Goal: Task Accomplishment & Management: Use online tool/utility

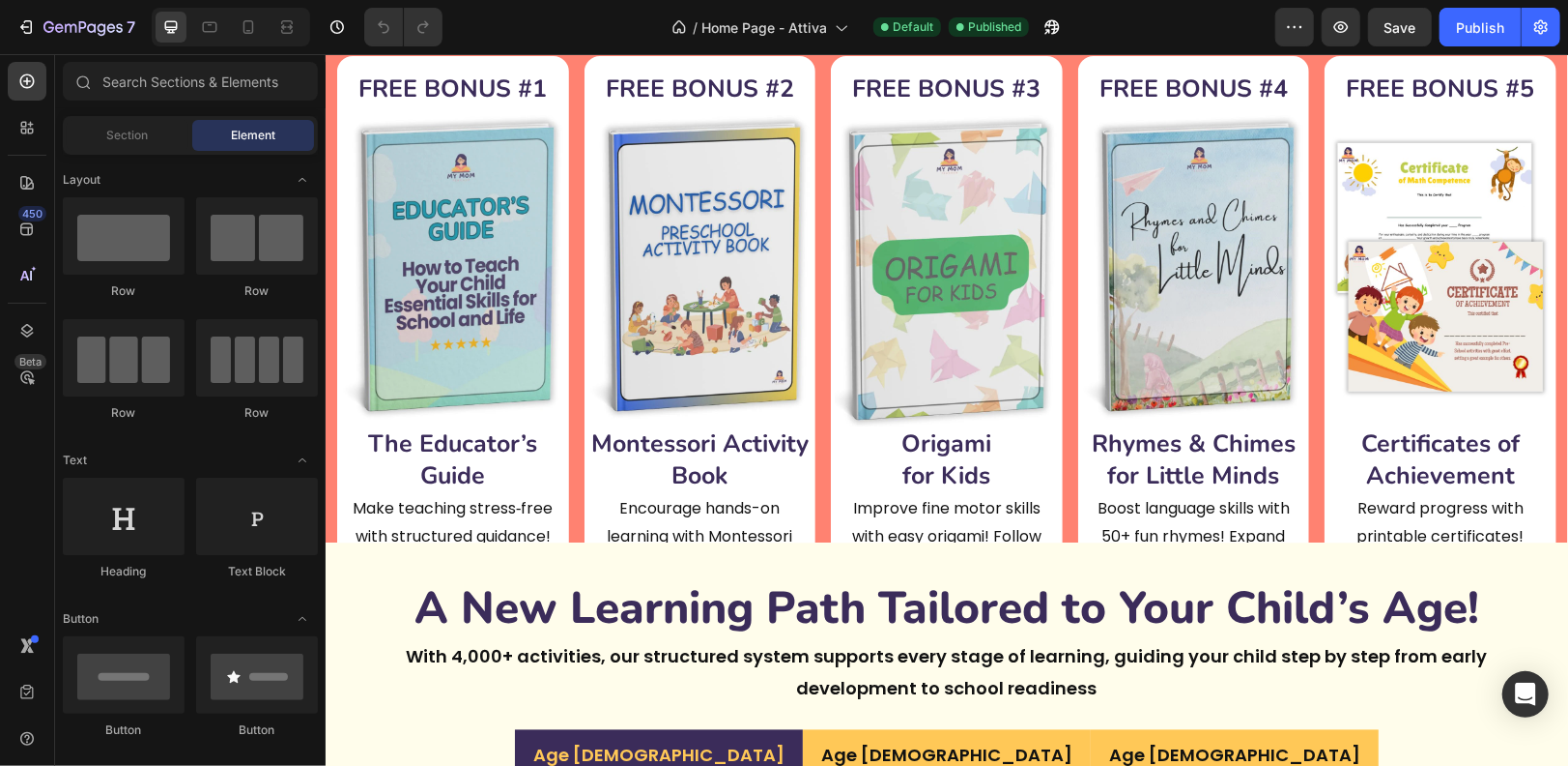
scroll to position [3012, 0]
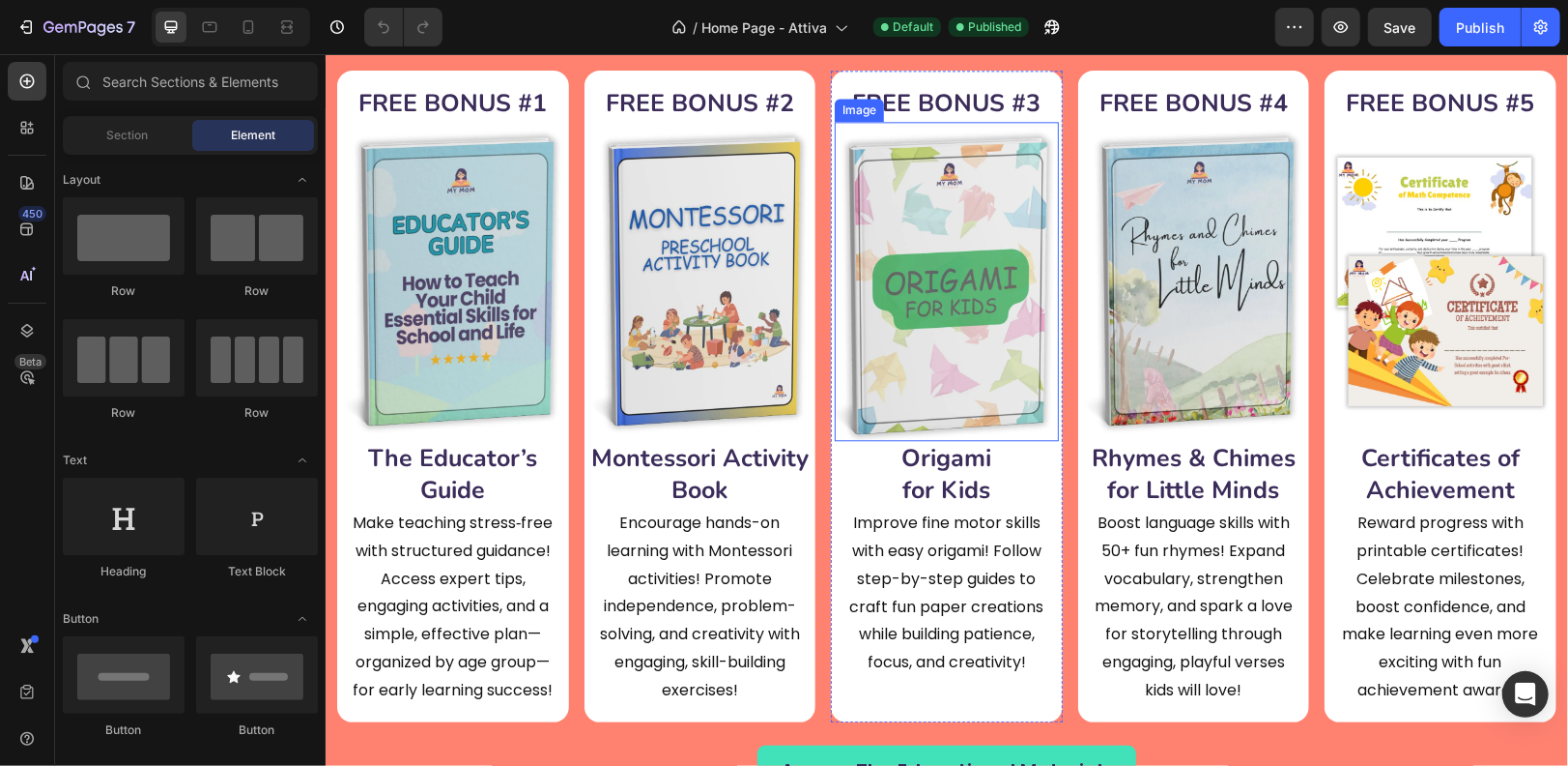
click at [928, 222] on img at bounding box center [946, 281] width 225 height 320
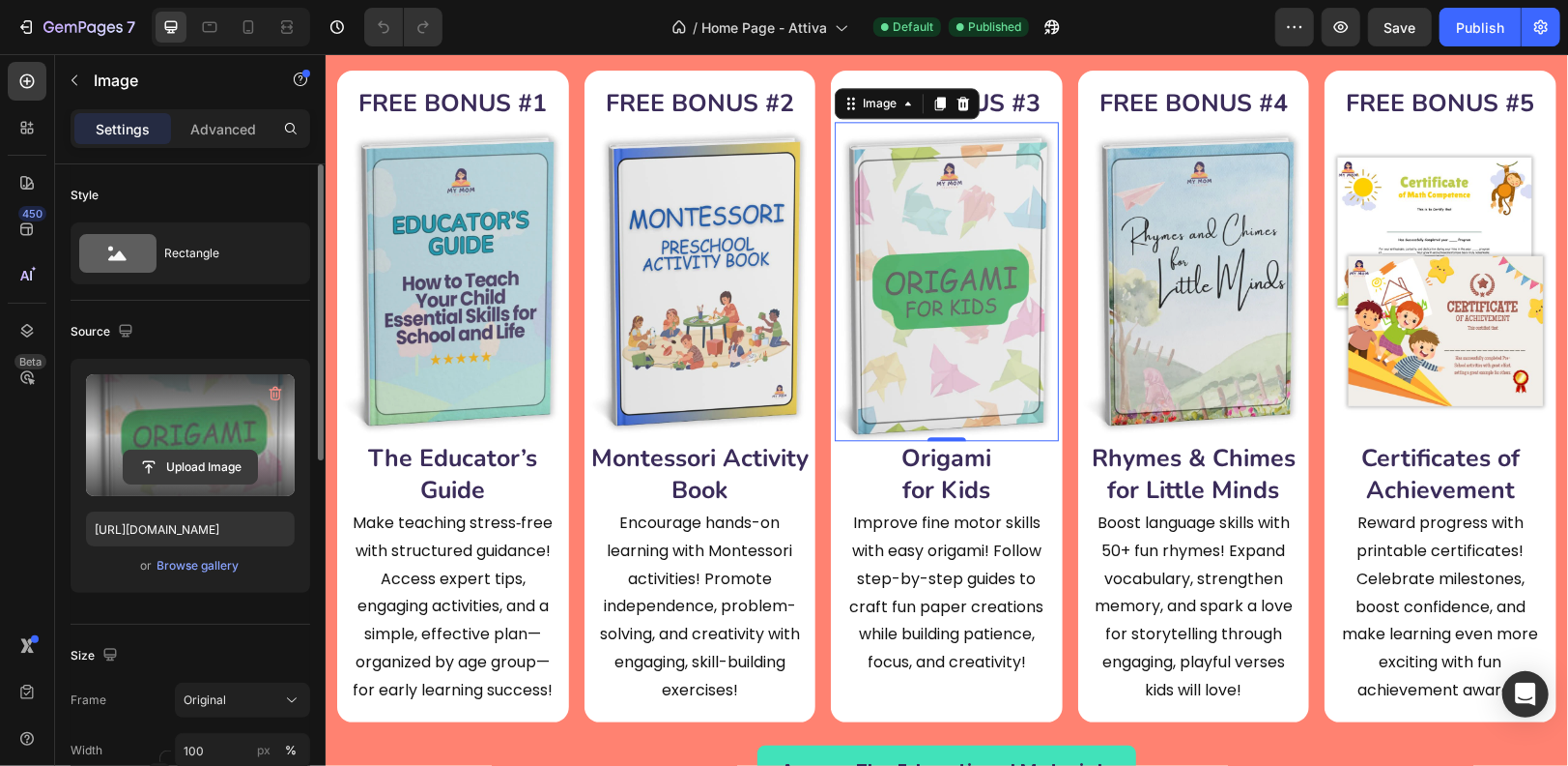
click at [194, 465] on input "file" at bounding box center [191, 466] width 134 height 33
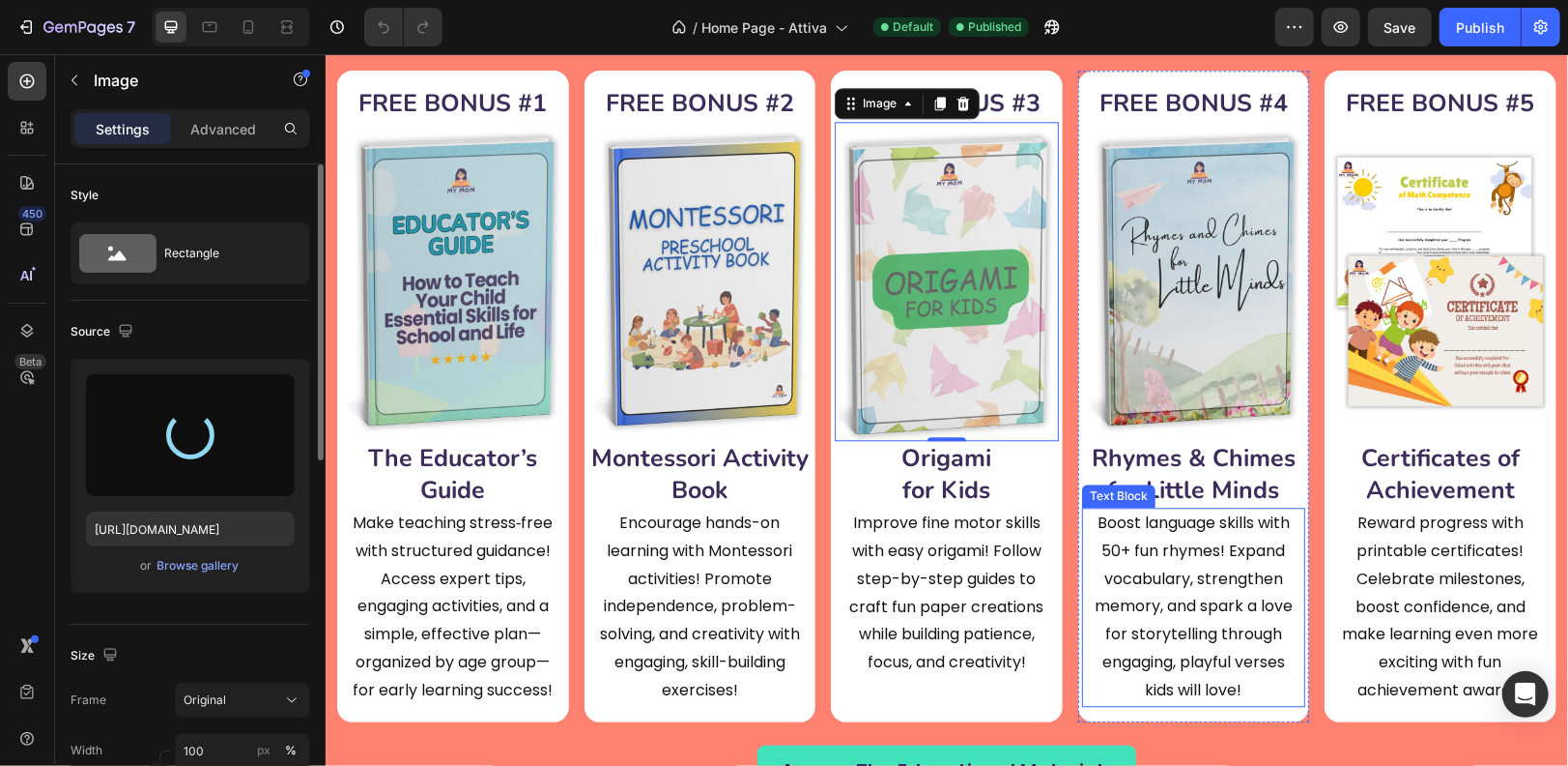
type input "[URL][DOMAIN_NAME]"
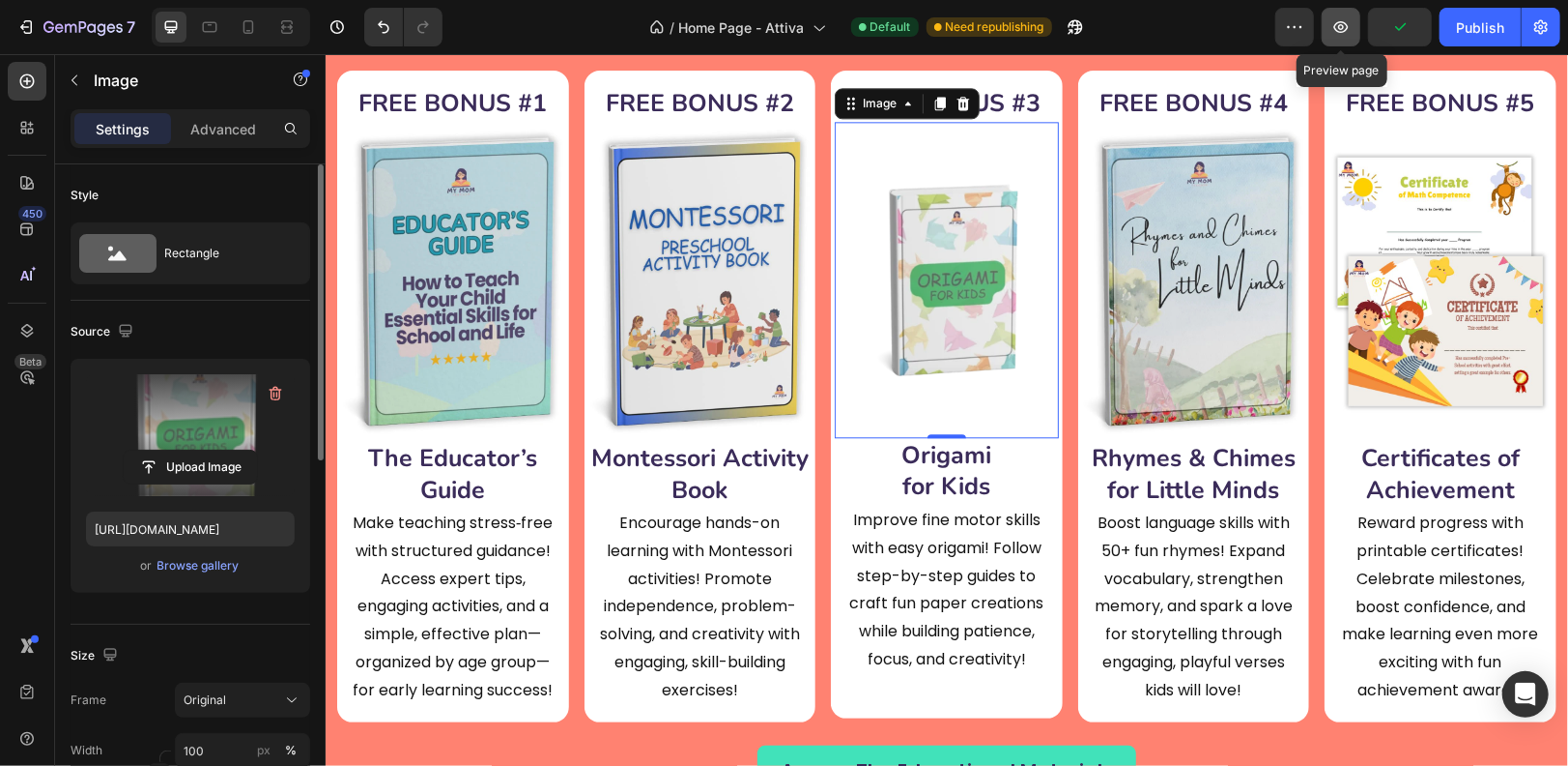
click at [1335, 27] on icon "button" at bounding box center [1341, 27] width 15 height 12
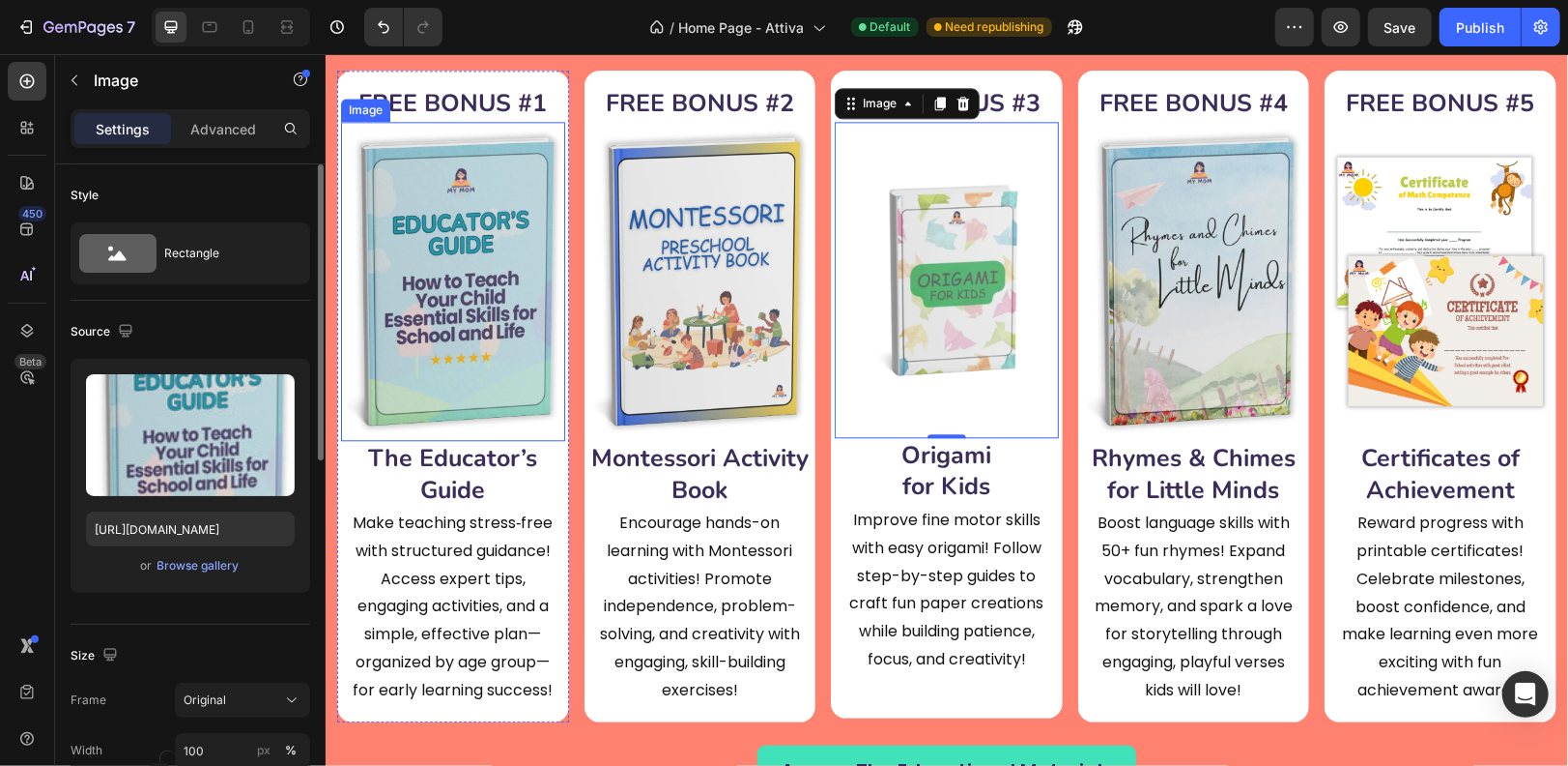
click at [522, 255] on img at bounding box center [452, 281] width 225 height 320
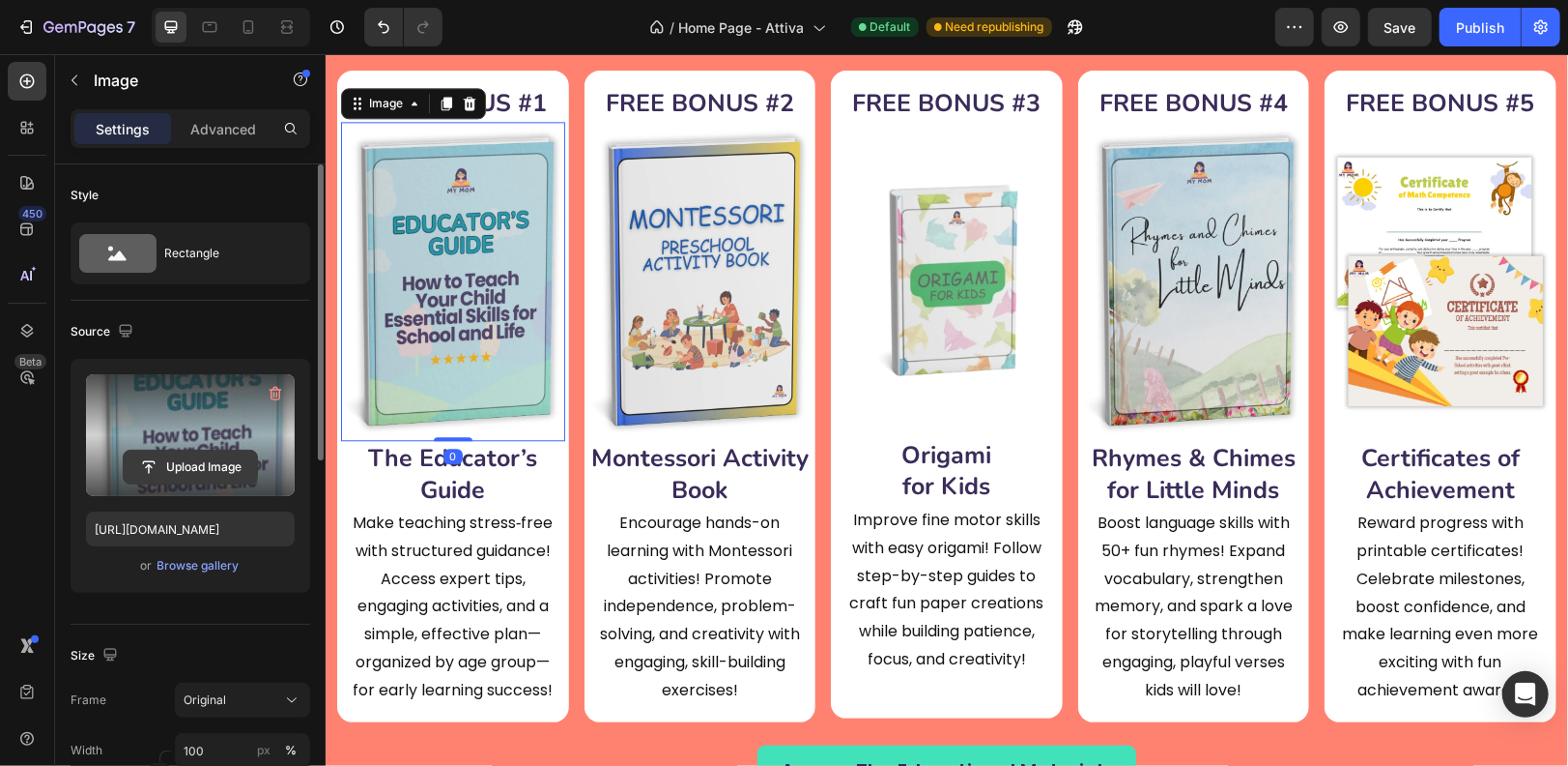
click at [198, 458] on input "file" at bounding box center [191, 466] width 134 height 33
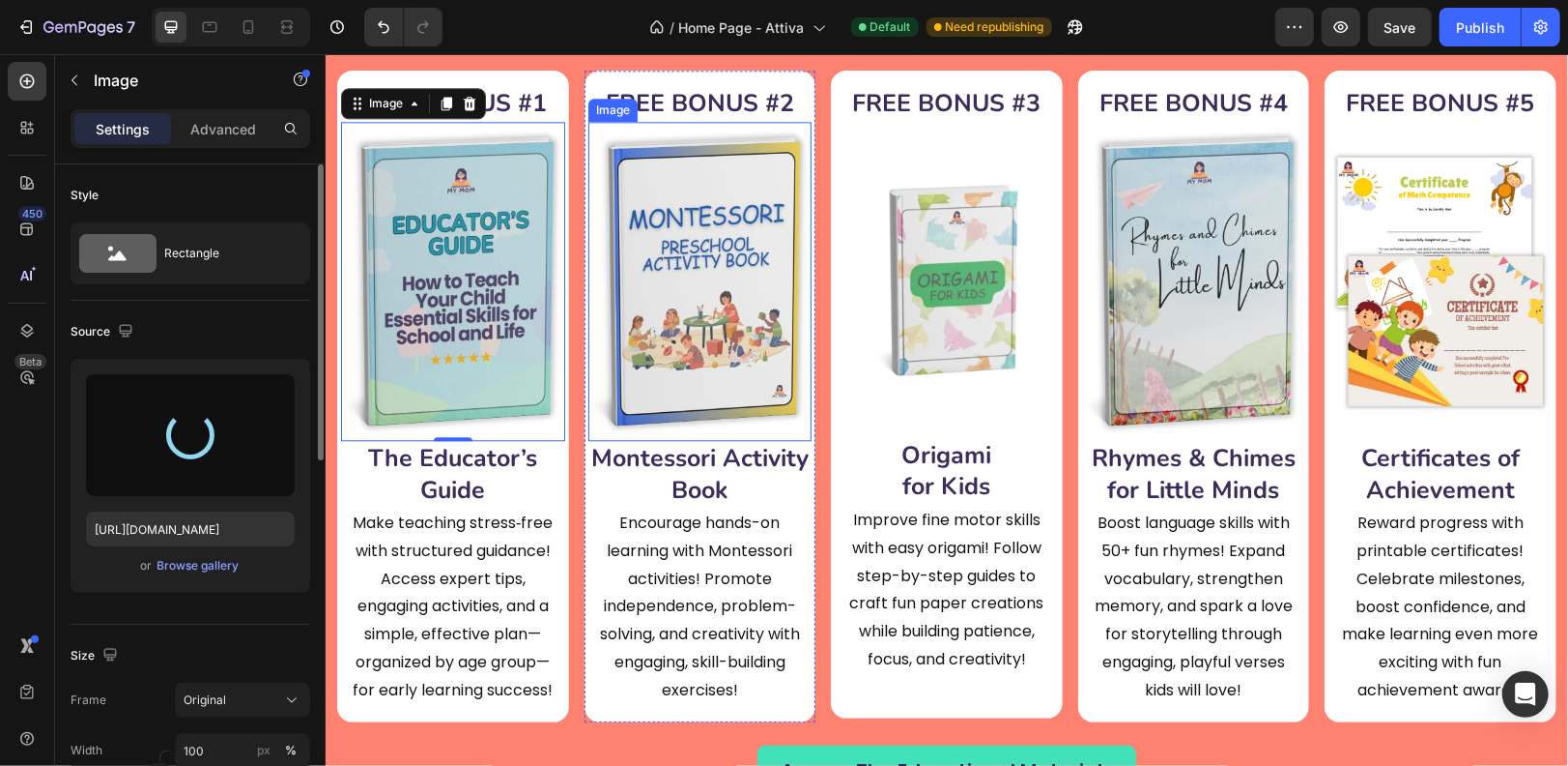
type input "[URL][DOMAIN_NAME]"
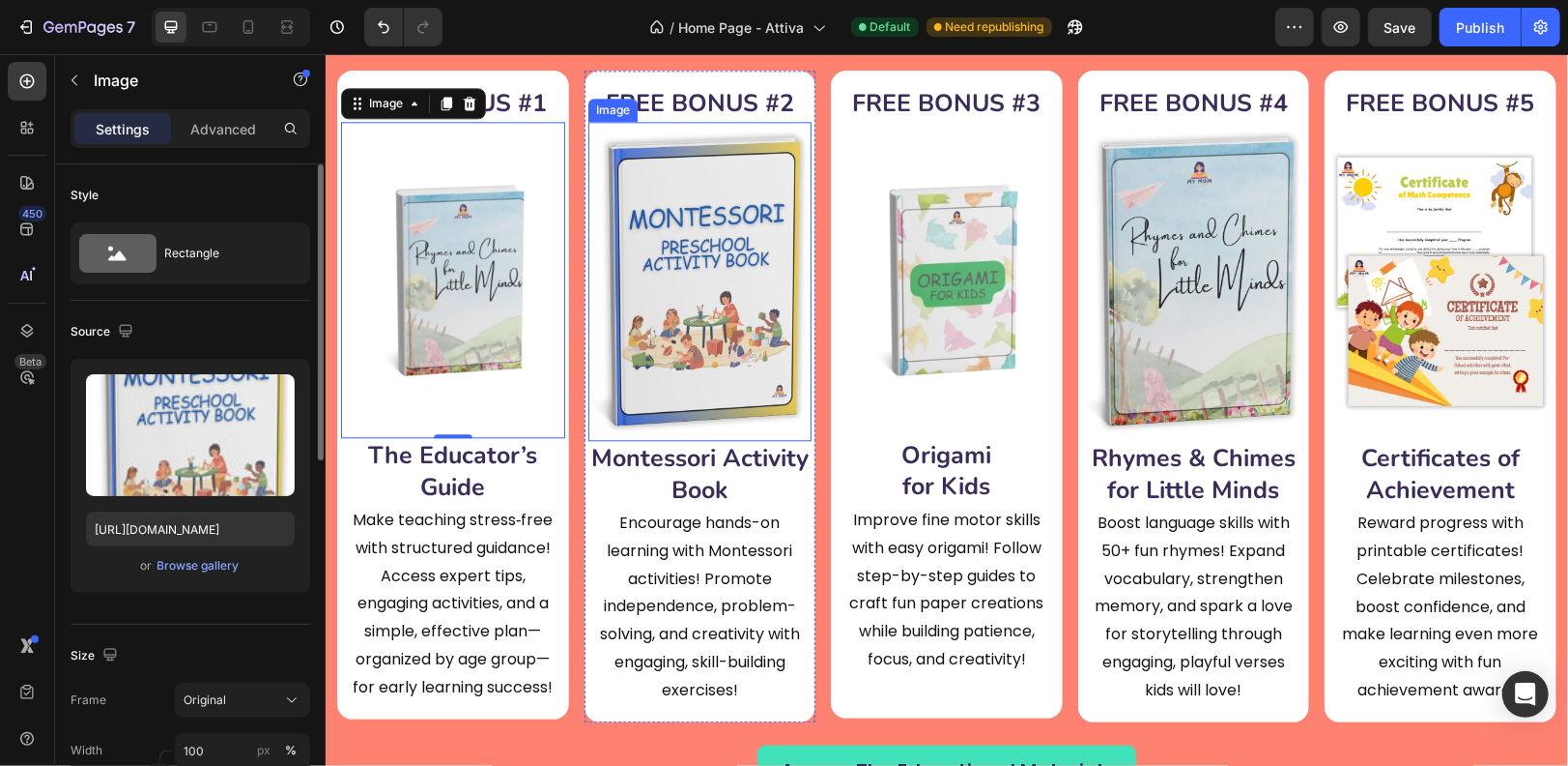
click at [684, 277] on img at bounding box center [700, 281] width 225 height 320
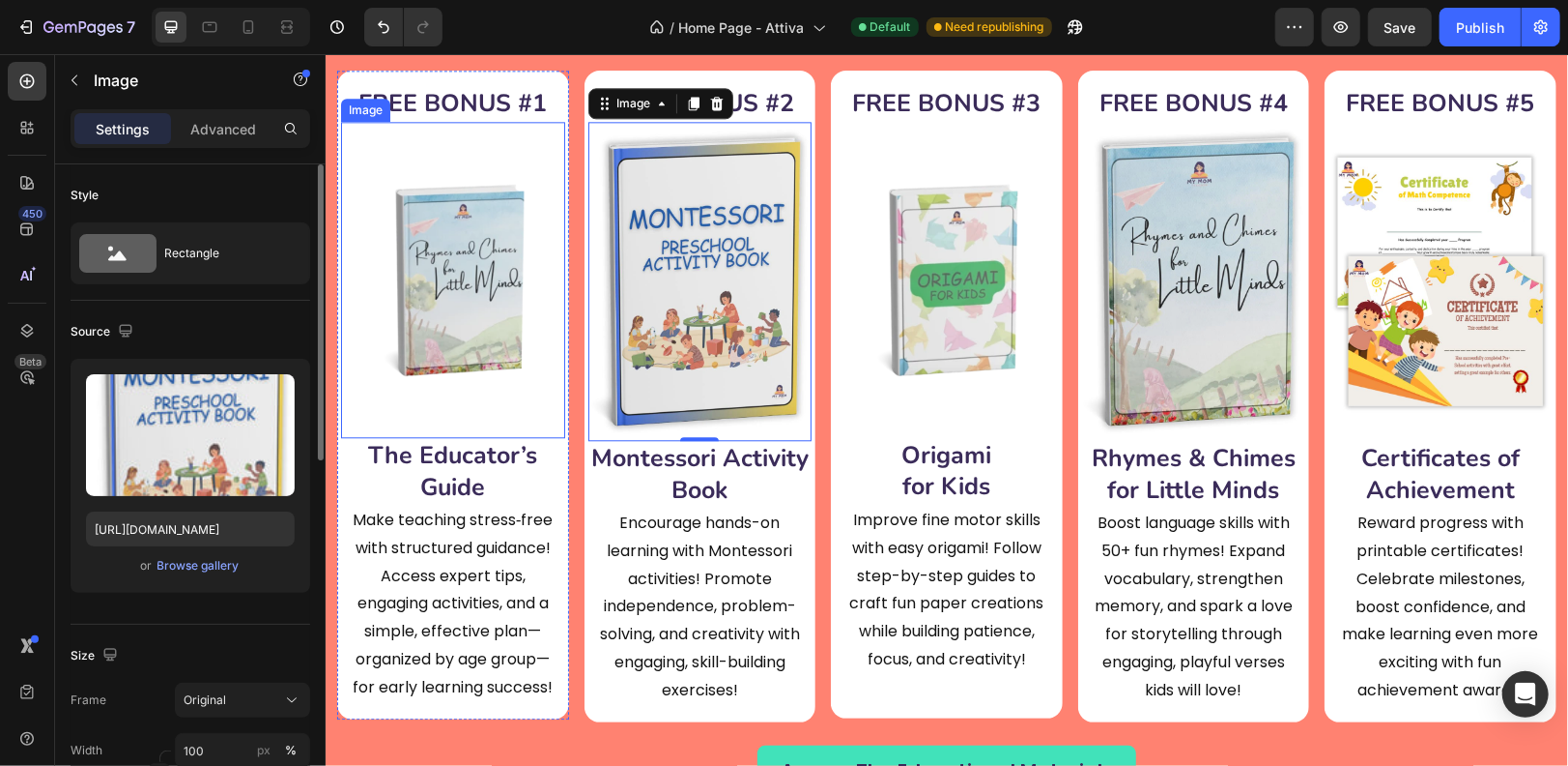
click at [451, 274] on img at bounding box center [452, 279] width 225 height 317
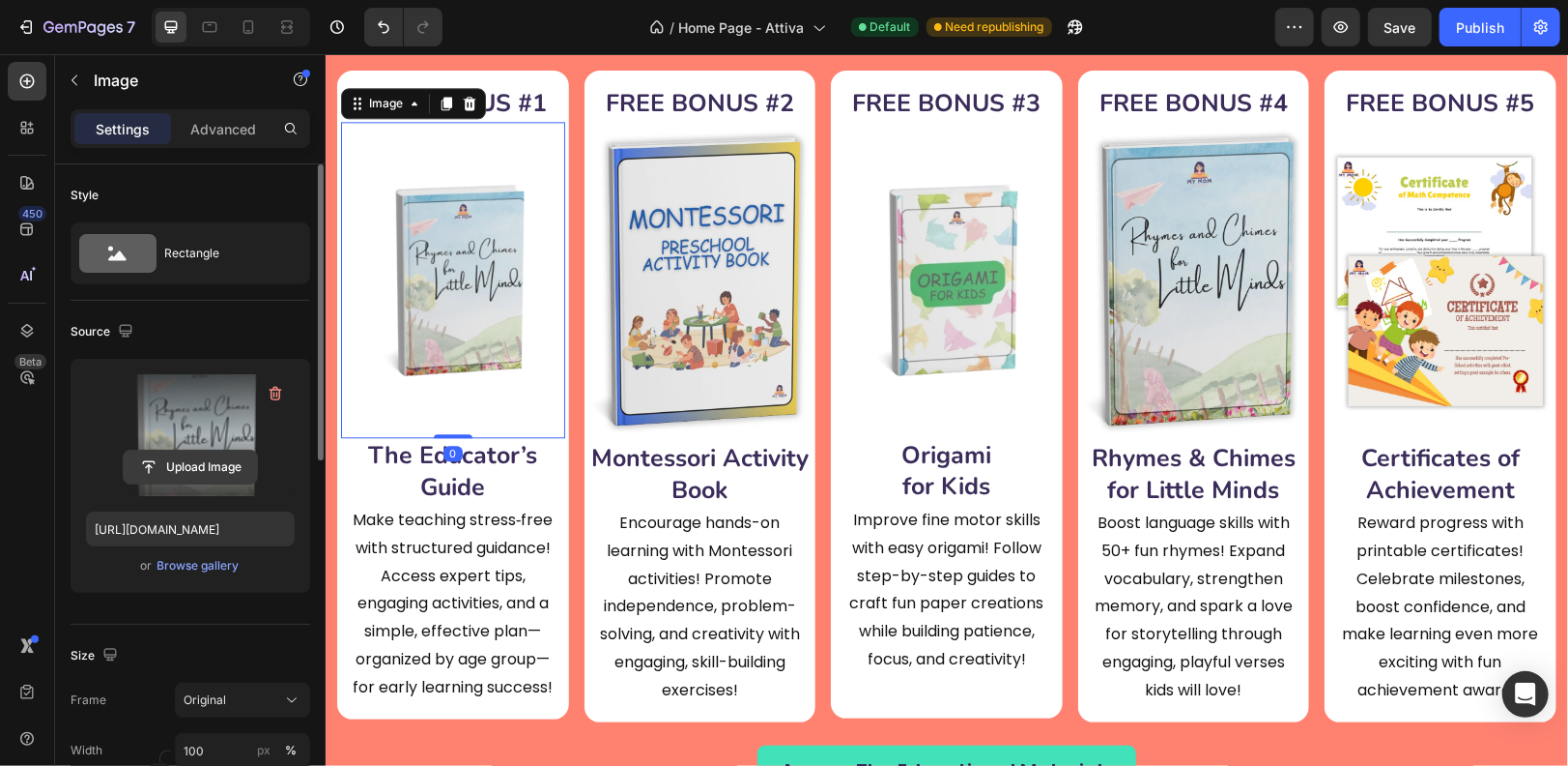
click at [211, 465] on input "file" at bounding box center [191, 466] width 134 height 33
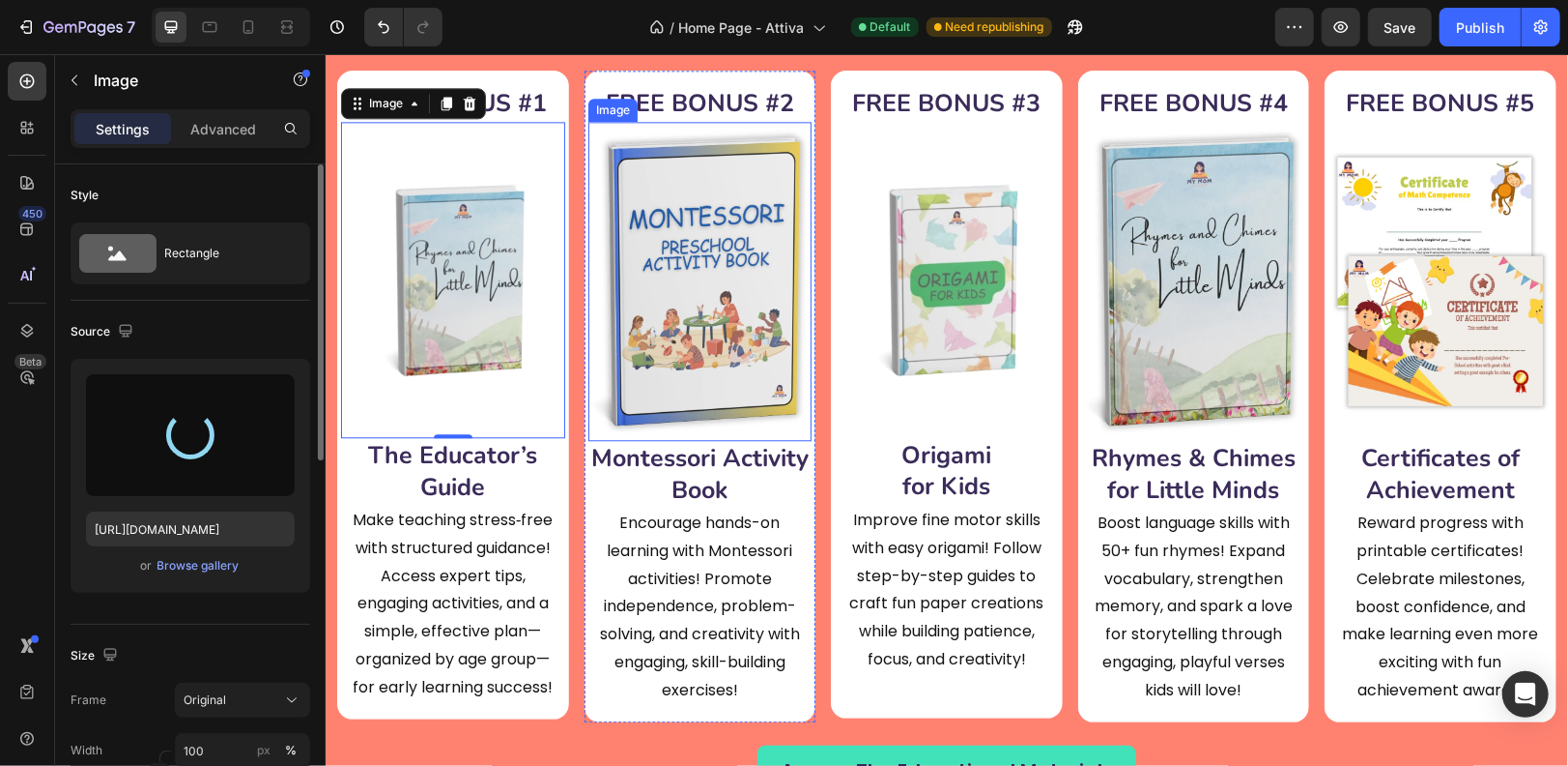
type input "[URL][DOMAIN_NAME]"
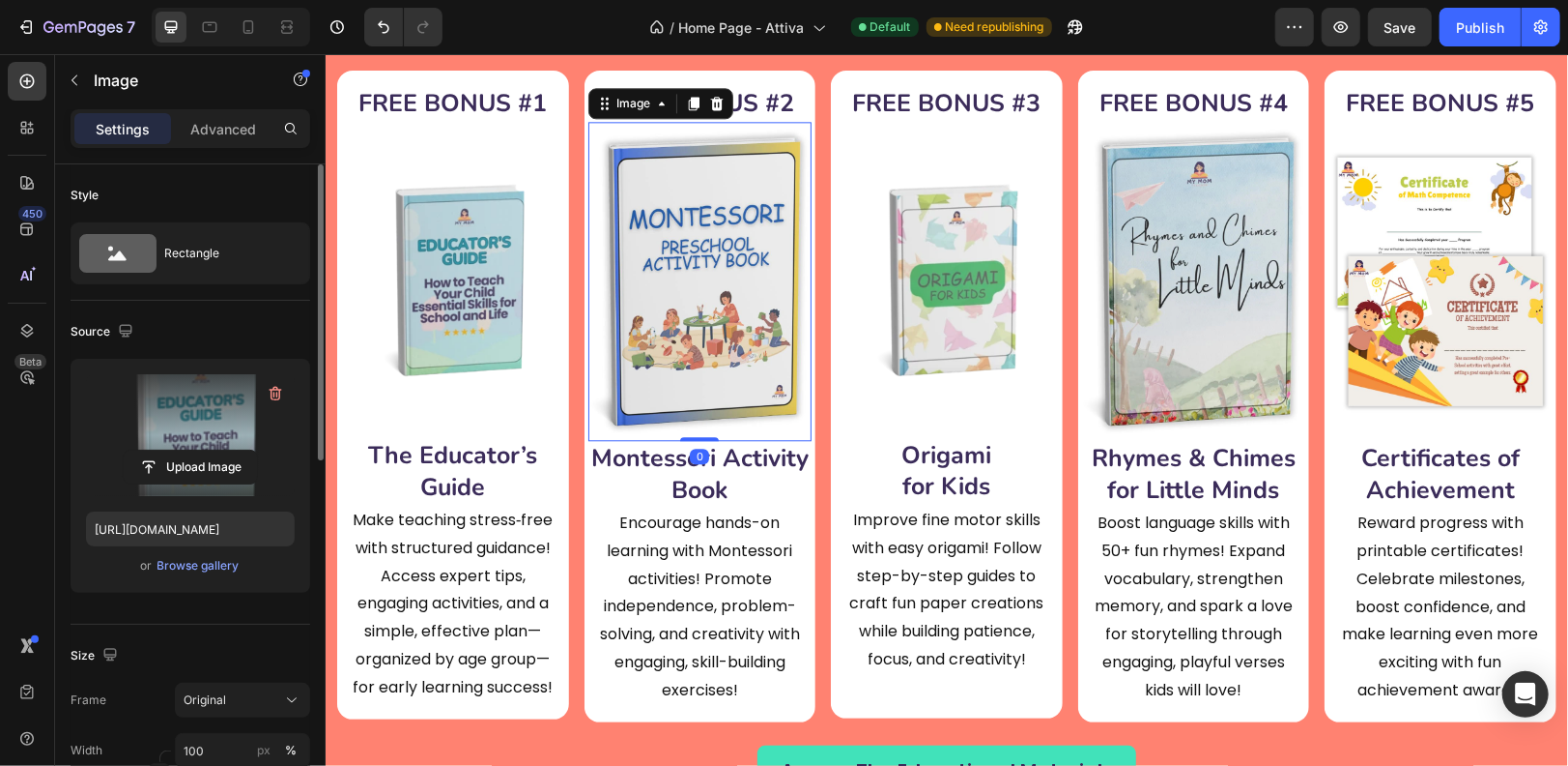
click at [731, 347] on img at bounding box center [700, 281] width 225 height 320
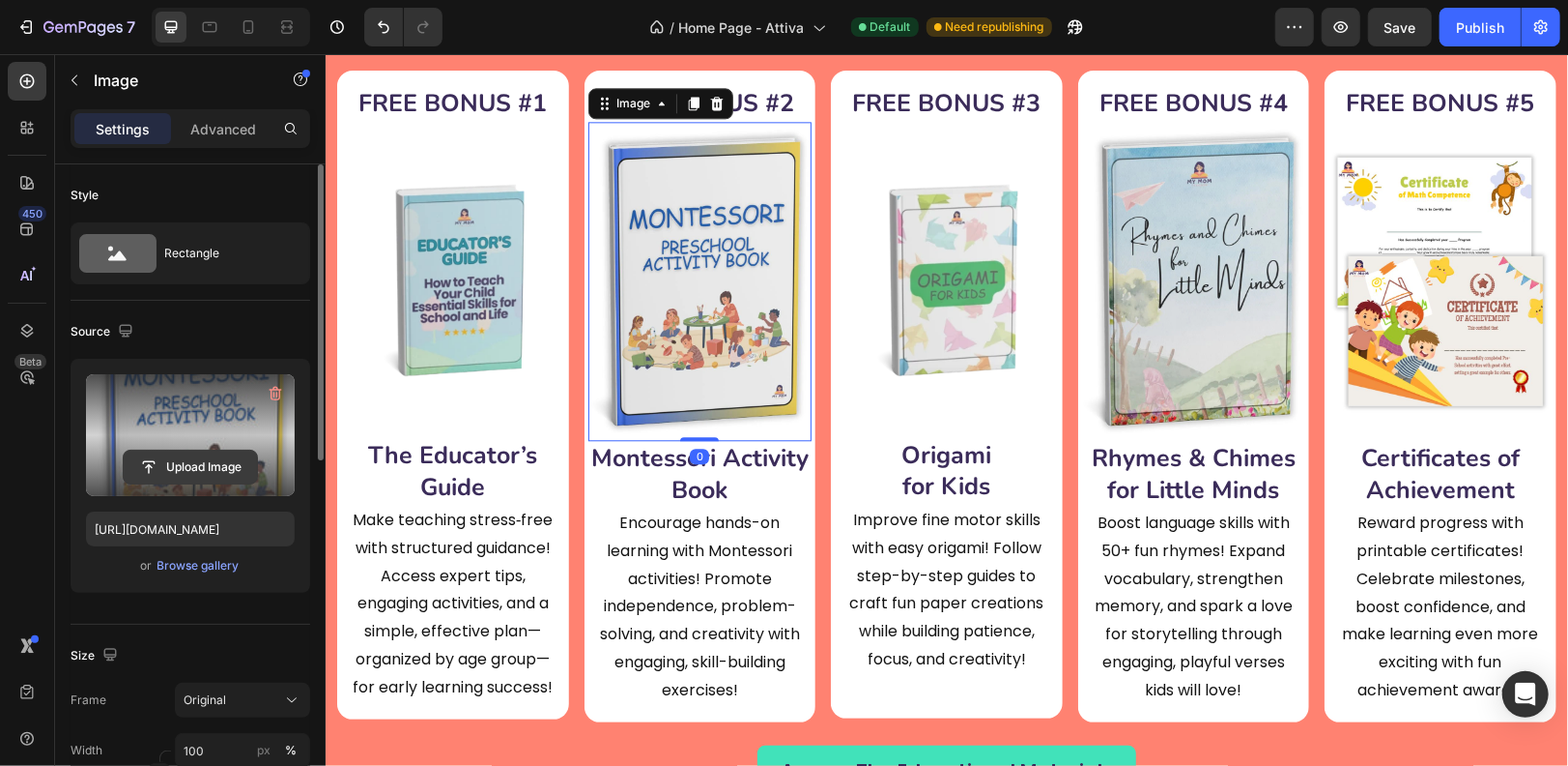
click at [214, 453] on input "file" at bounding box center [191, 466] width 134 height 33
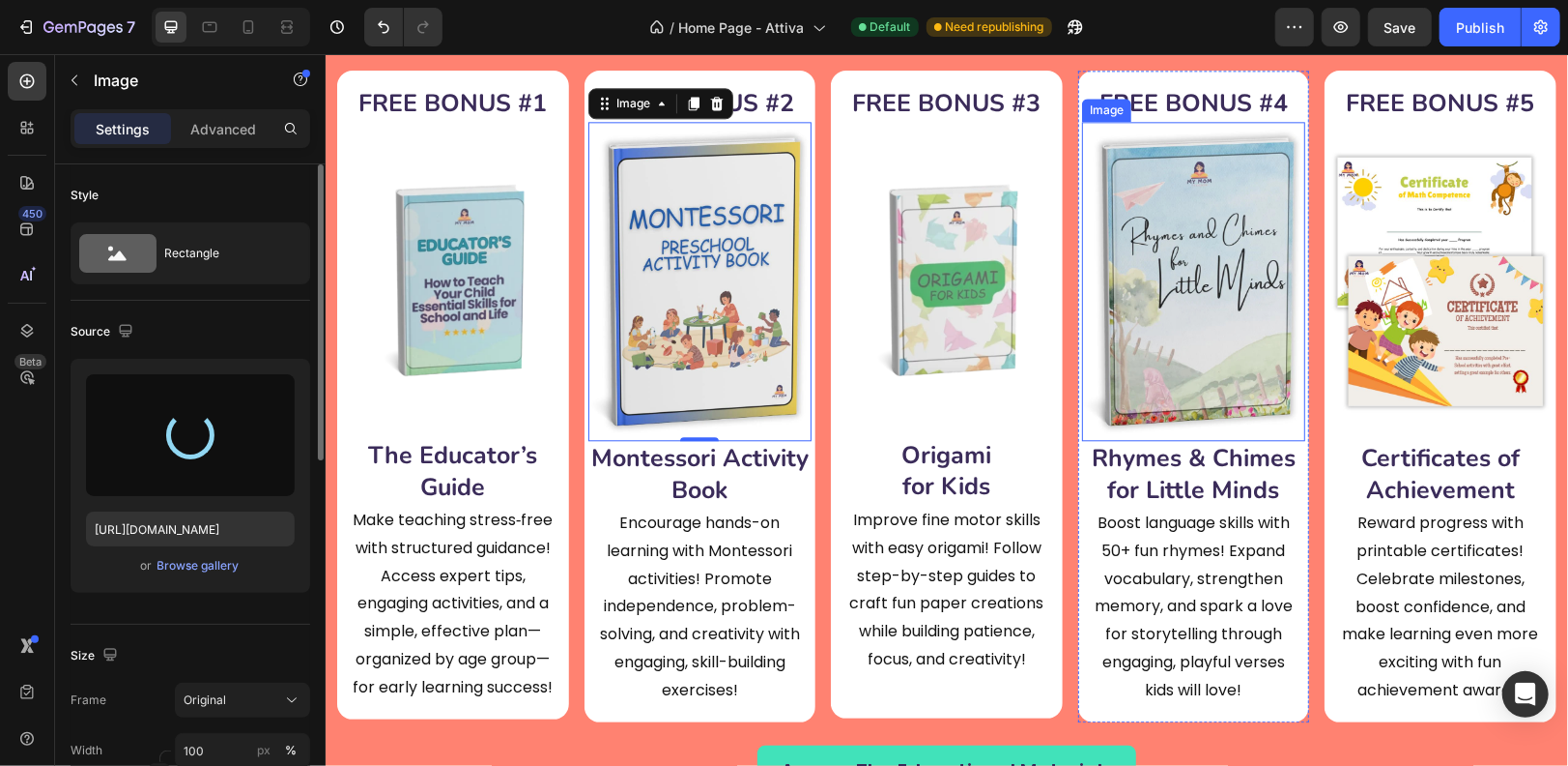
type input "[URL][DOMAIN_NAME]"
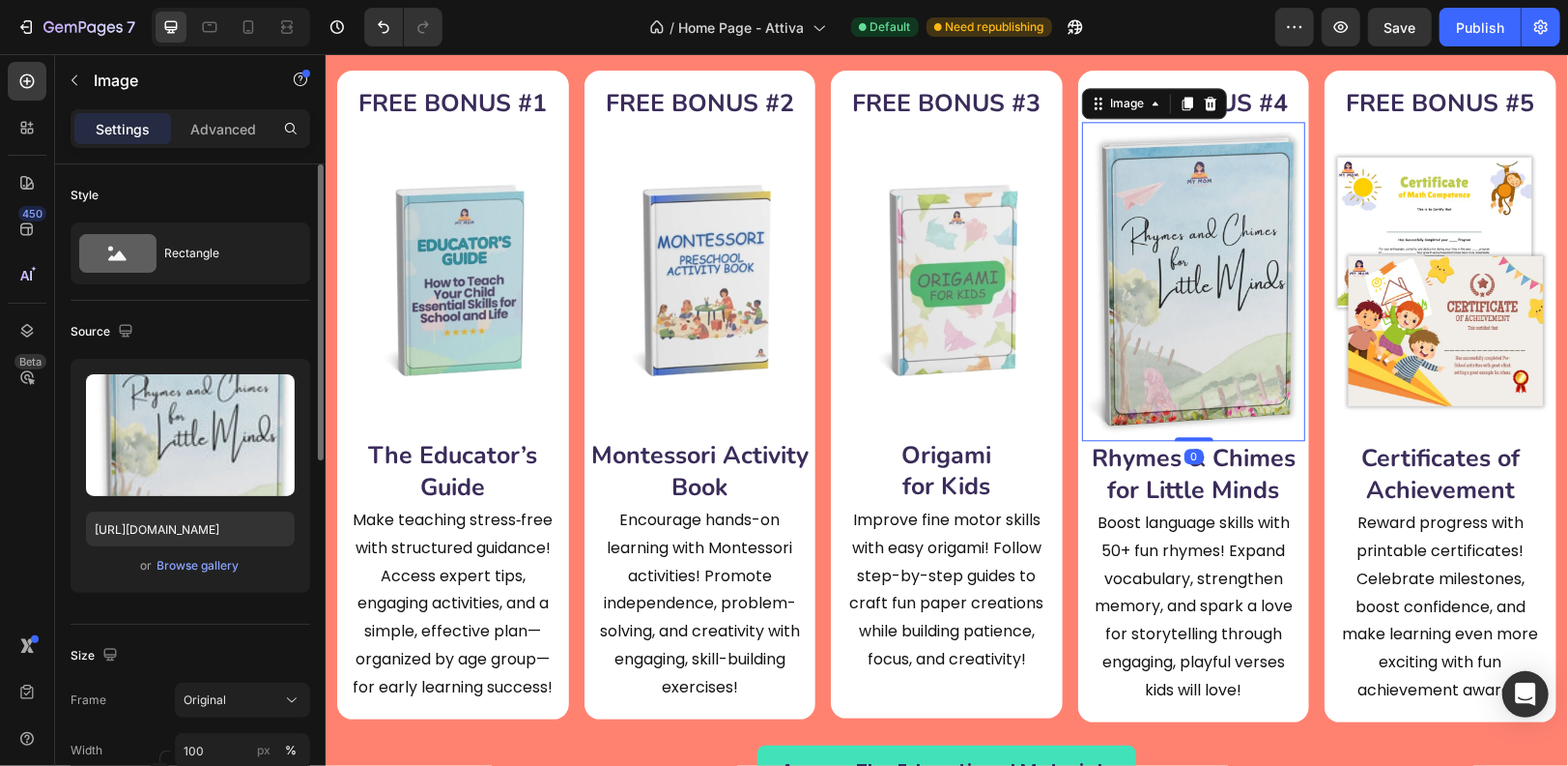
click at [1187, 262] on img at bounding box center [1193, 281] width 225 height 320
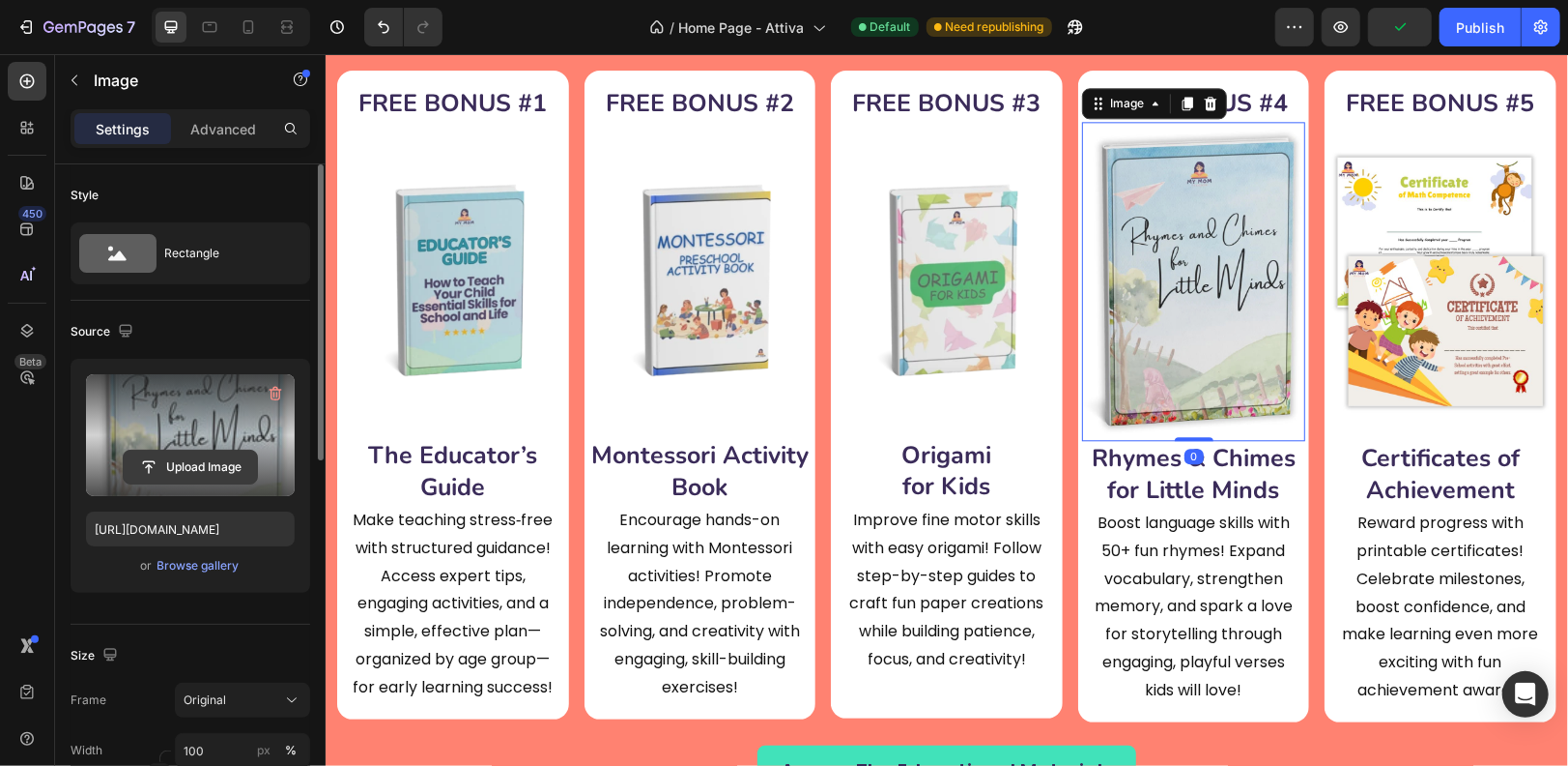
click at [202, 455] on input "file" at bounding box center [191, 466] width 134 height 33
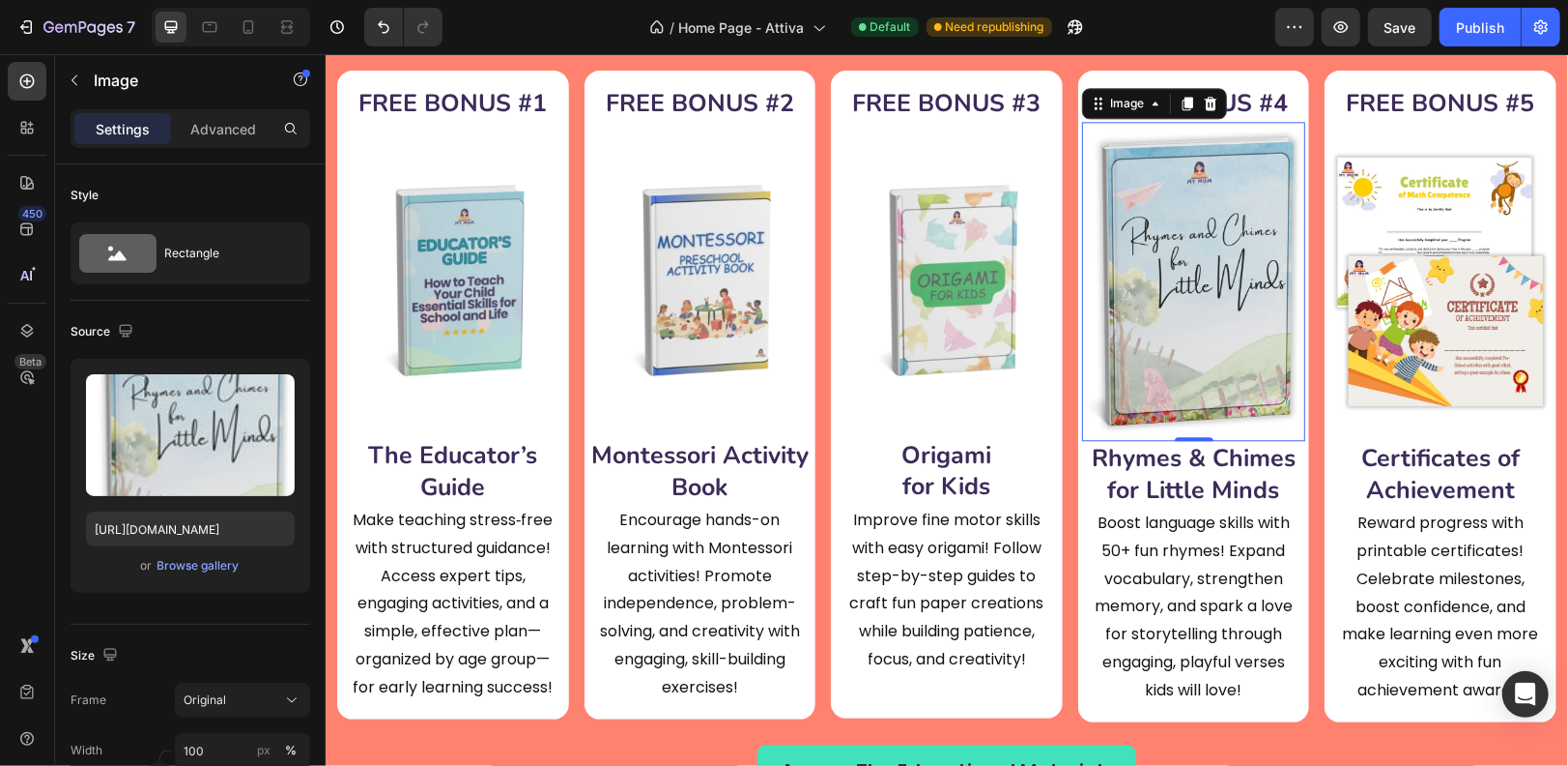
type input "[URL][DOMAIN_NAME]"
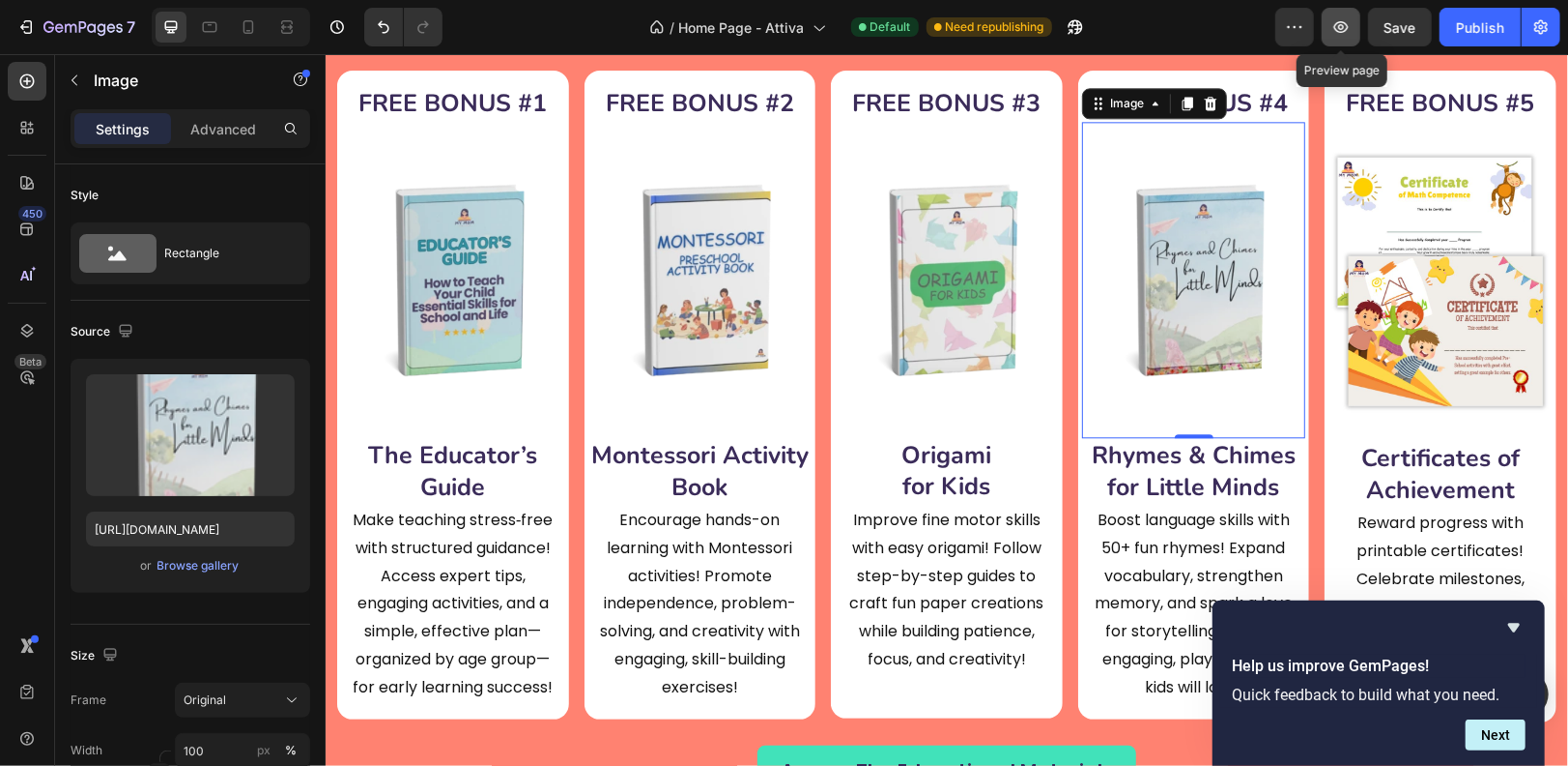
click at [1346, 32] on icon "button" at bounding box center [1340, 26] width 19 height 19
click at [248, 26] on icon at bounding box center [248, 26] width 19 height 19
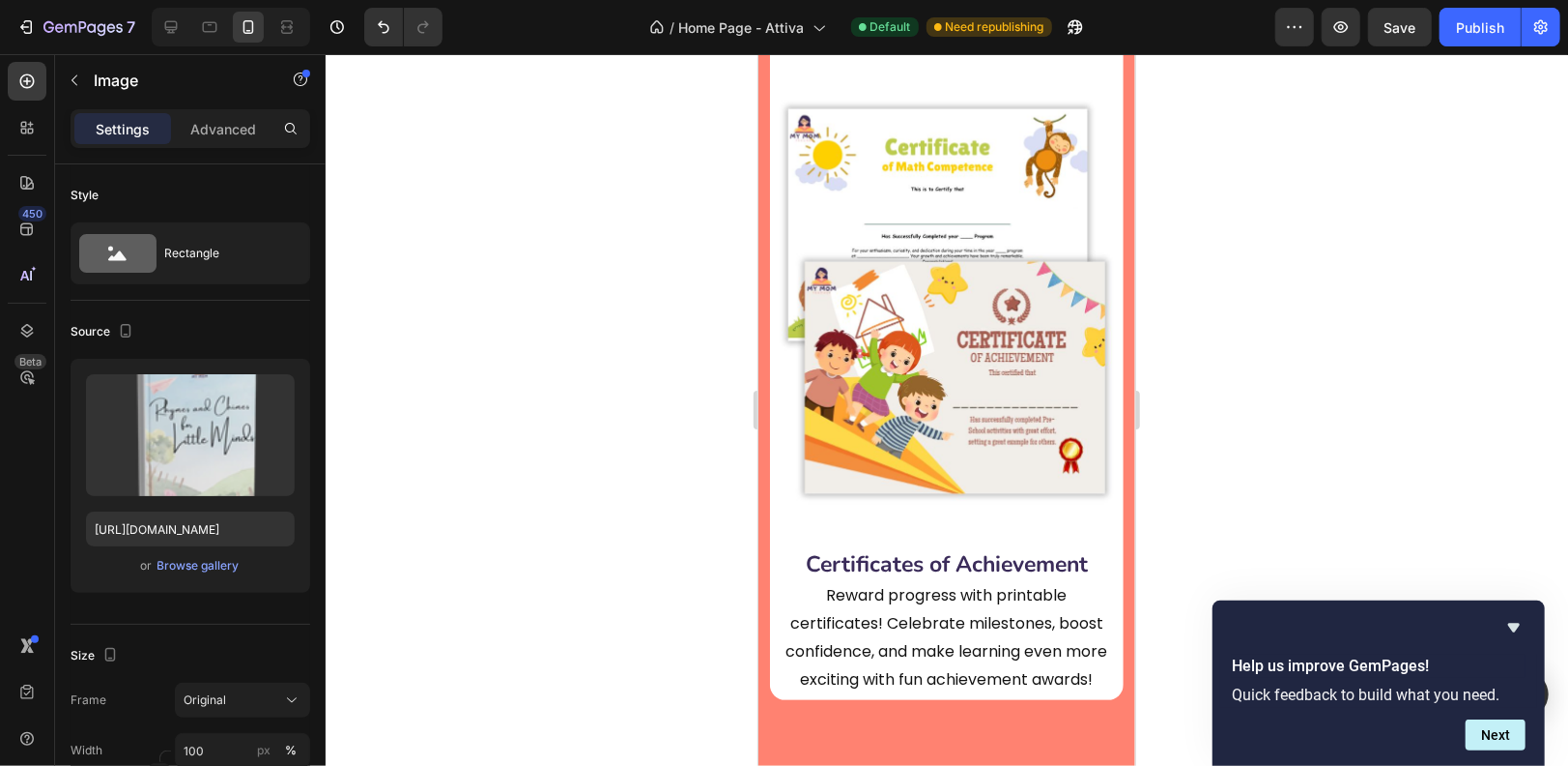
scroll to position [6176, 0]
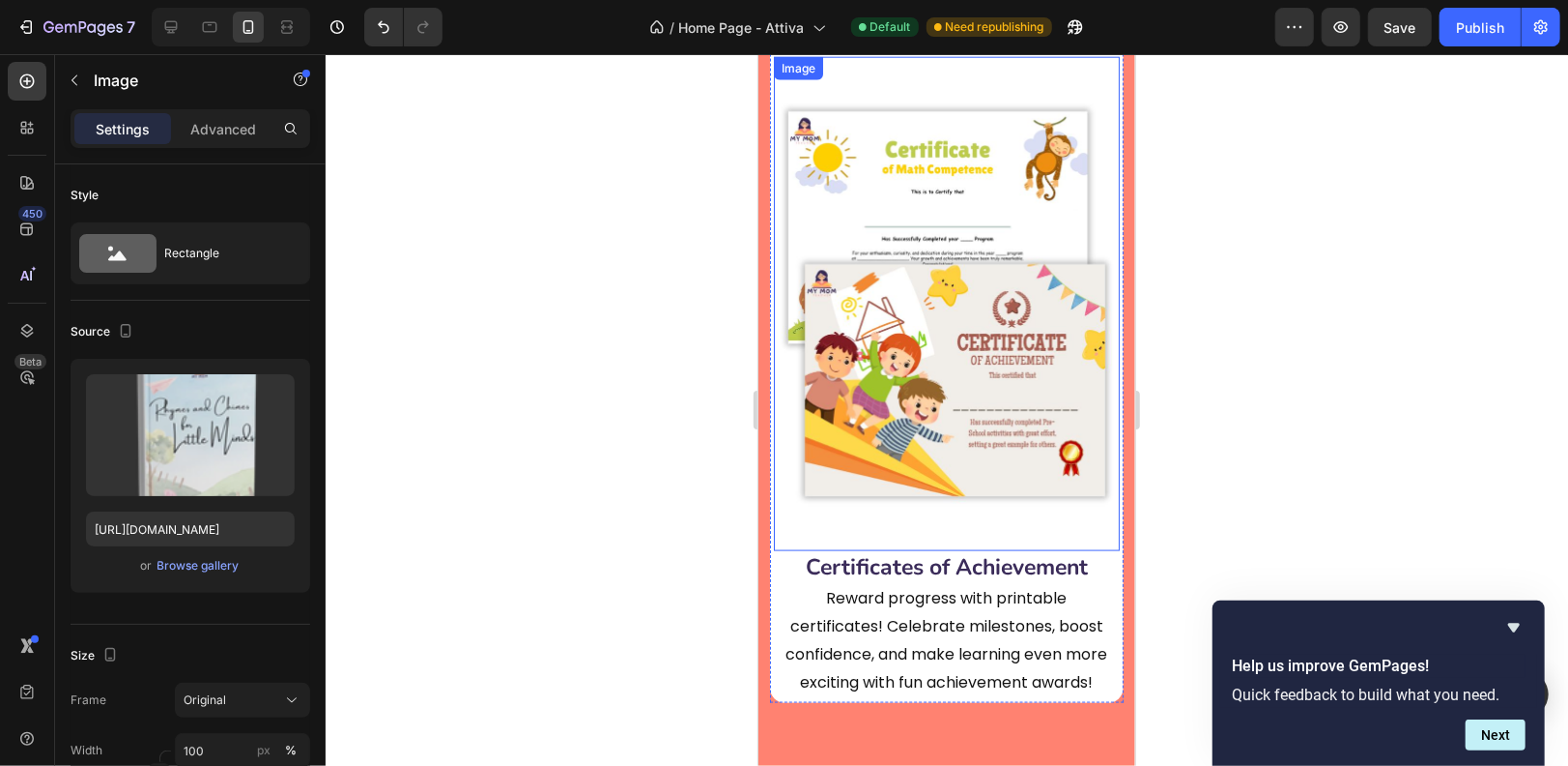
click at [932, 260] on img at bounding box center [946, 303] width 346 height 494
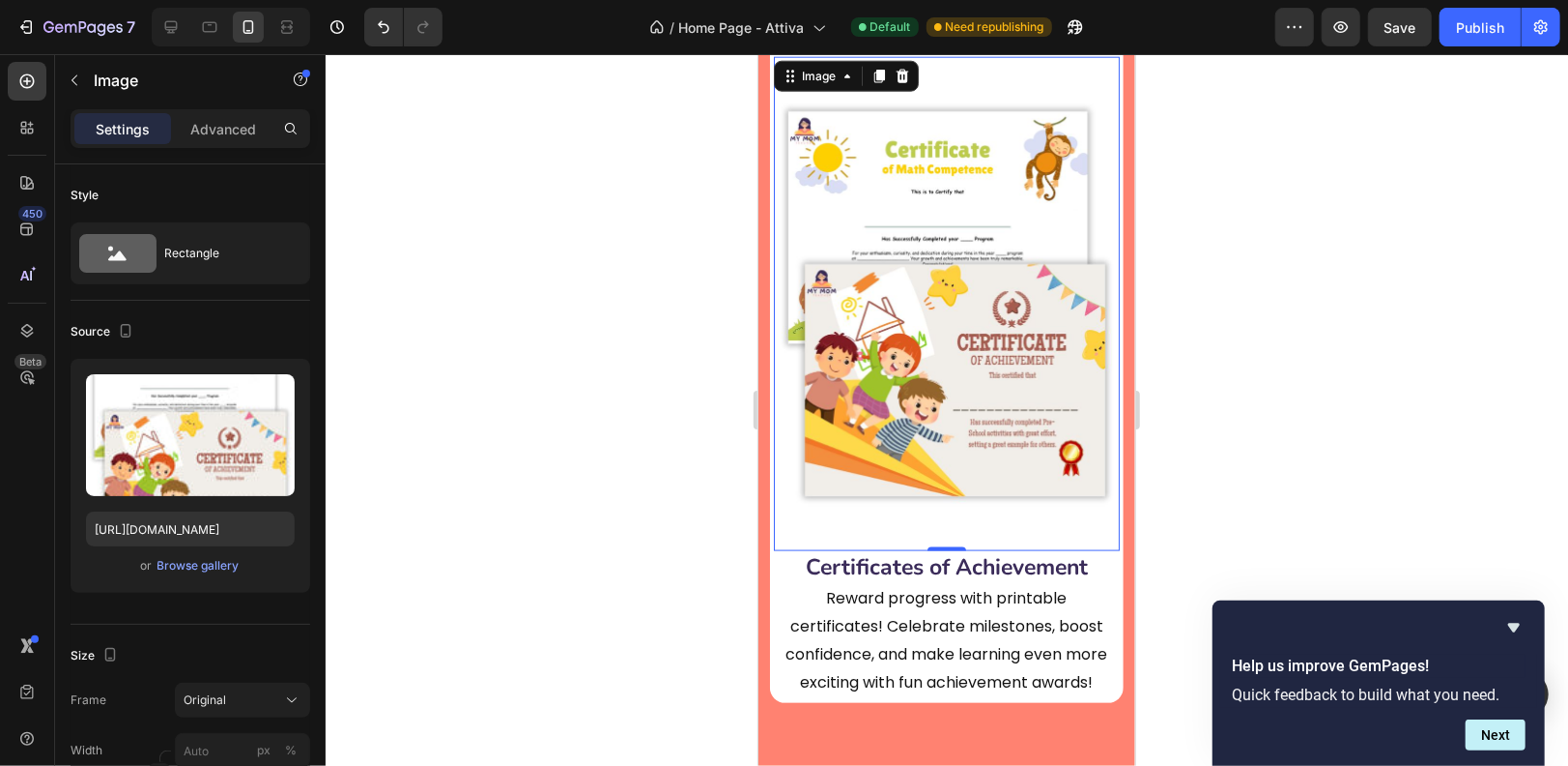
click at [1282, 305] on div at bounding box center [946, 409] width 1243 height 712
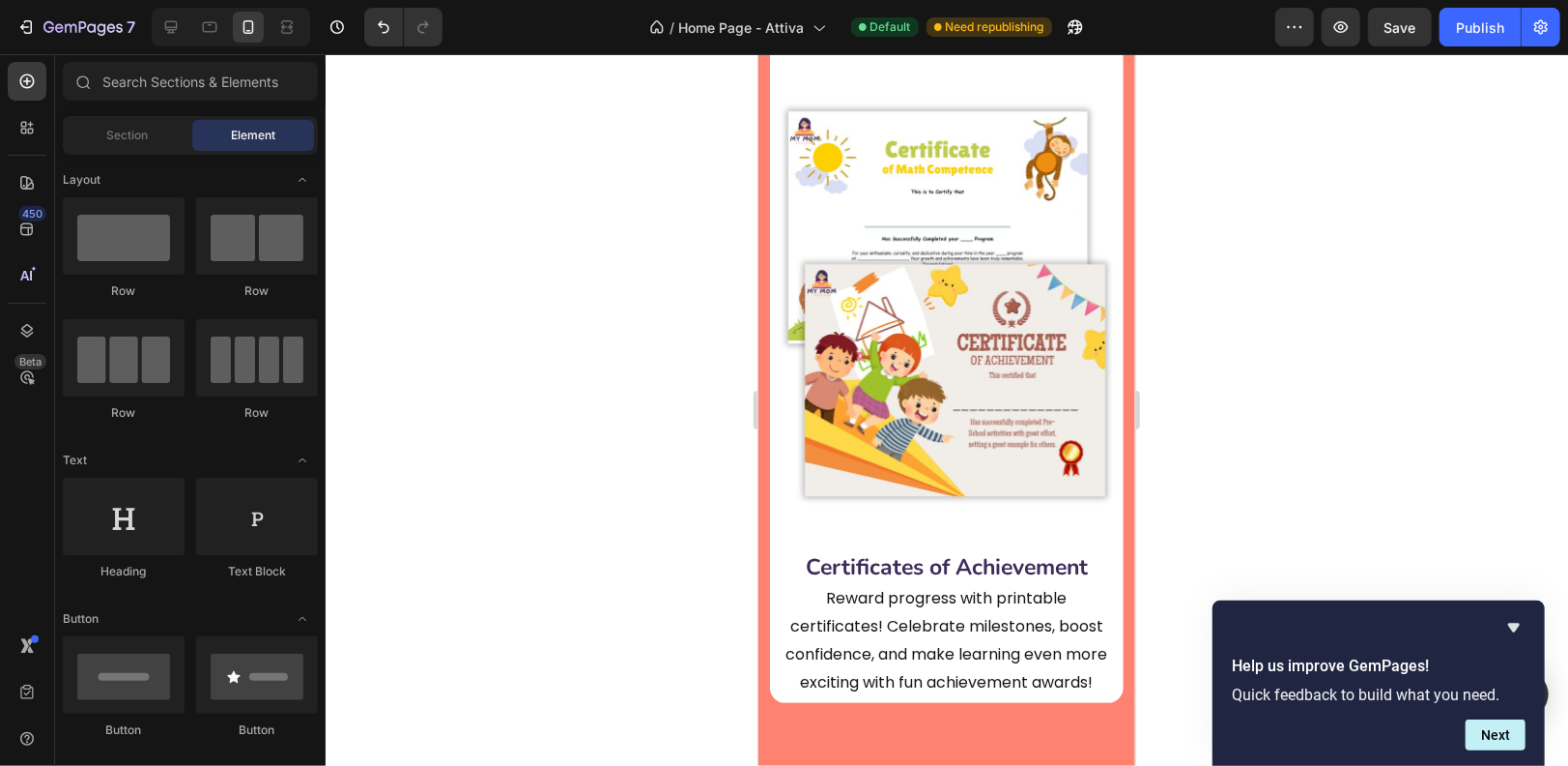
click at [603, 391] on div at bounding box center [946, 409] width 1243 height 712
click at [1232, 306] on div at bounding box center [946, 409] width 1243 height 712
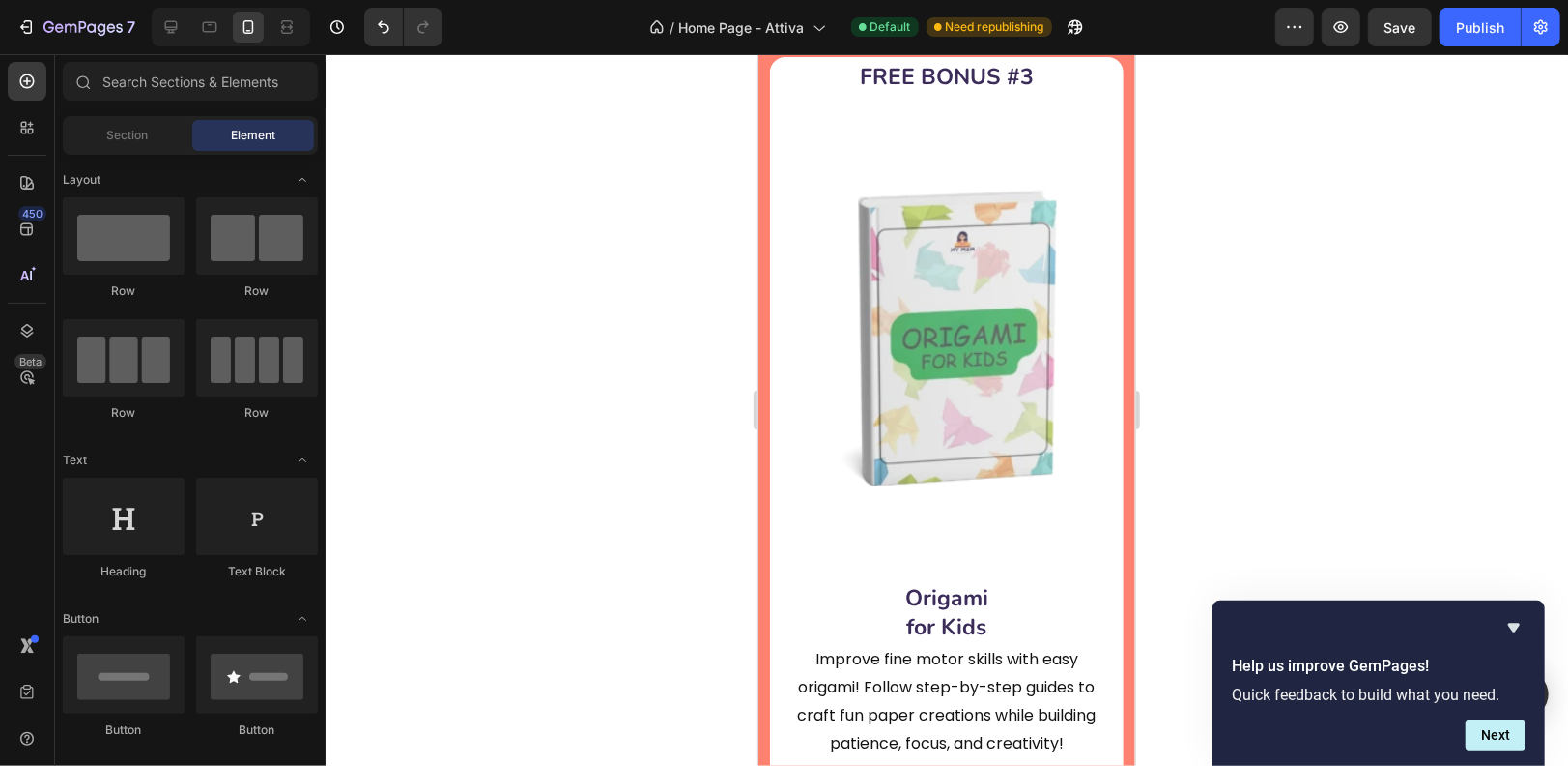
scroll to position [8614, 0]
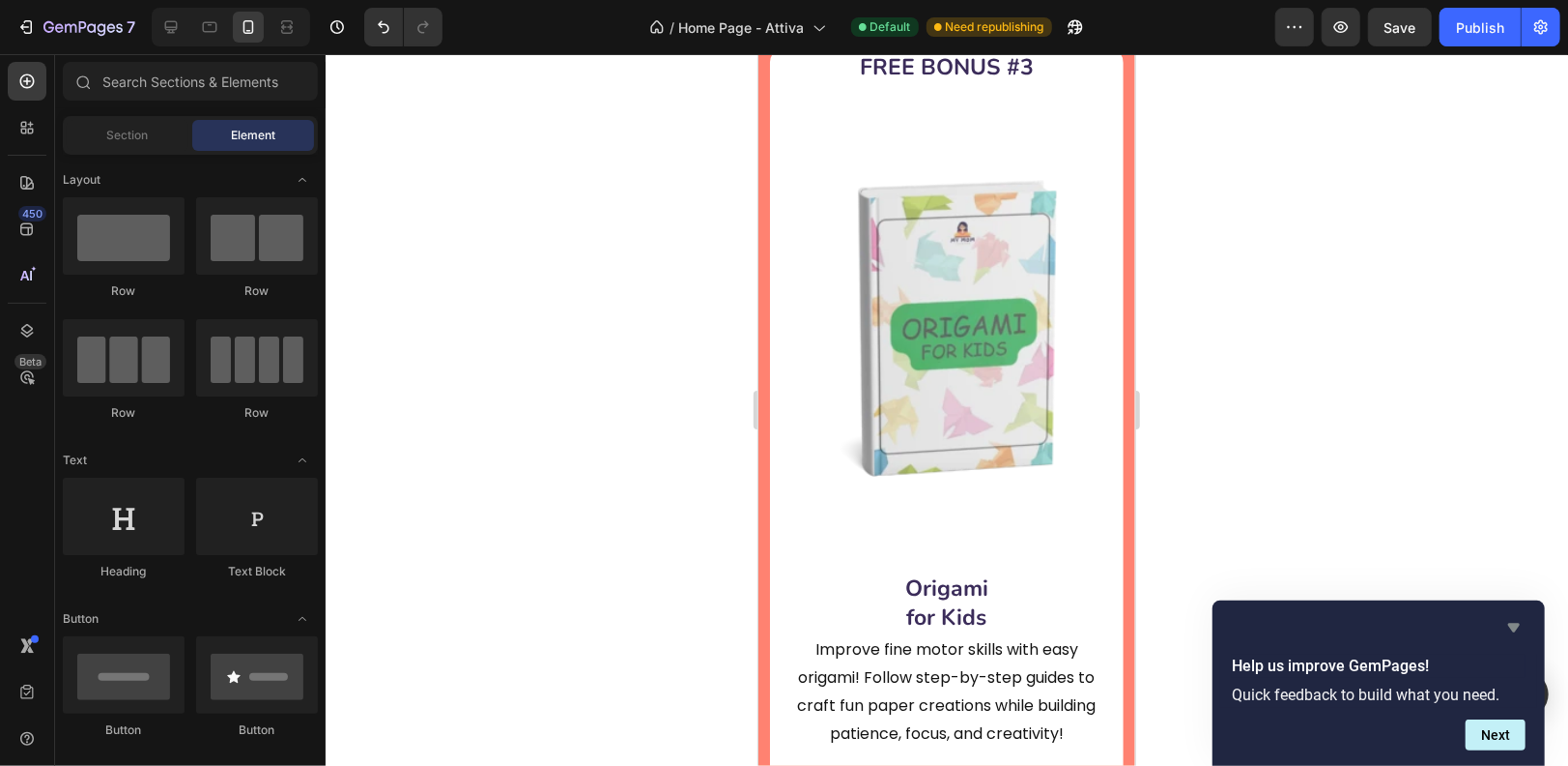
click at [1520, 631] on icon "Hide survey" at bounding box center [1514, 627] width 23 height 23
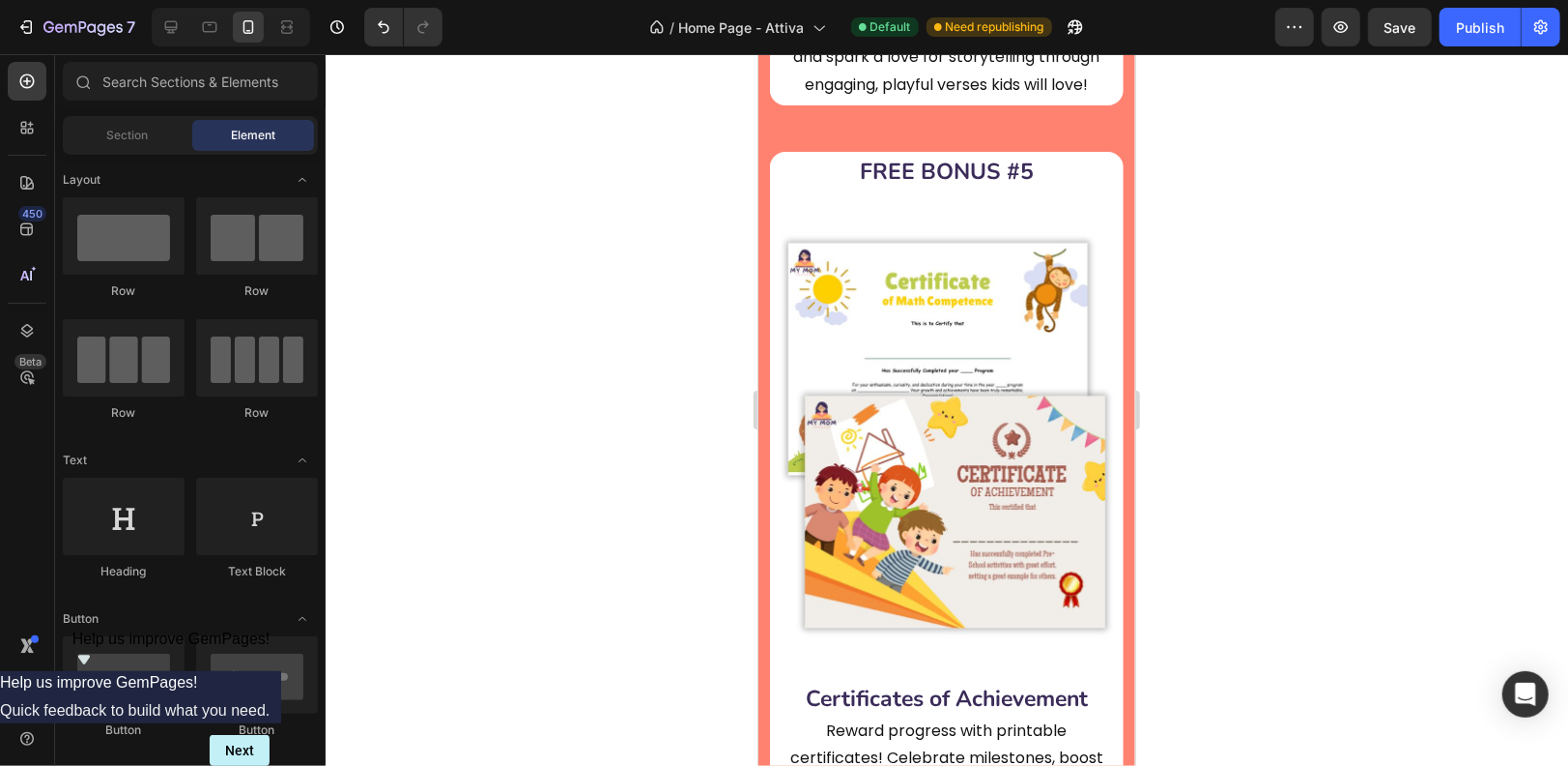
scroll to position [10064, 0]
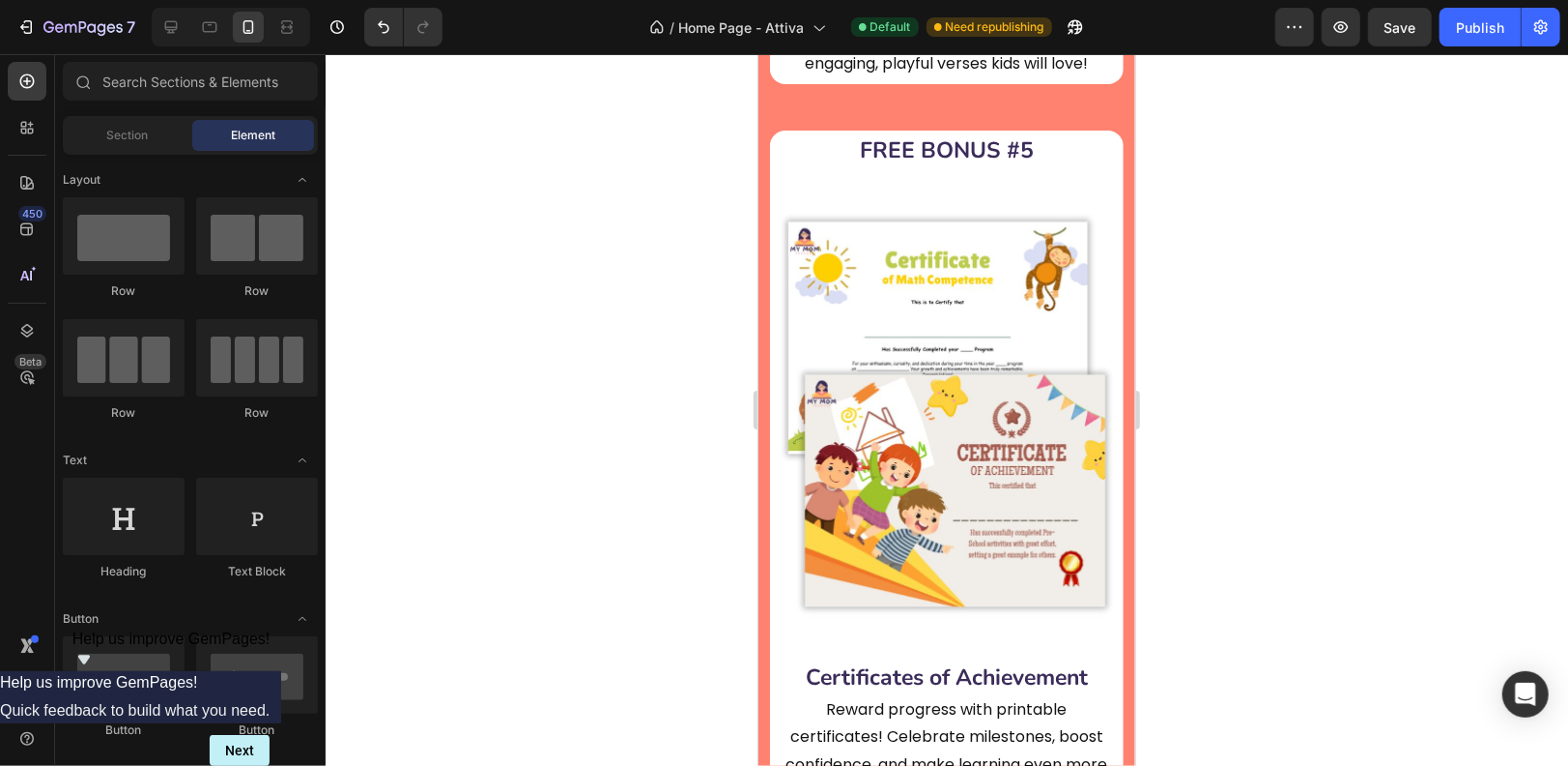
click at [652, 317] on div at bounding box center [946, 409] width 1243 height 712
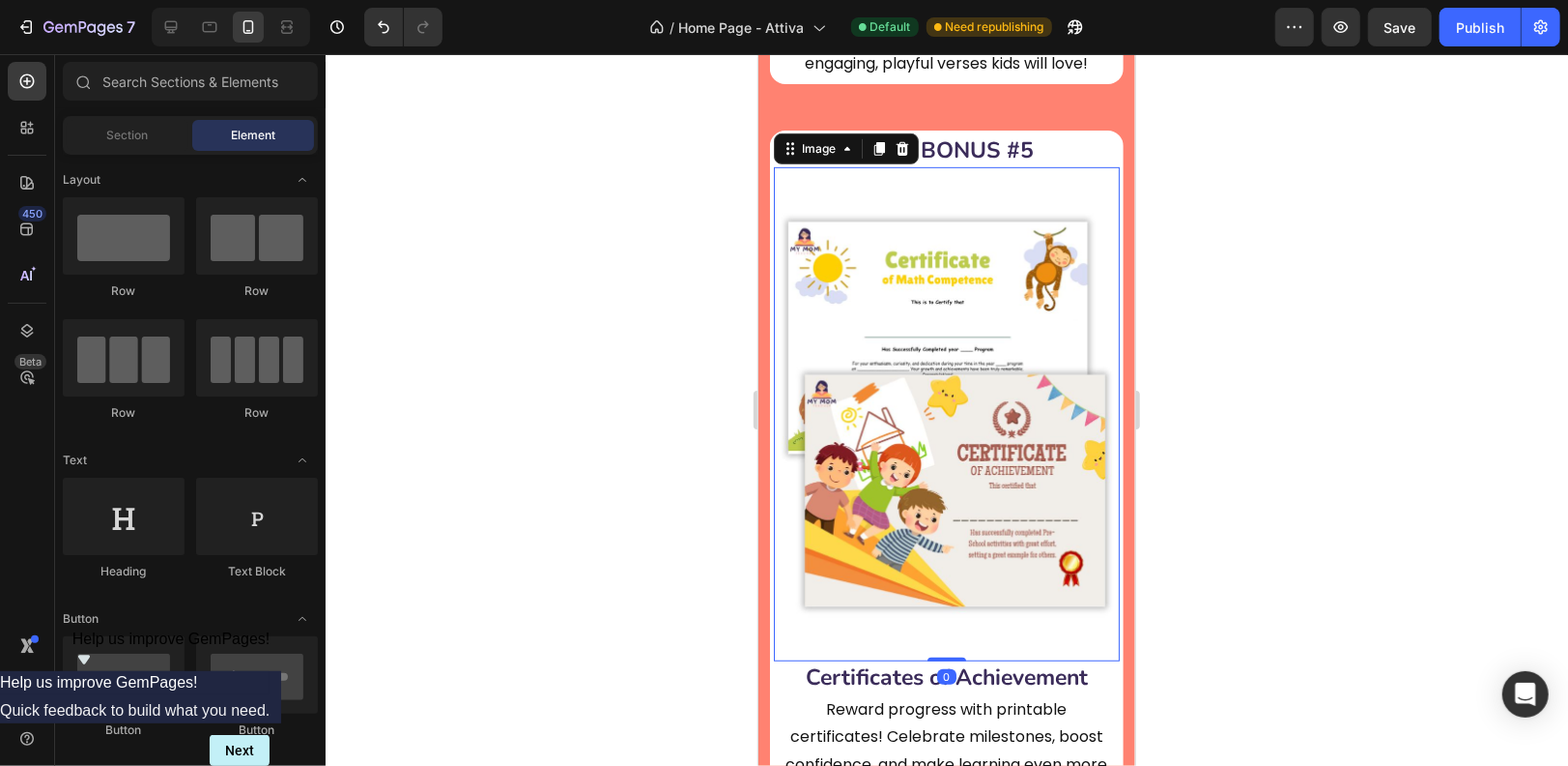
click at [935, 373] on img at bounding box center [946, 413] width 346 height 494
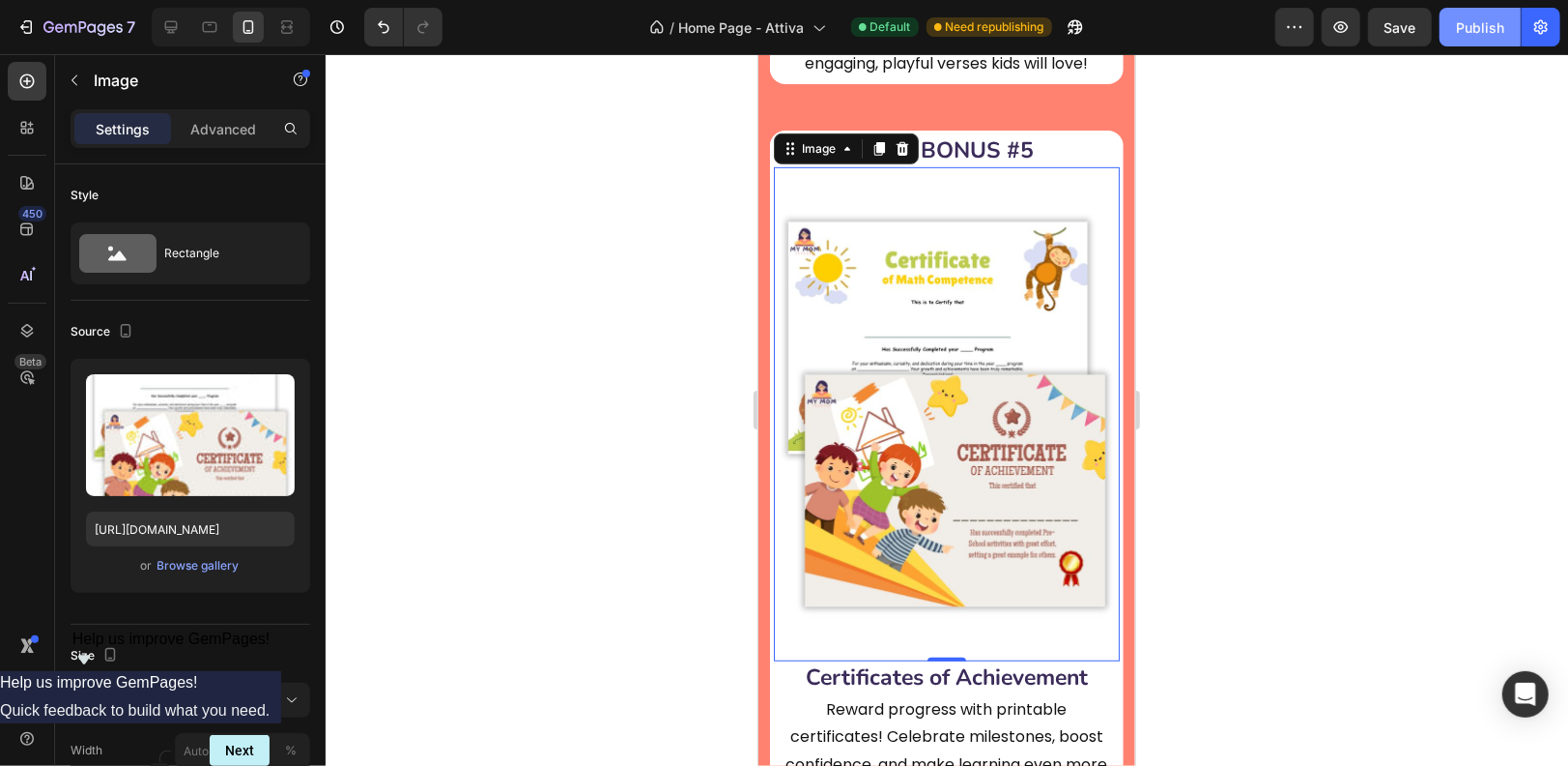
click at [1486, 25] on div "Publish" at bounding box center [1480, 27] width 48 height 20
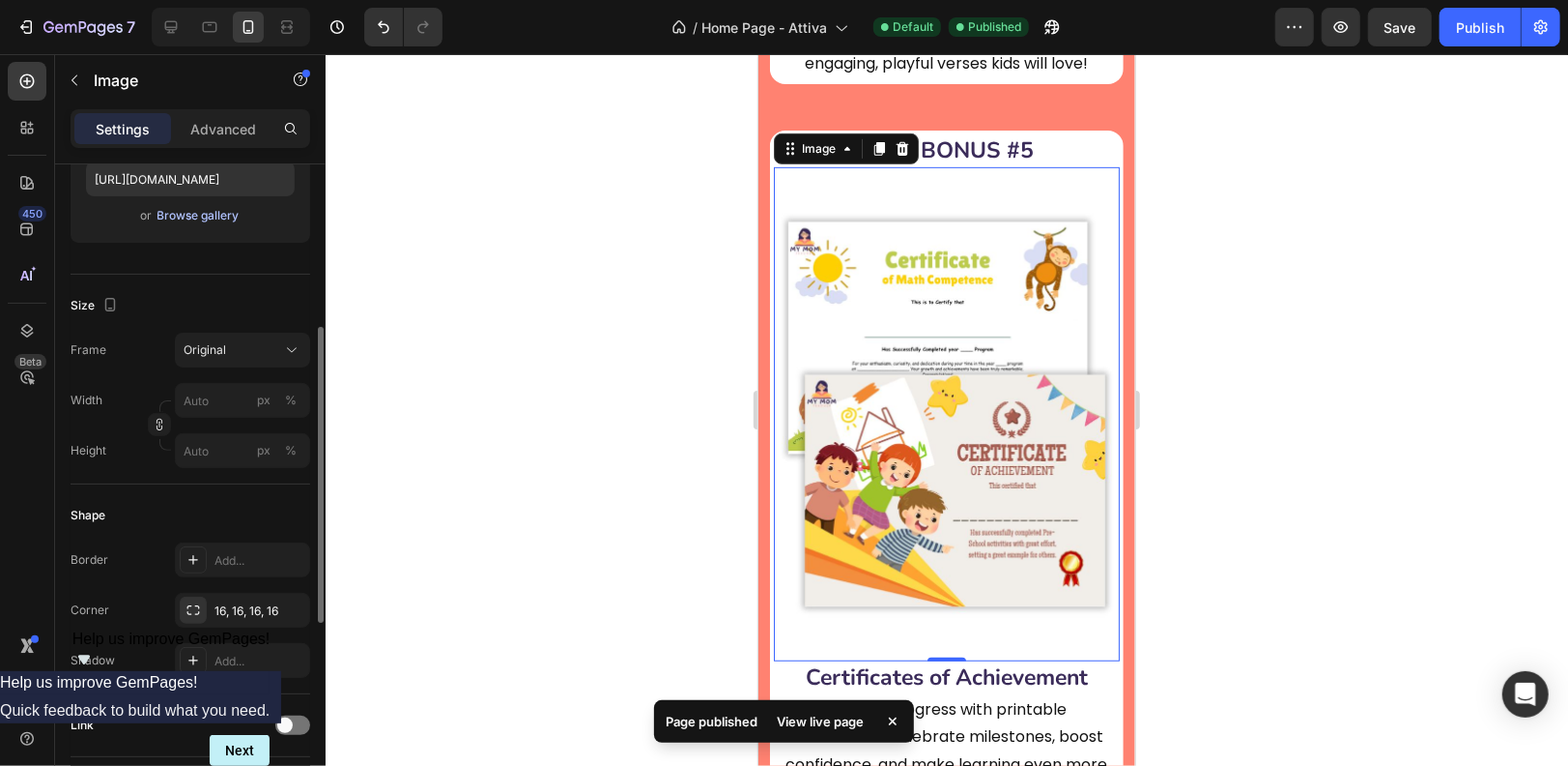
scroll to position [353, 0]
click at [205, 392] on input "px %" at bounding box center [243, 396] width 136 height 35
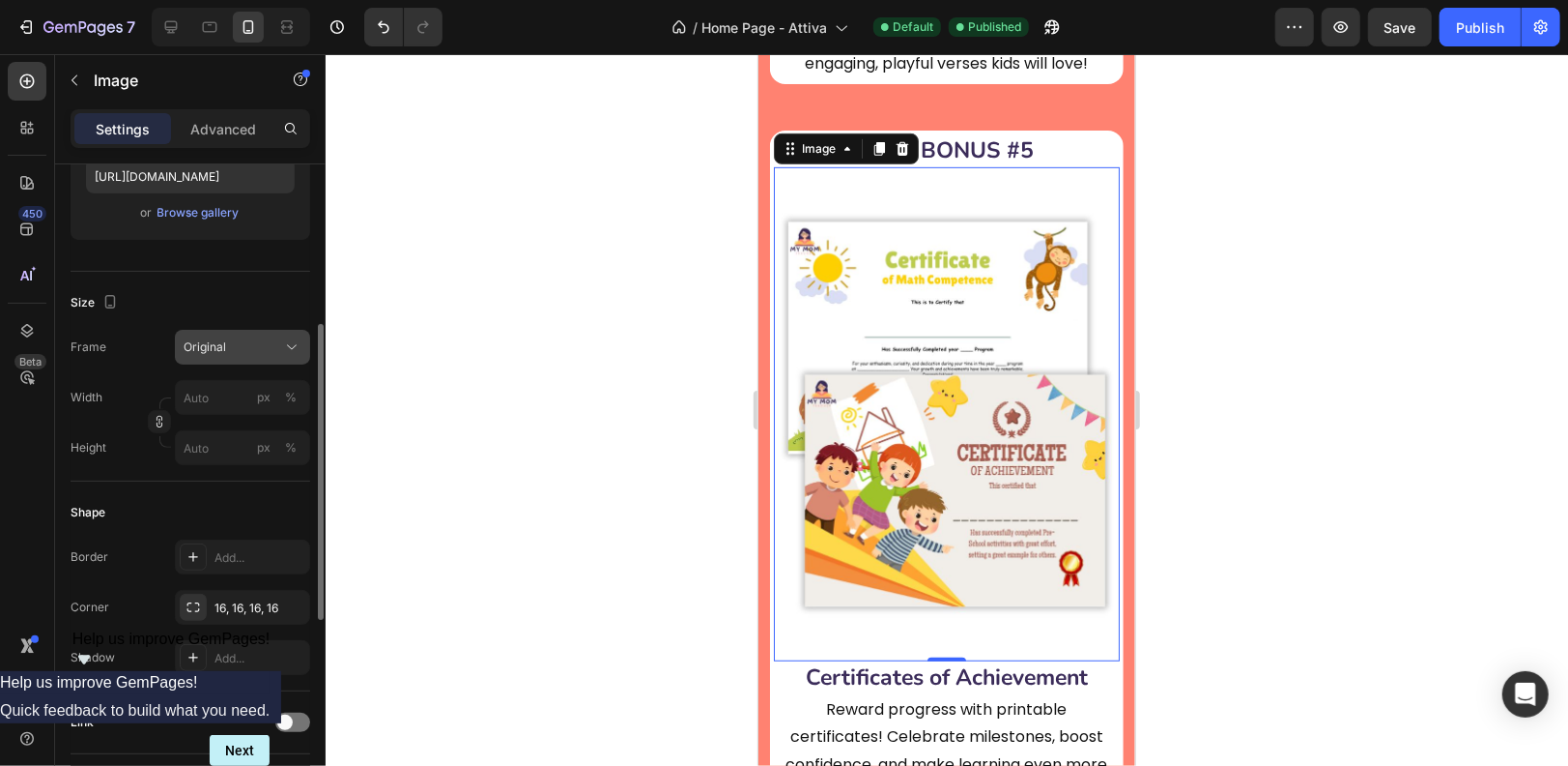
click at [286, 345] on icon at bounding box center [291, 347] width 19 height 19
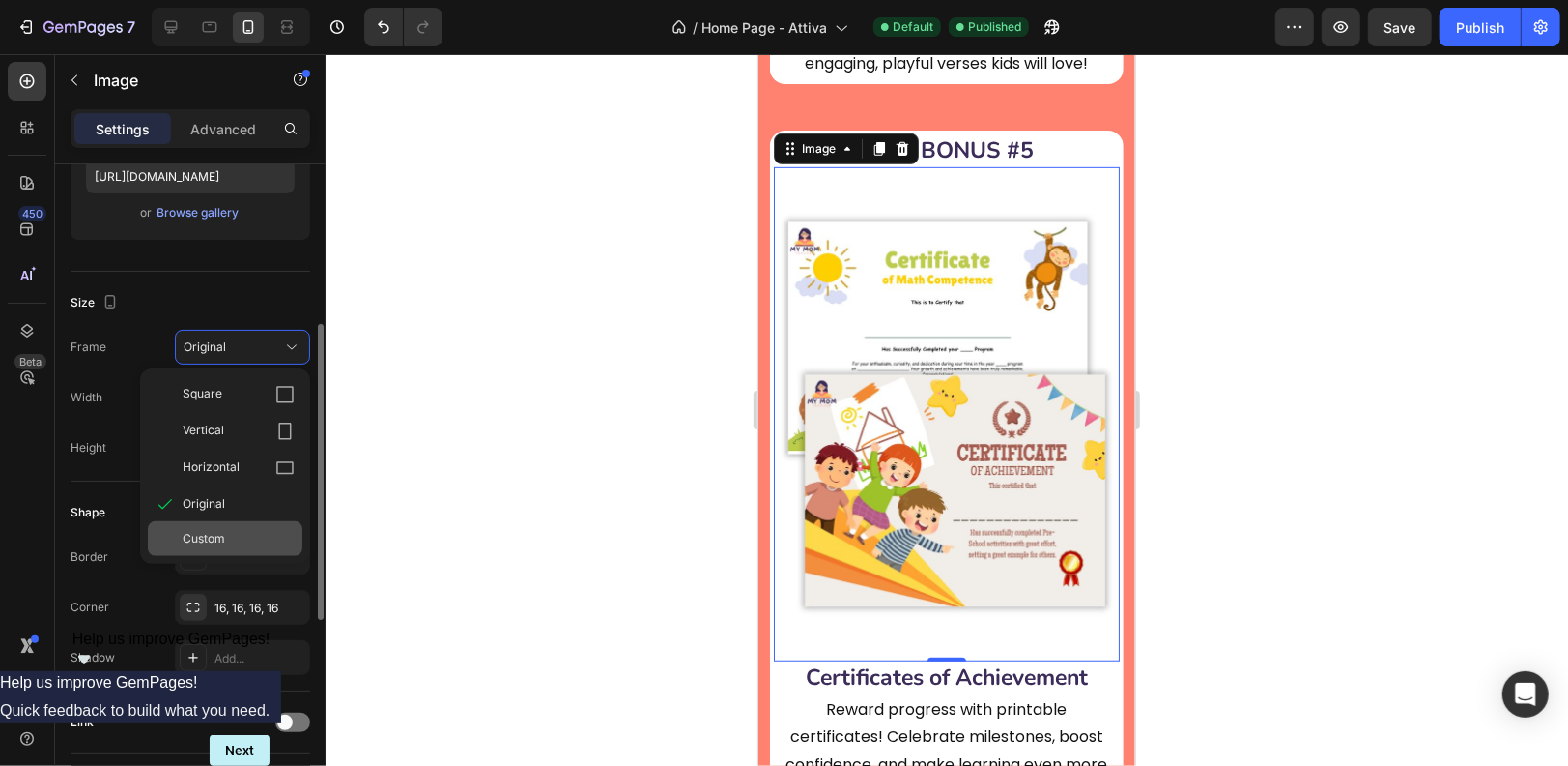
click at [222, 532] on span "Custom" at bounding box center [204, 538] width 43 height 17
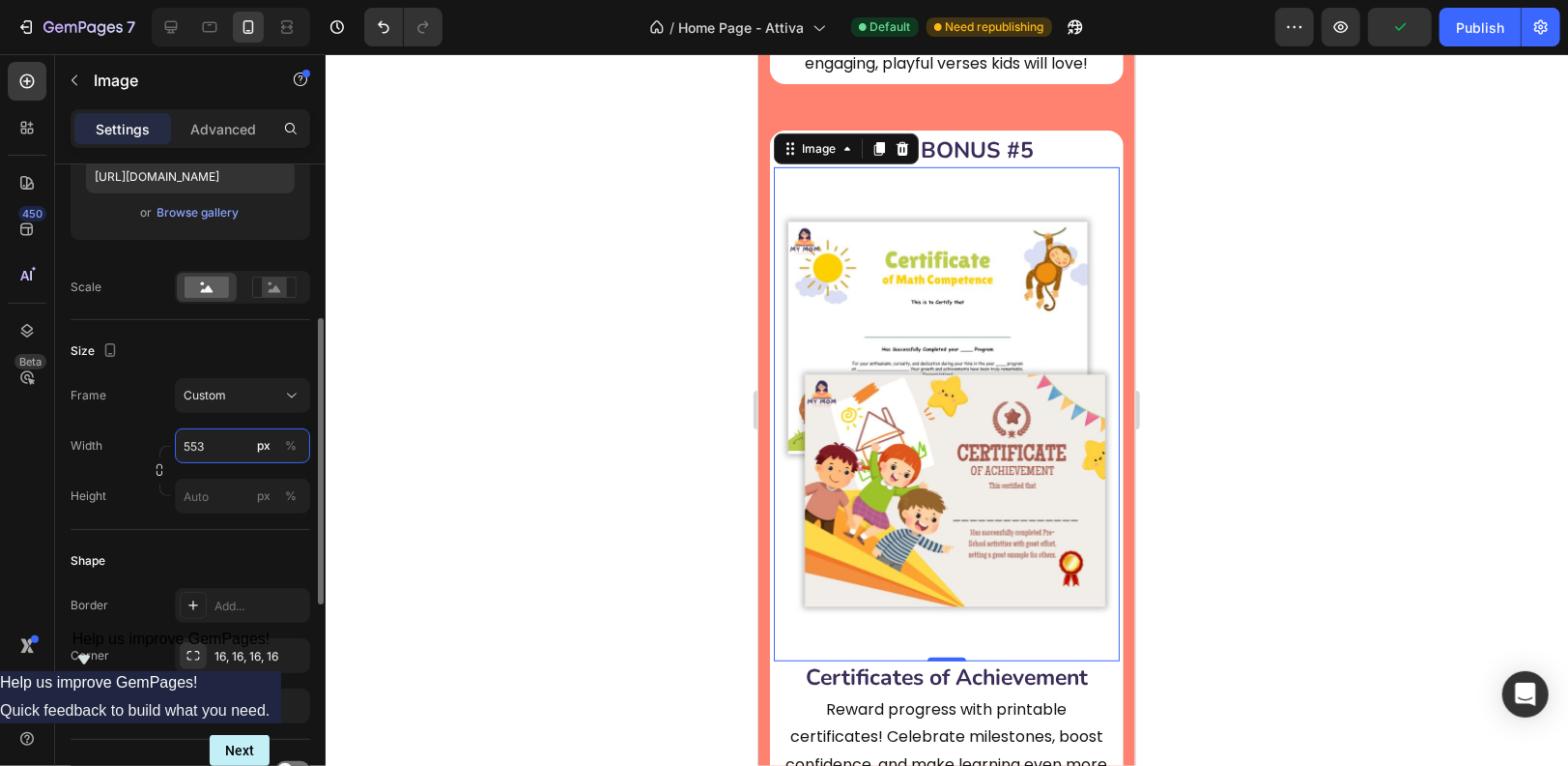
type input "553"
click at [208, 493] on input "px %" at bounding box center [243, 495] width 136 height 35
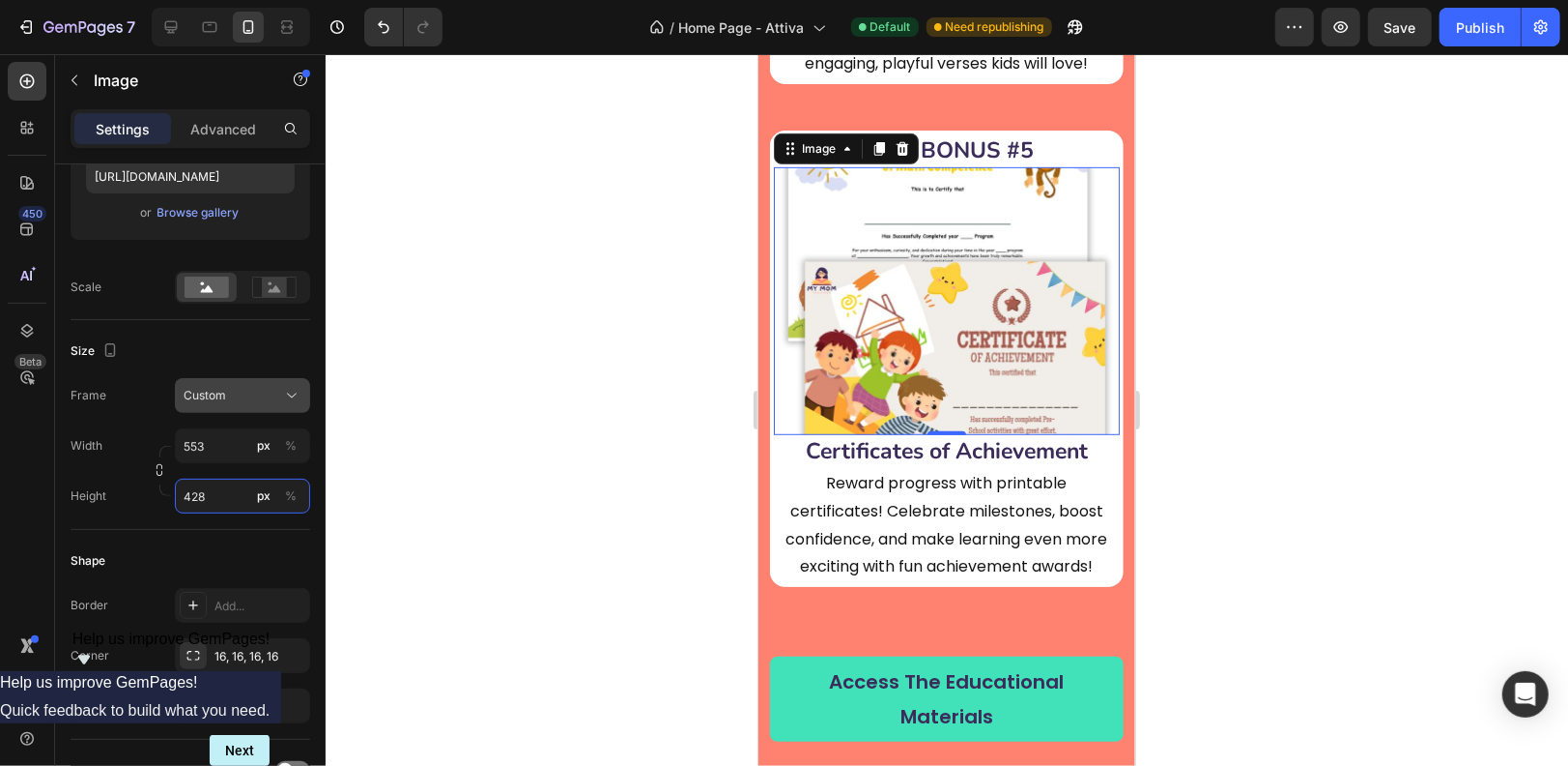
type input "428"
click at [290, 390] on icon at bounding box center [291, 394] width 19 height 19
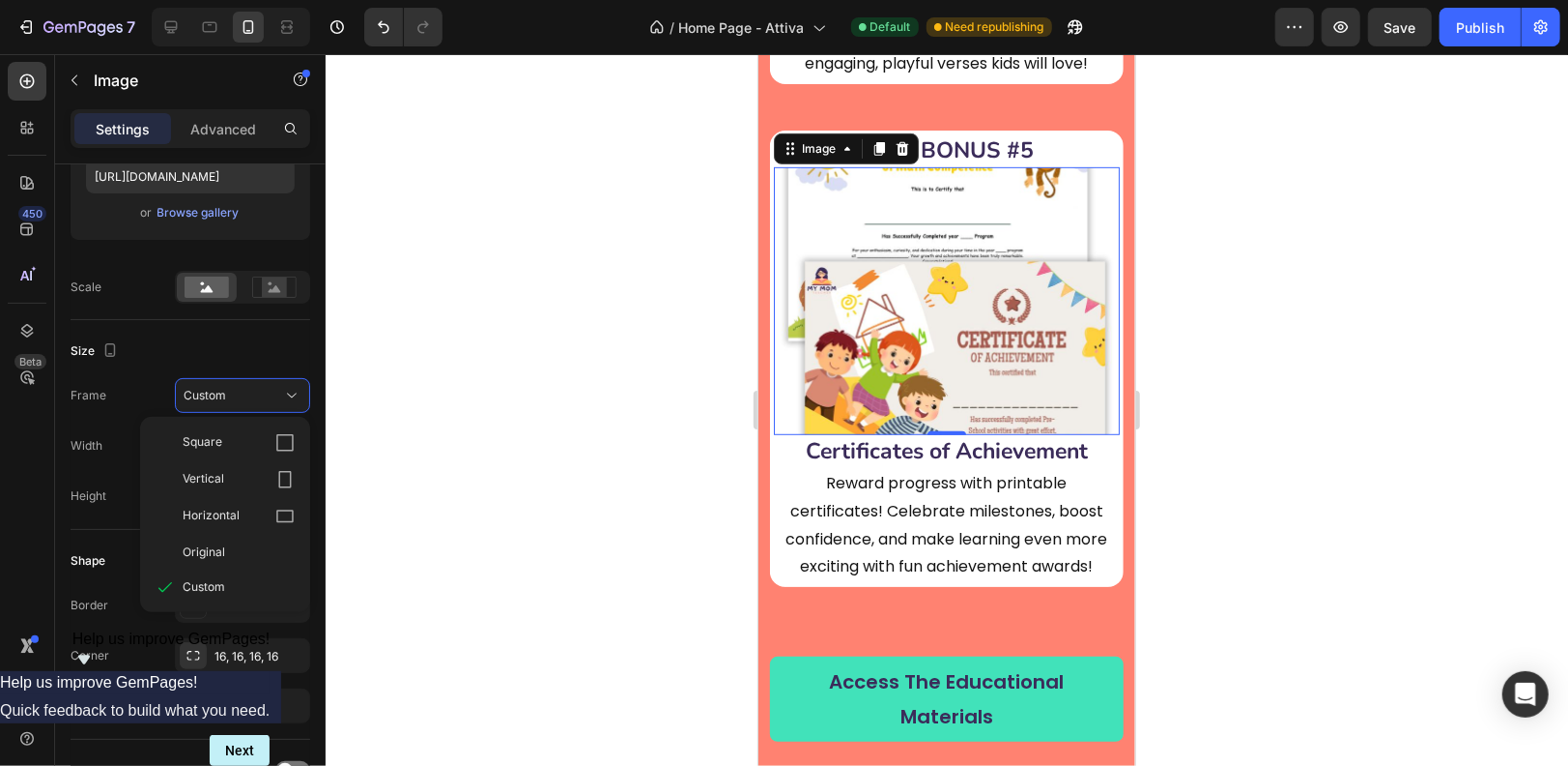
click at [367, 350] on div at bounding box center [946, 409] width 1243 height 712
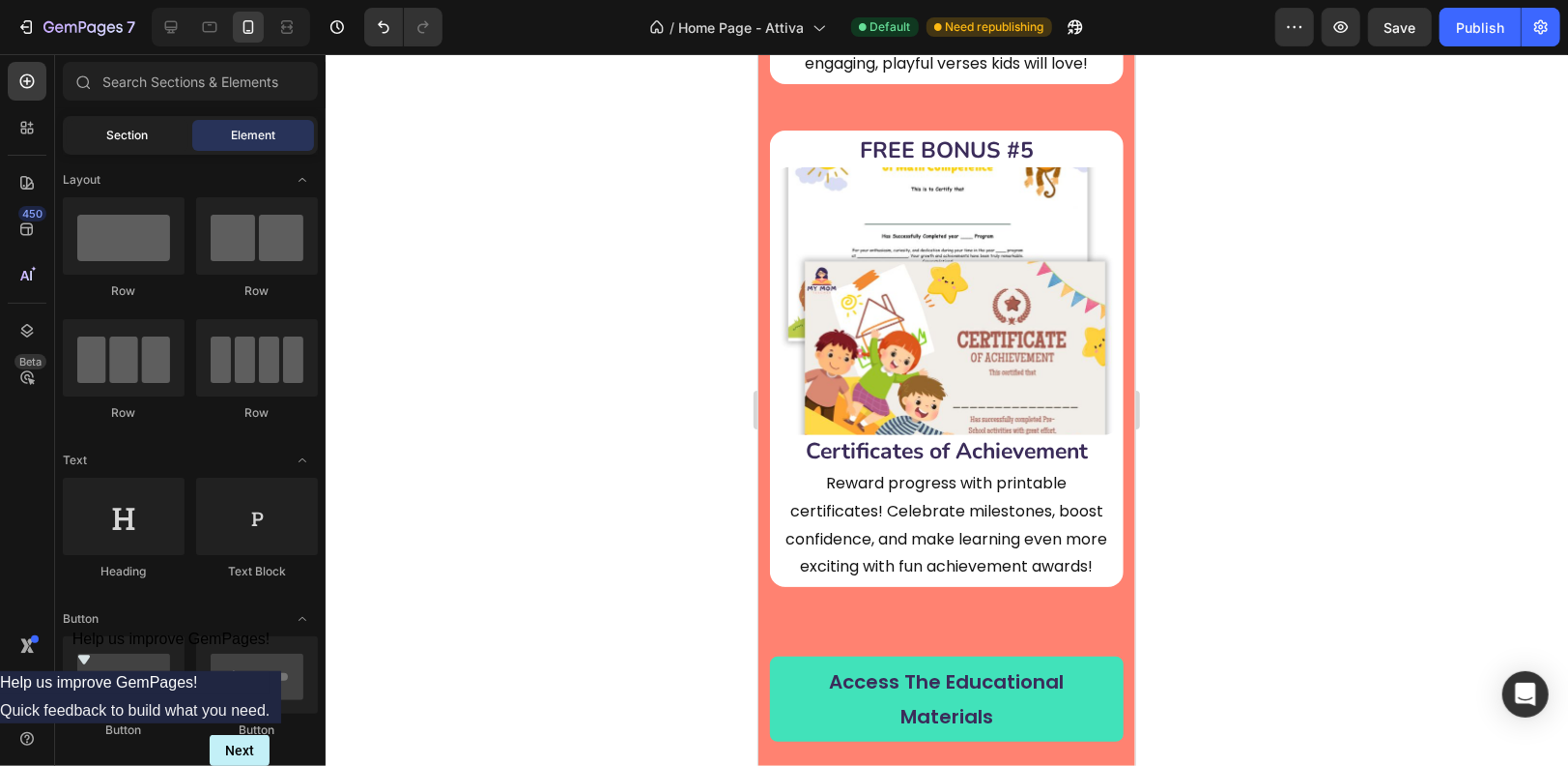
click at [126, 132] on span "Section" at bounding box center [128, 135] width 42 height 17
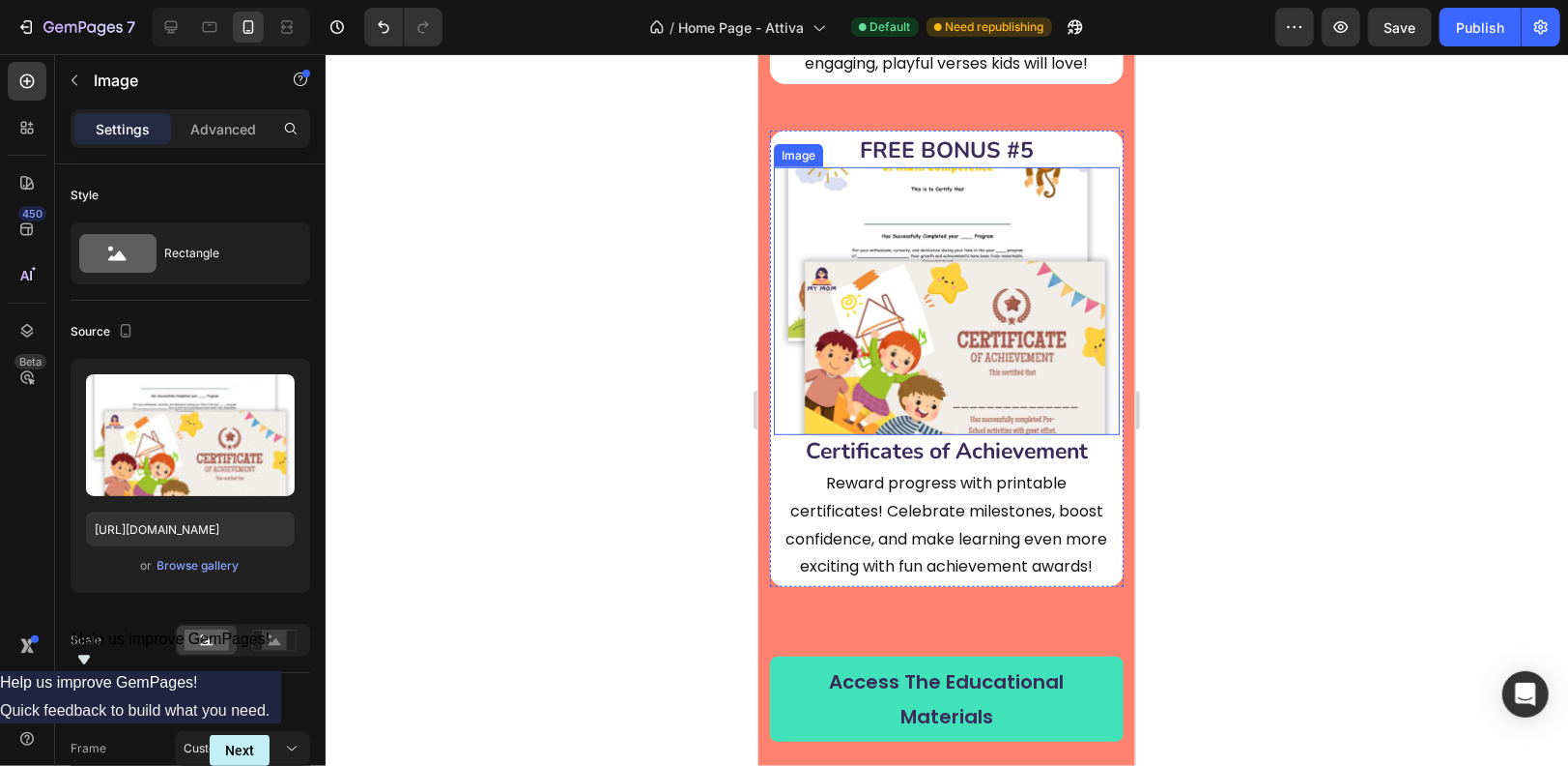
click at [948, 271] on img at bounding box center [946, 301] width 346 height 268
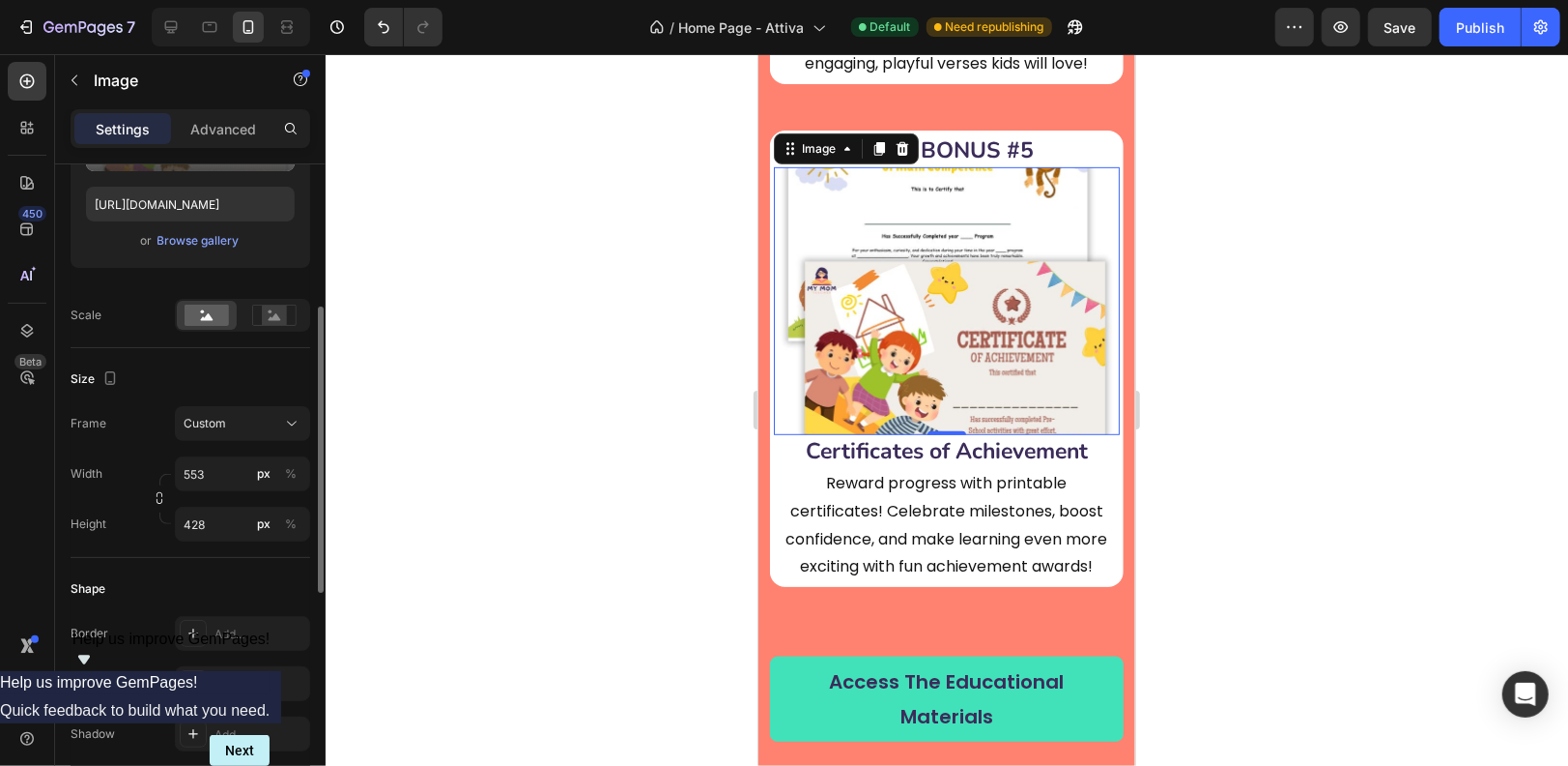
scroll to position [326, 0]
click at [219, 520] on input "428" at bounding box center [243, 522] width 136 height 35
drag, startPoint x: 219, startPoint y: 520, endPoint x: 171, endPoint y: 515, distance: 48.3
click at [171, 515] on div "Height 428 px %" at bounding box center [191, 522] width 240 height 35
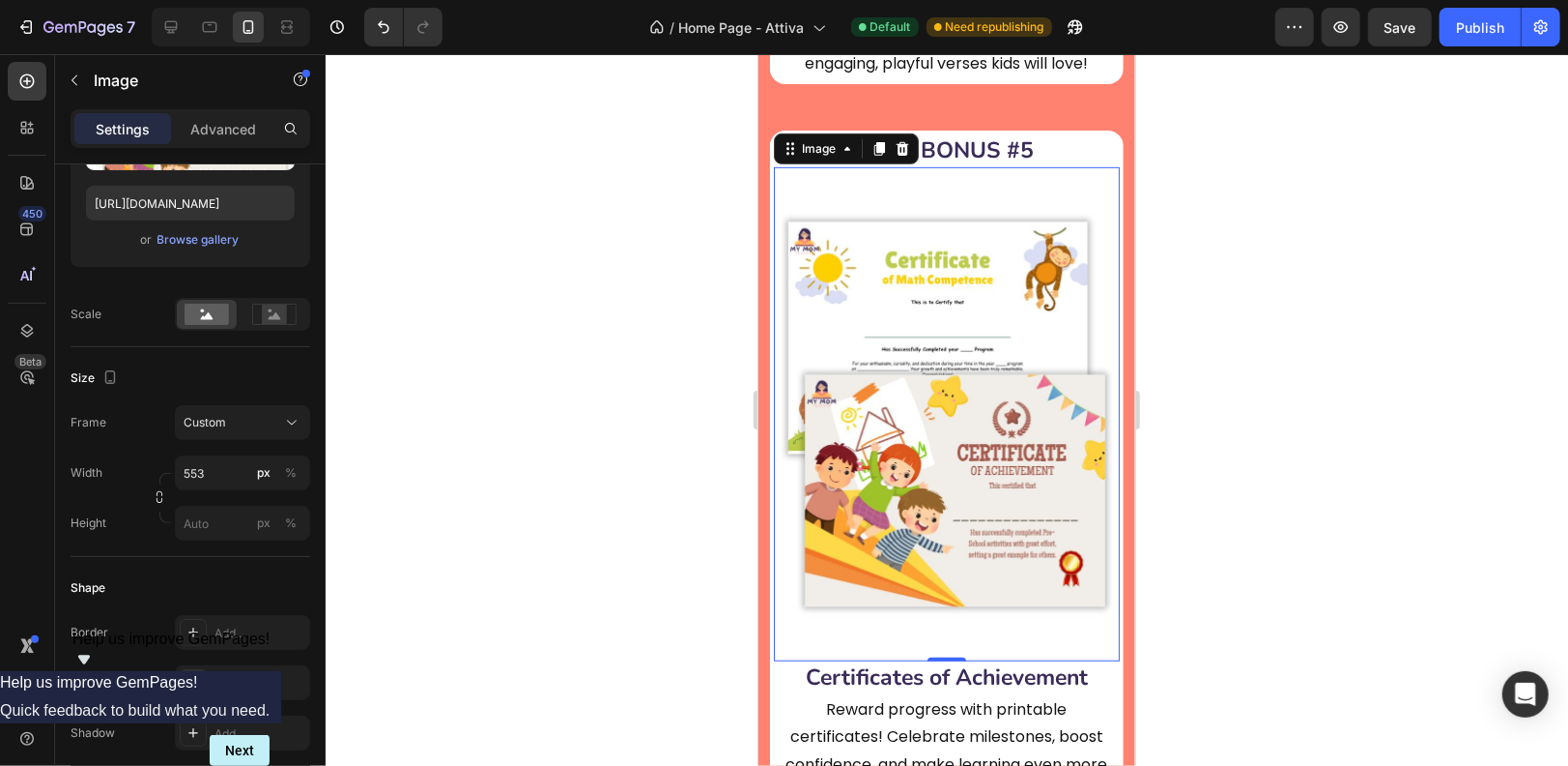
click at [374, 471] on div at bounding box center [946, 409] width 1243 height 712
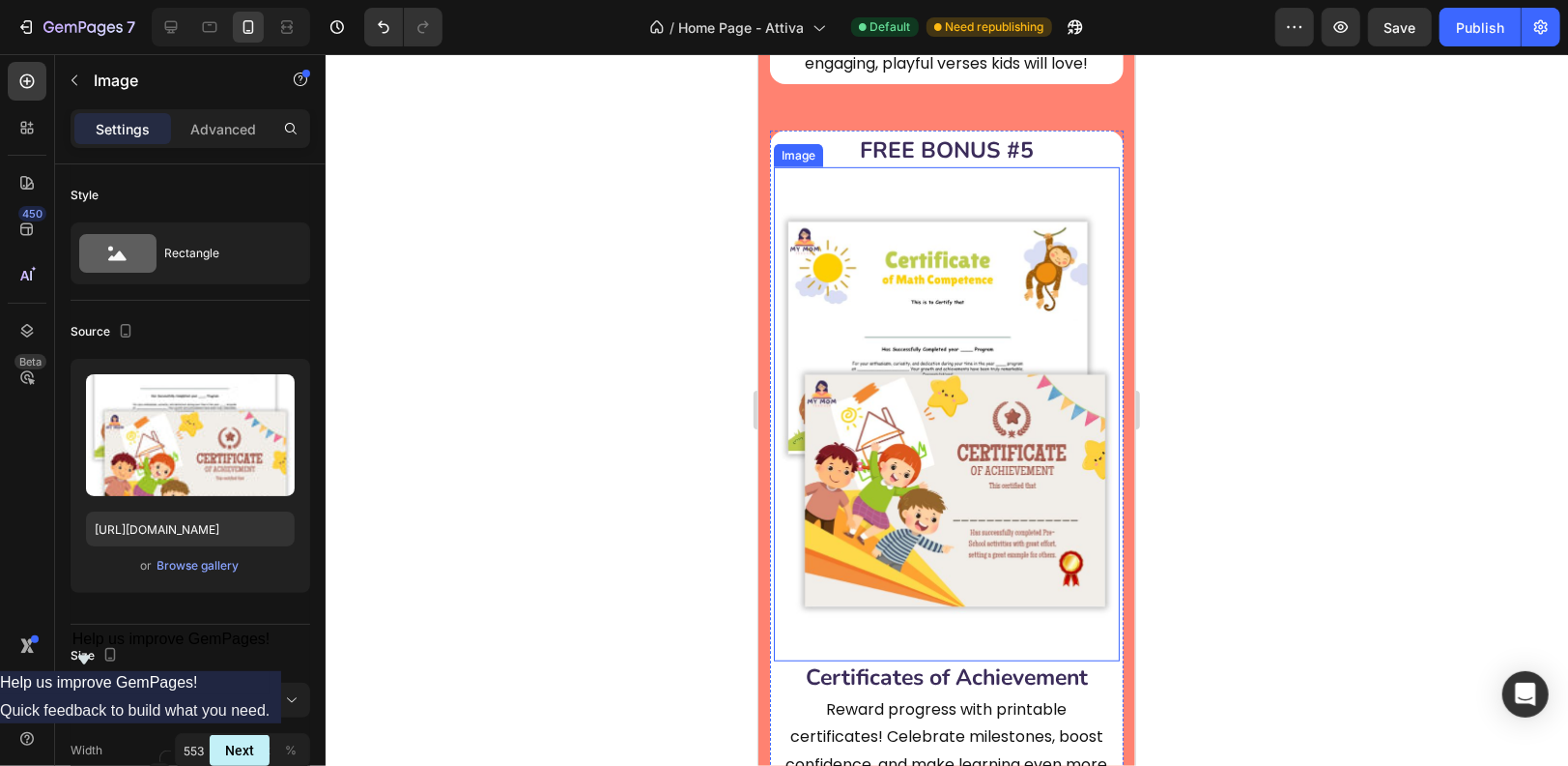
click at [910, 317] on img at bounding box center [946, 413] width 346 height 494
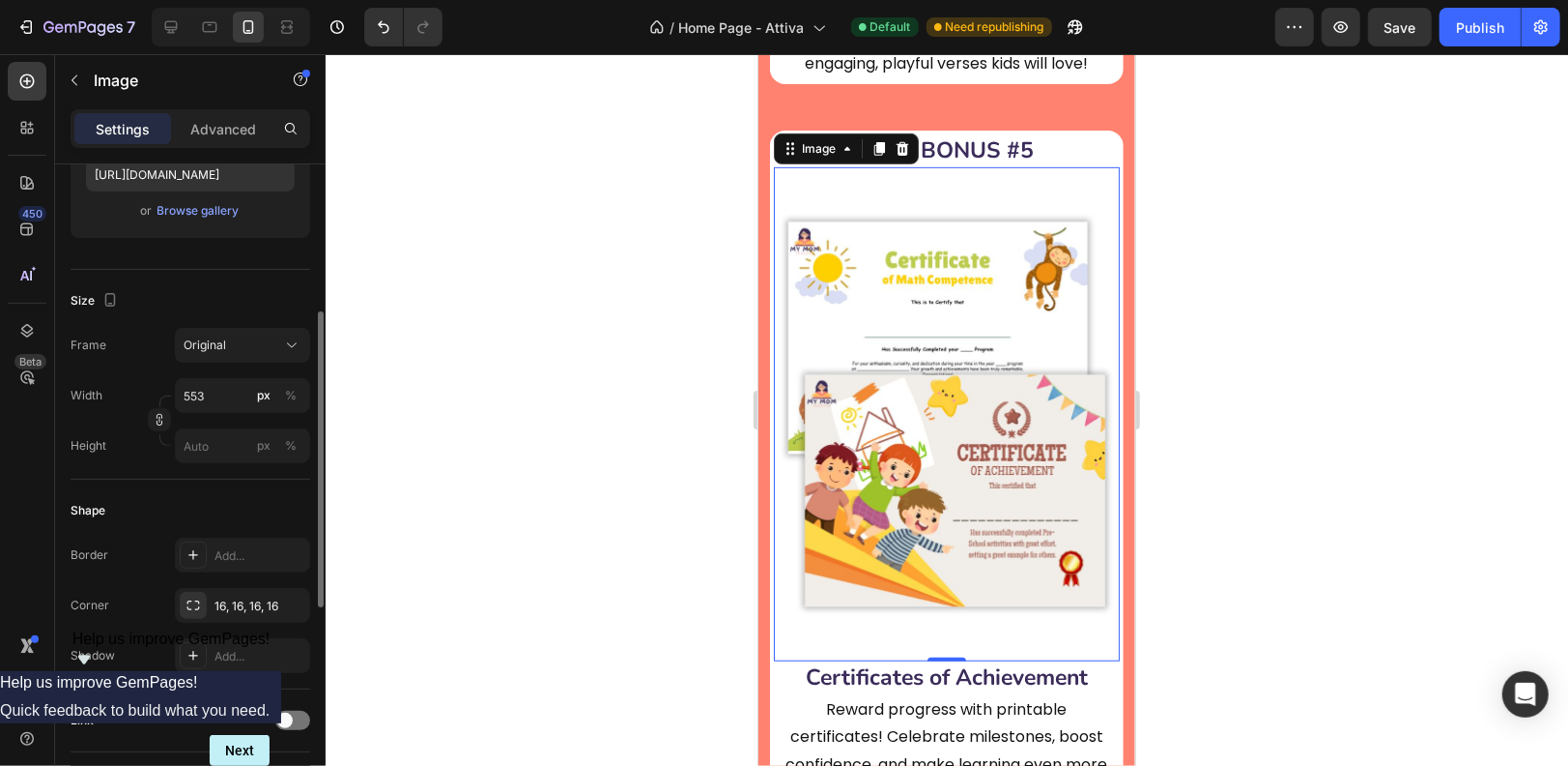
scroll to position [347, 0]
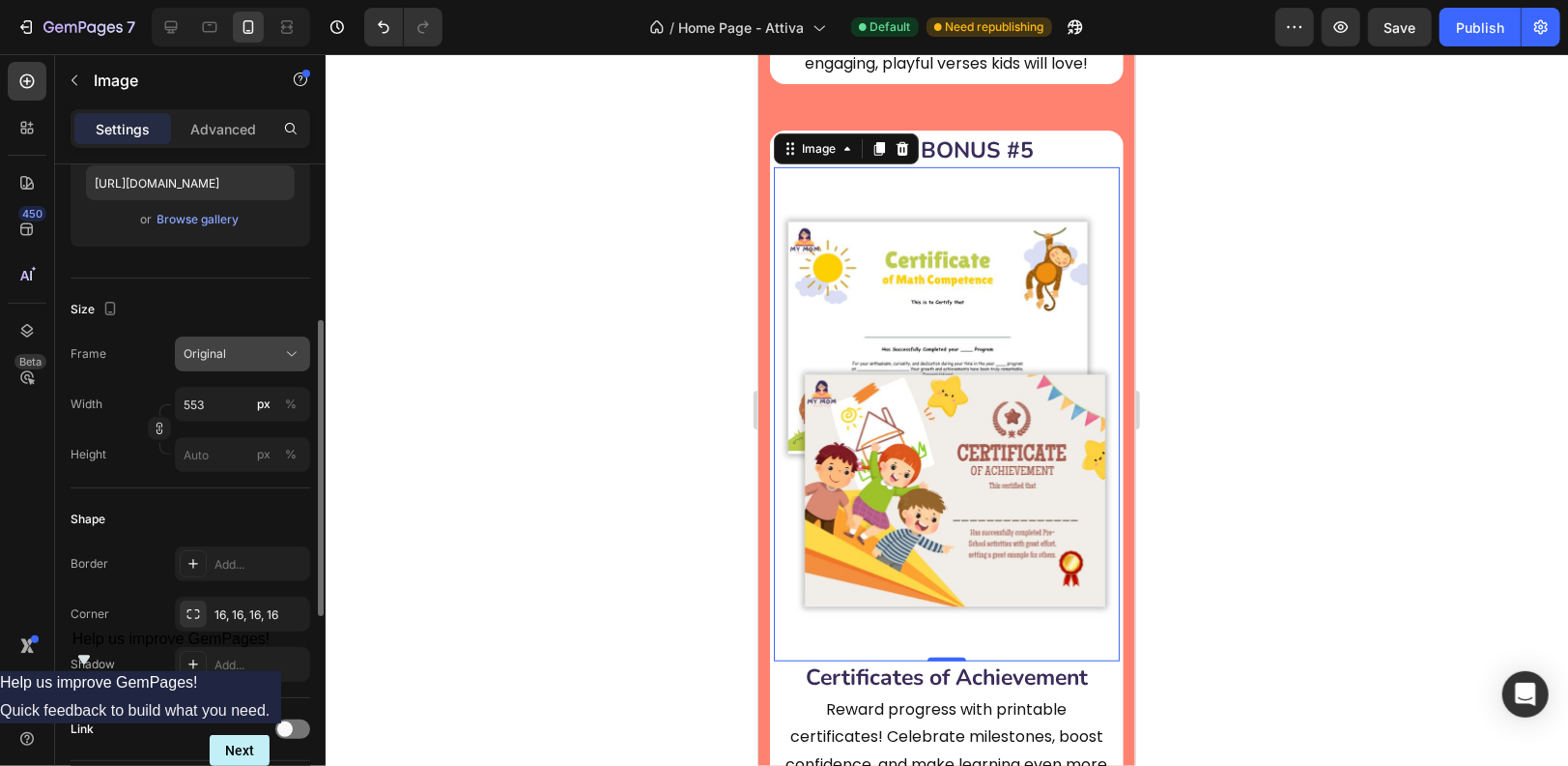
click at [291, 359] on icon at bounding box center [291, 354] width 19 height 19
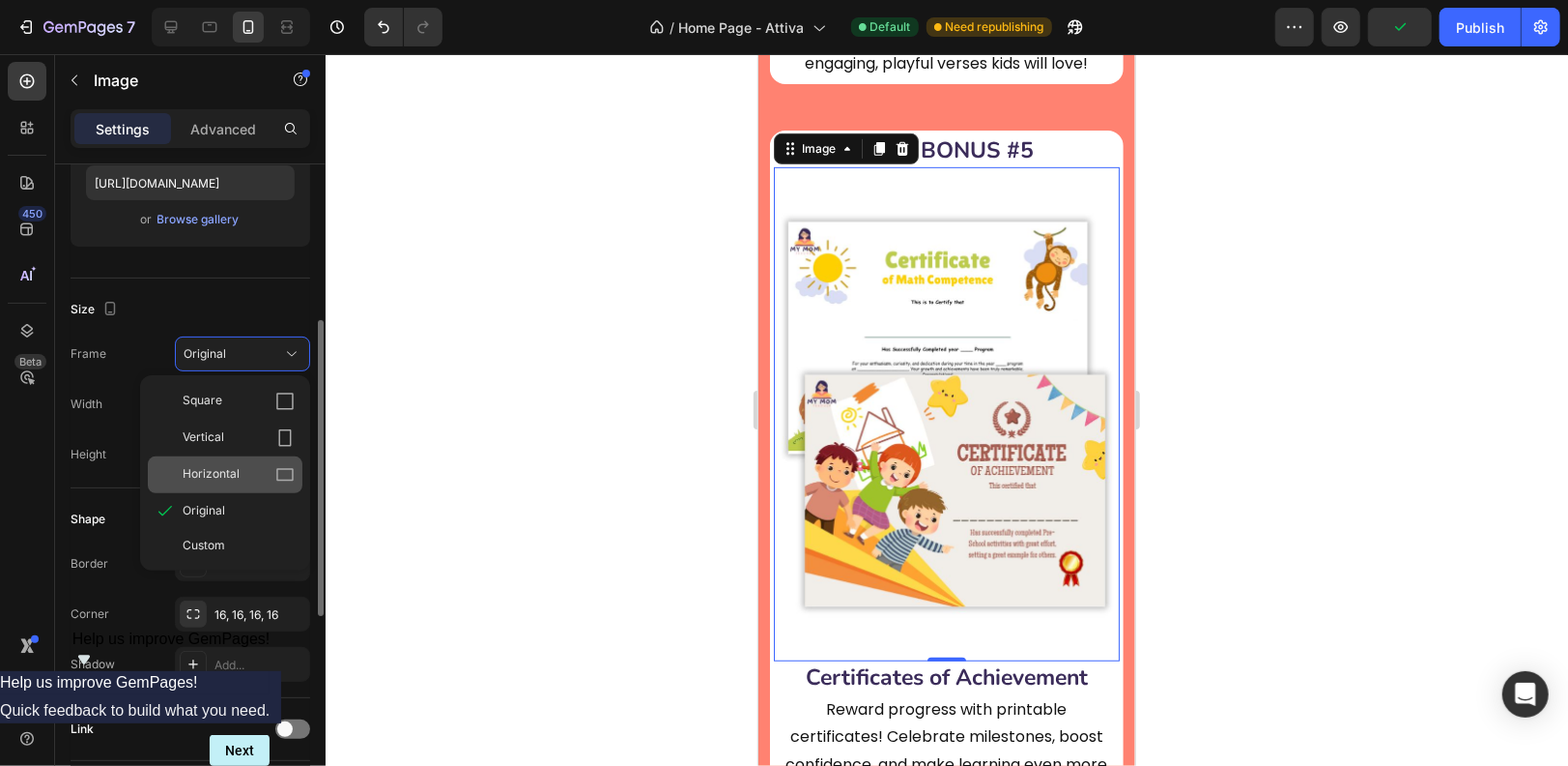
click at [256, 465] on div "Horizontal" at bounding box center [239, 474] width 112 height 19
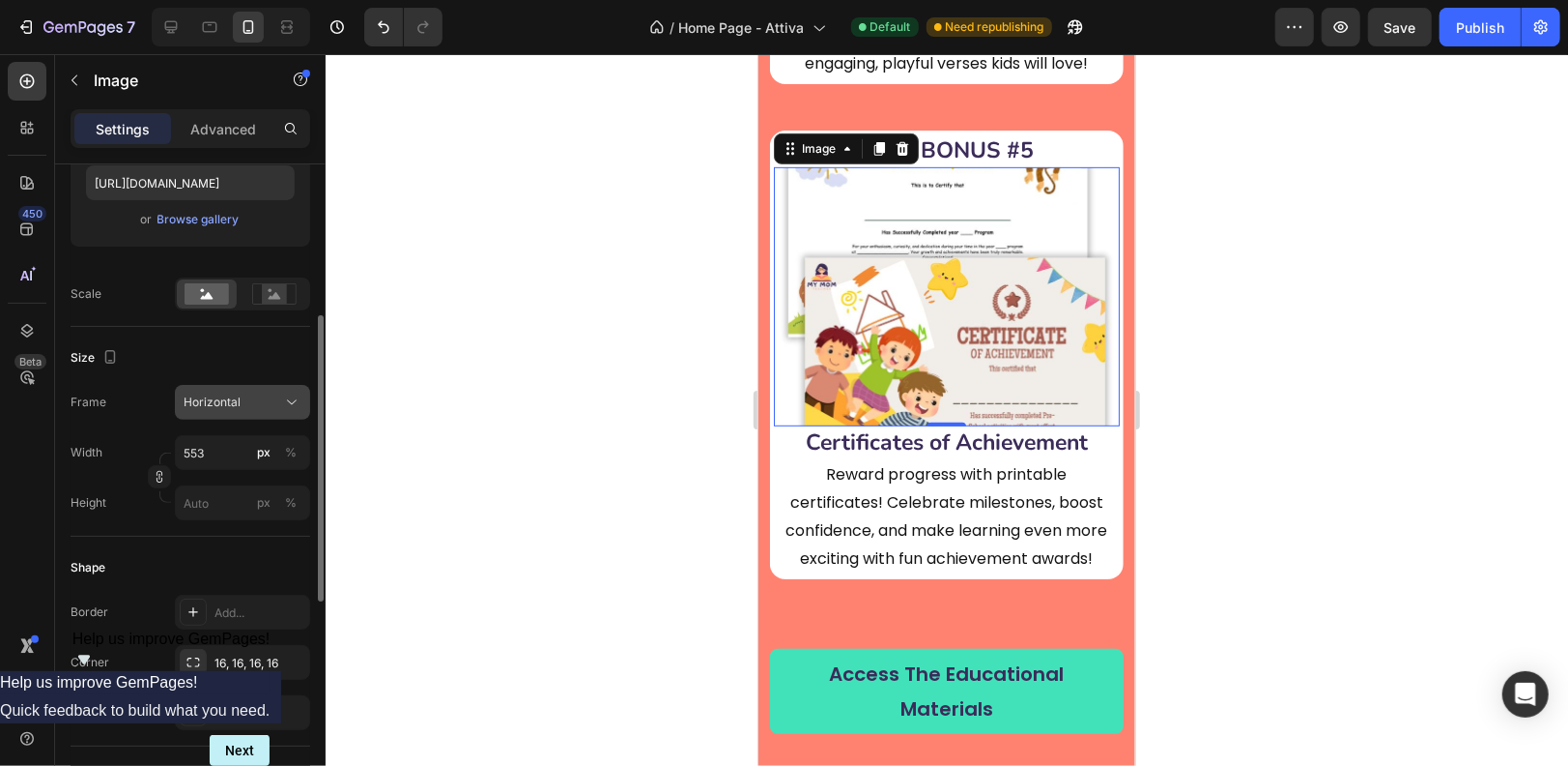
click at [277, 405] on div "Horizontal" at bounding box center [231, 401] width 95 height 17
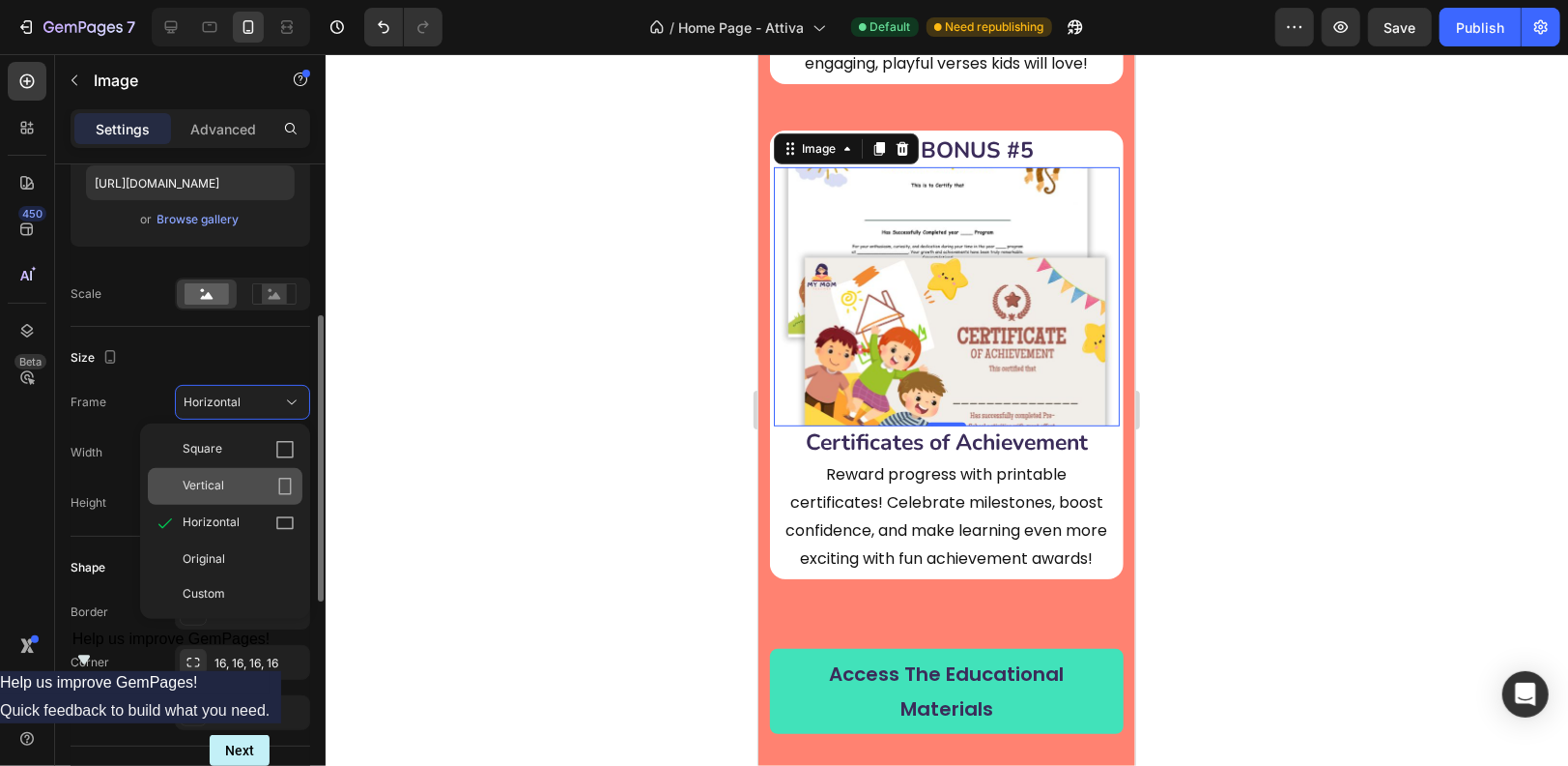
click at [222, 476] on span "Vertical" at bounding box center [204, 485] width 42 height 19
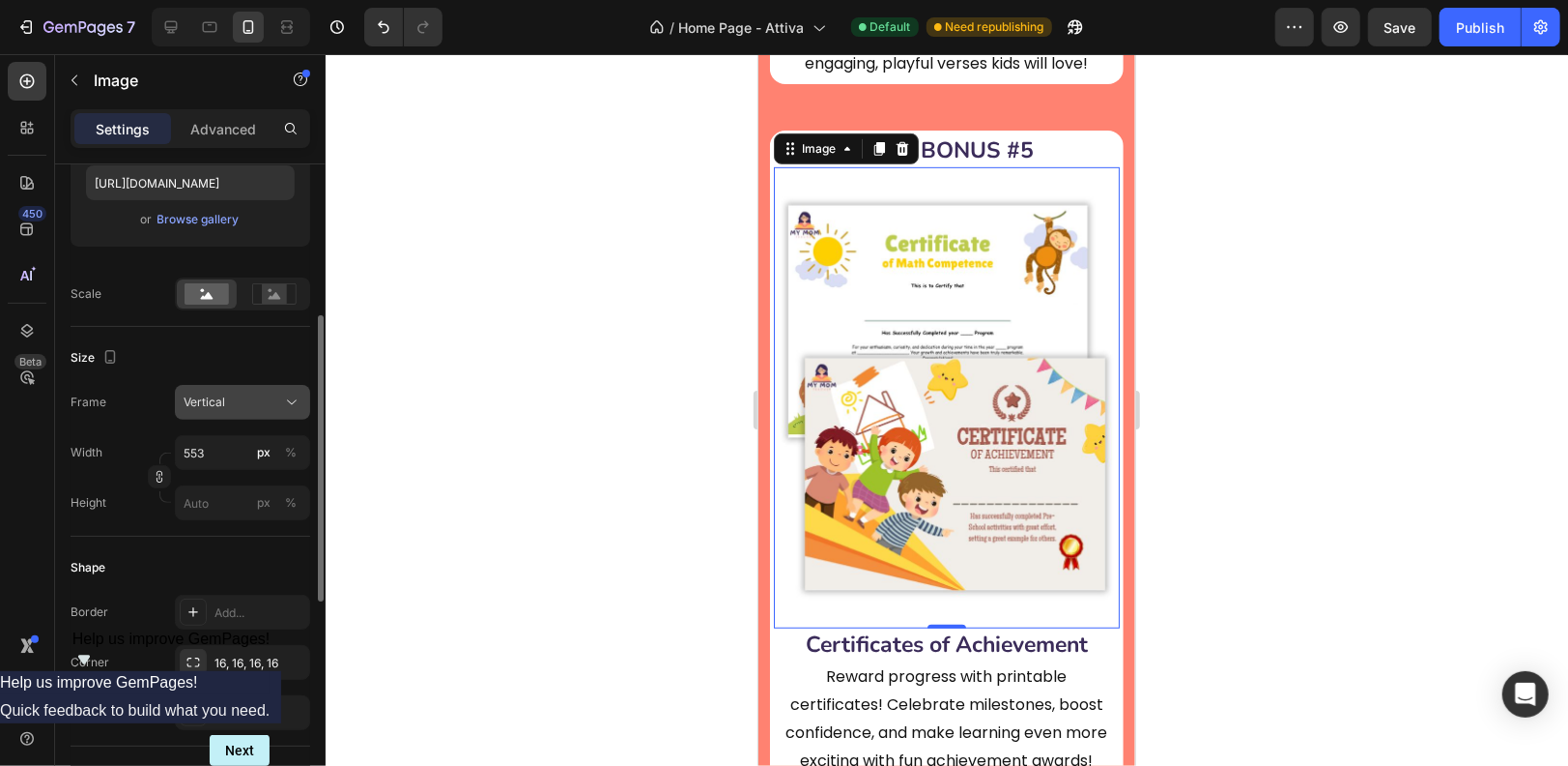
click at [291, 402] on icon at bounding box center [291, 401] width 19 height 19
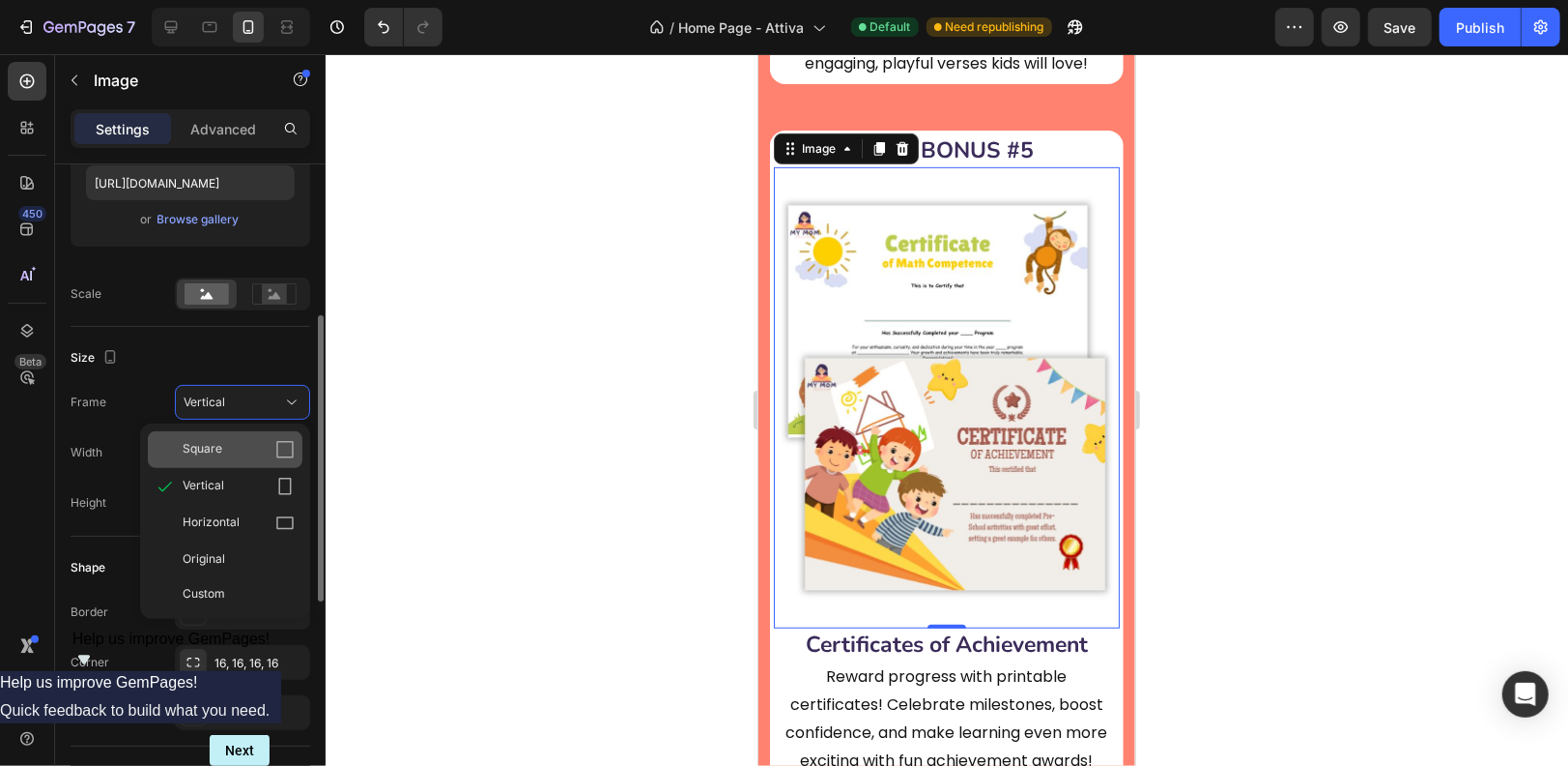
click at [225, 453] on div "Square" at bounding box center [239, 449] width 112 height 19
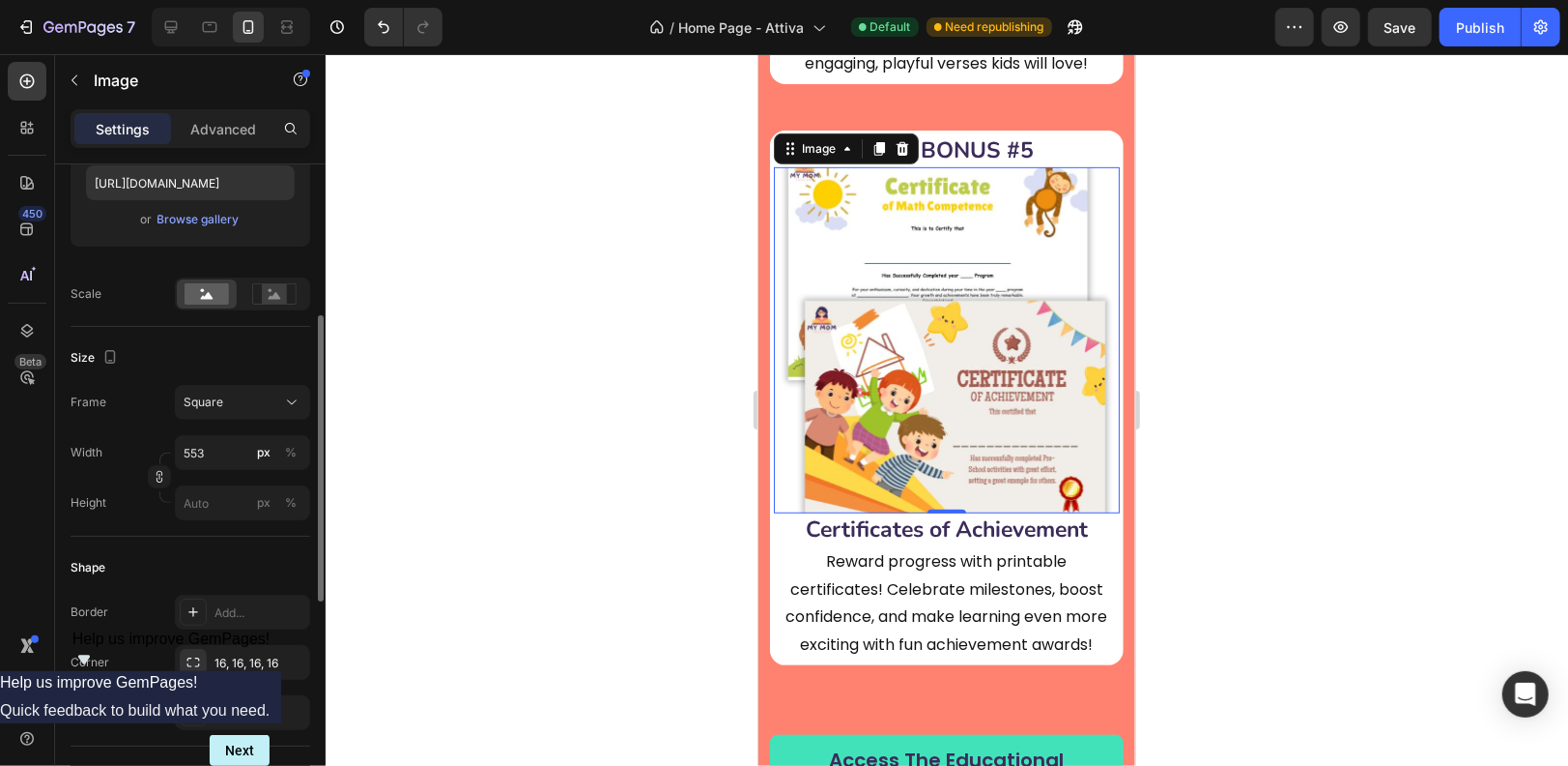
click at [357, 523] on div at bounding box center [946, 409] width 1243 height 712
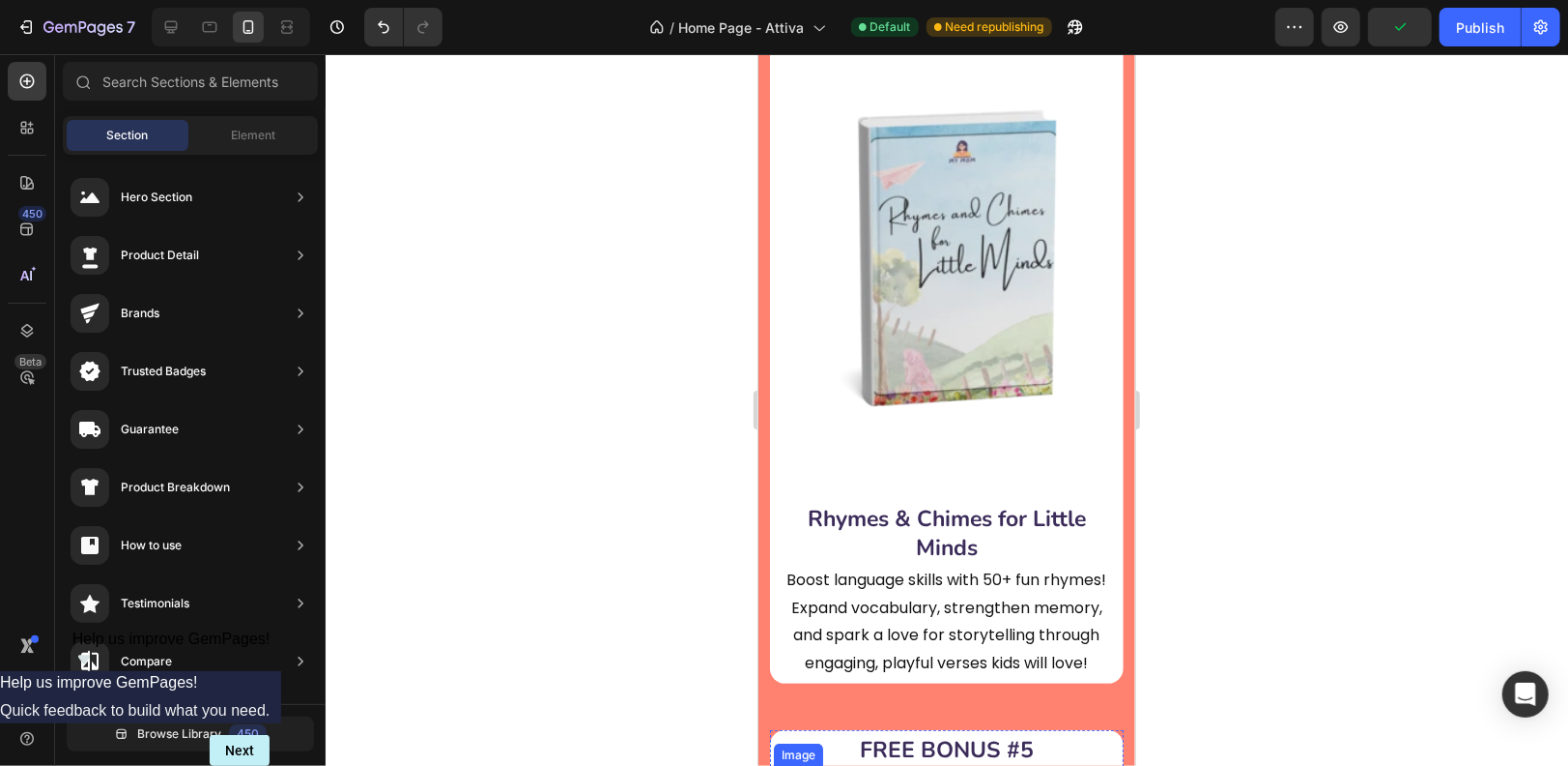
scroll to position [9457, 0]
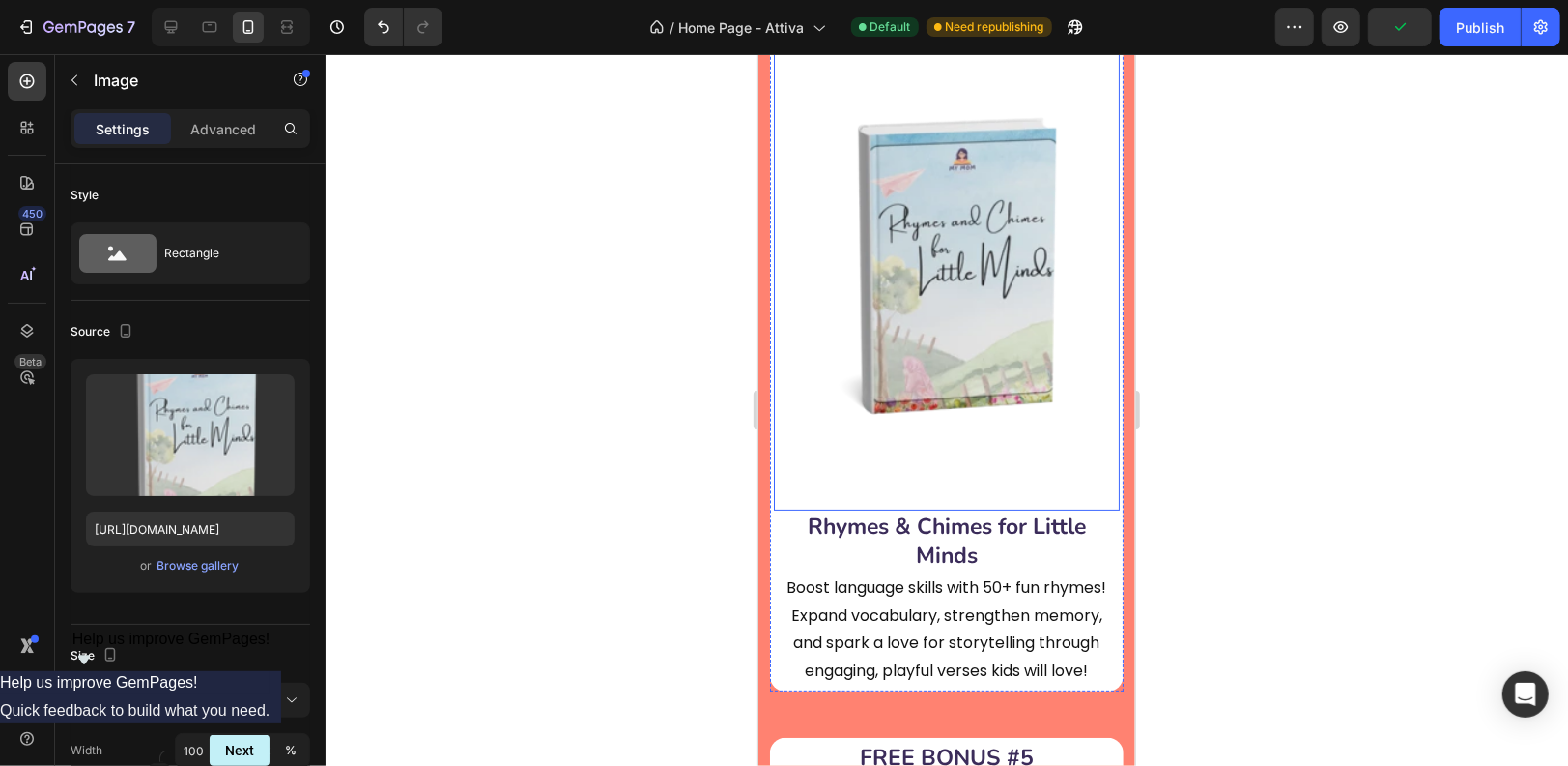
click at [957, 291] on img at bounding box center [946, 265] width 346 height 489
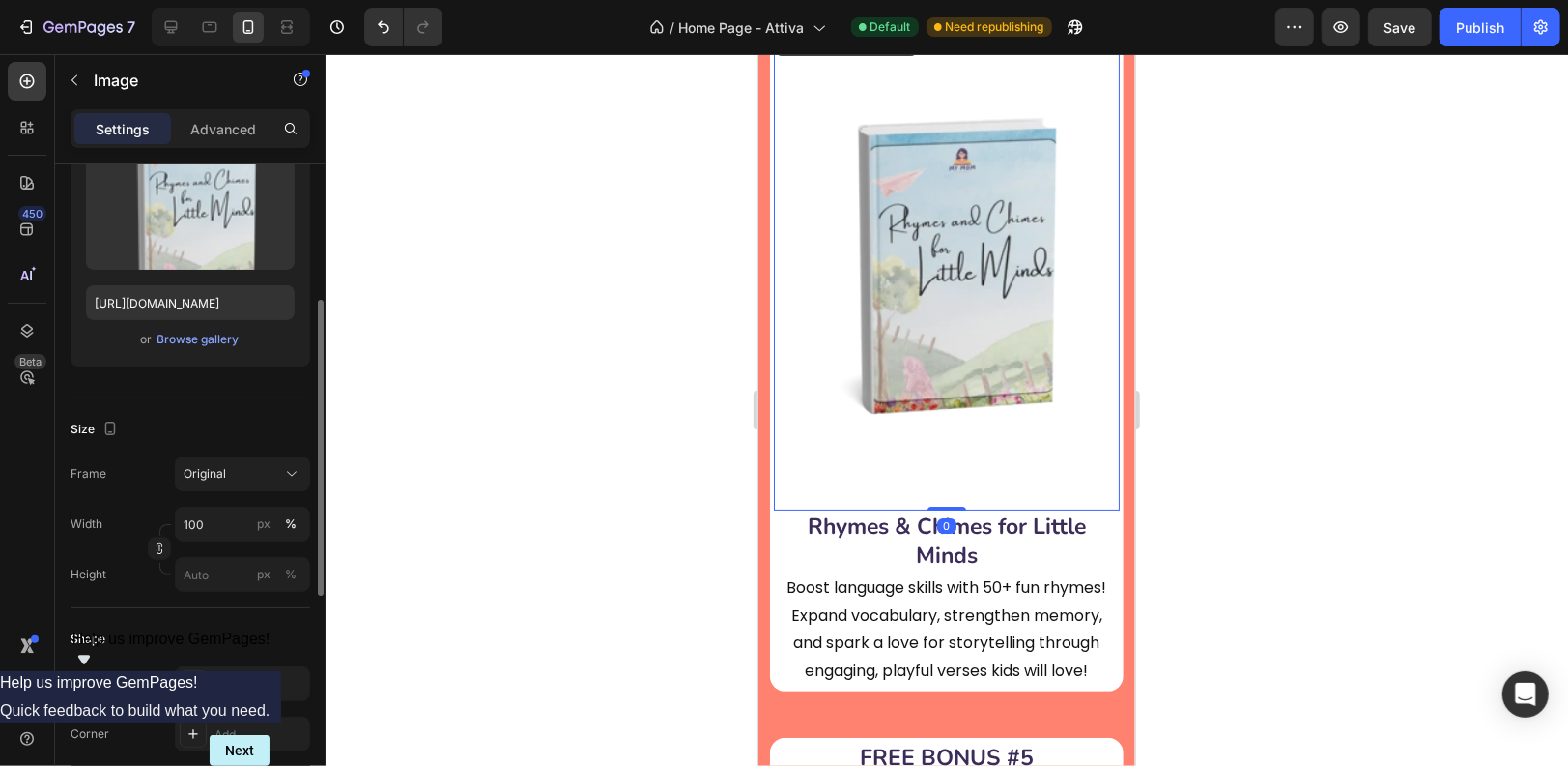
scroll to position [257, 0]
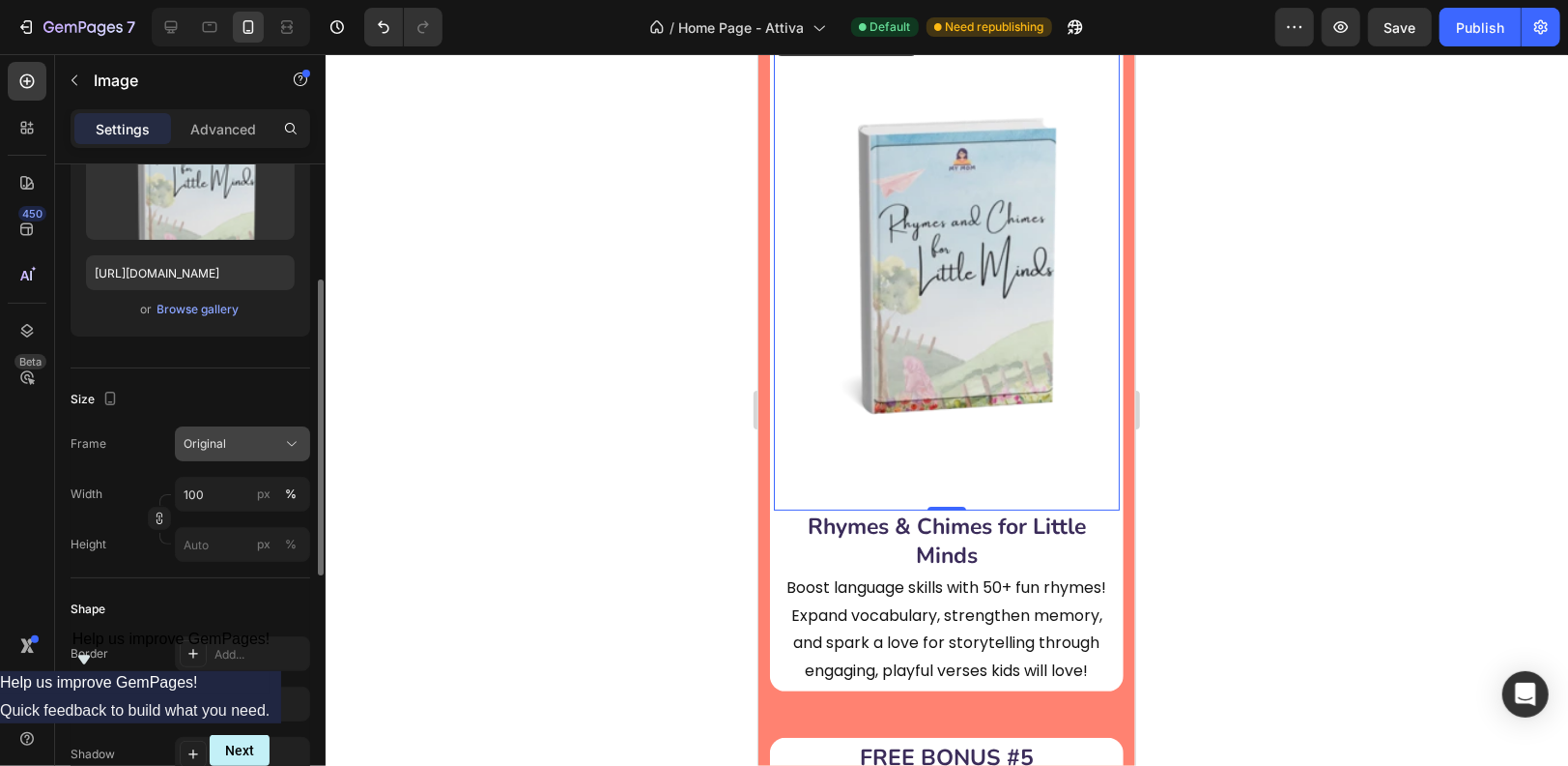
click at [288, 426] on button "Original" at bounding box center [243, 443] width 136 height 35
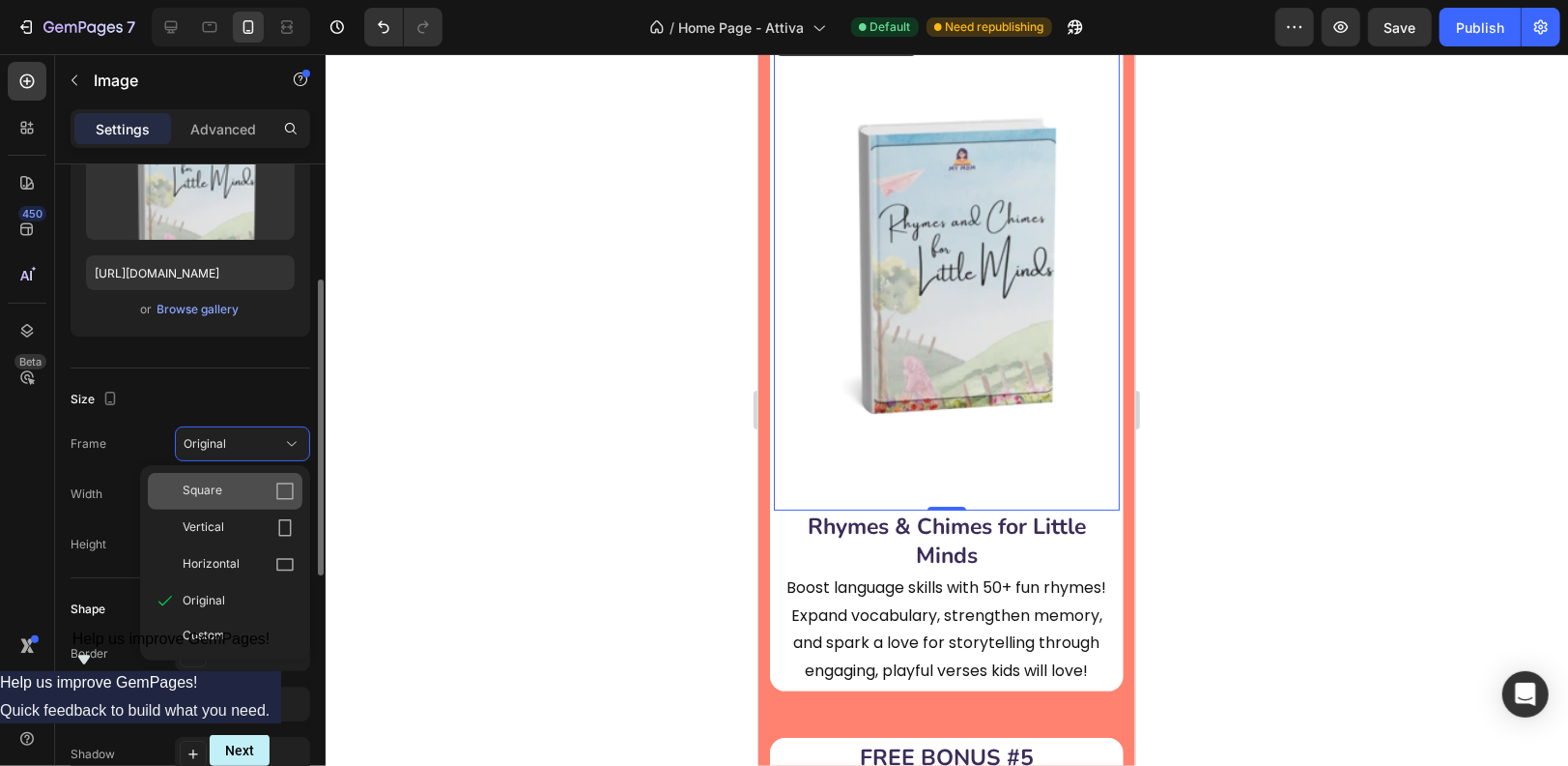
click at [229, 488] on div "Square" at bounding box center [239, 490] width 112 height 19
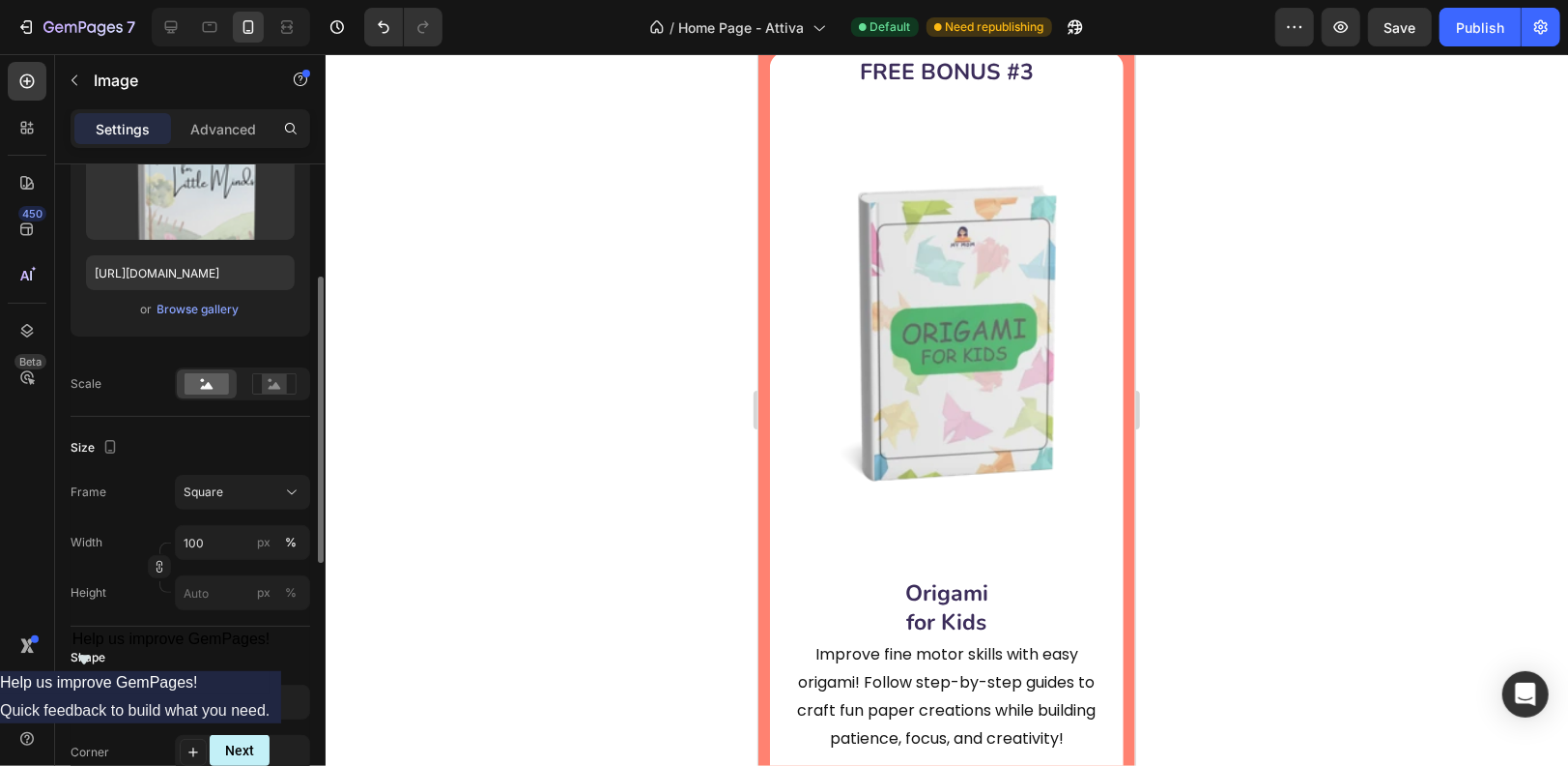
scroll to position [8524, 0]
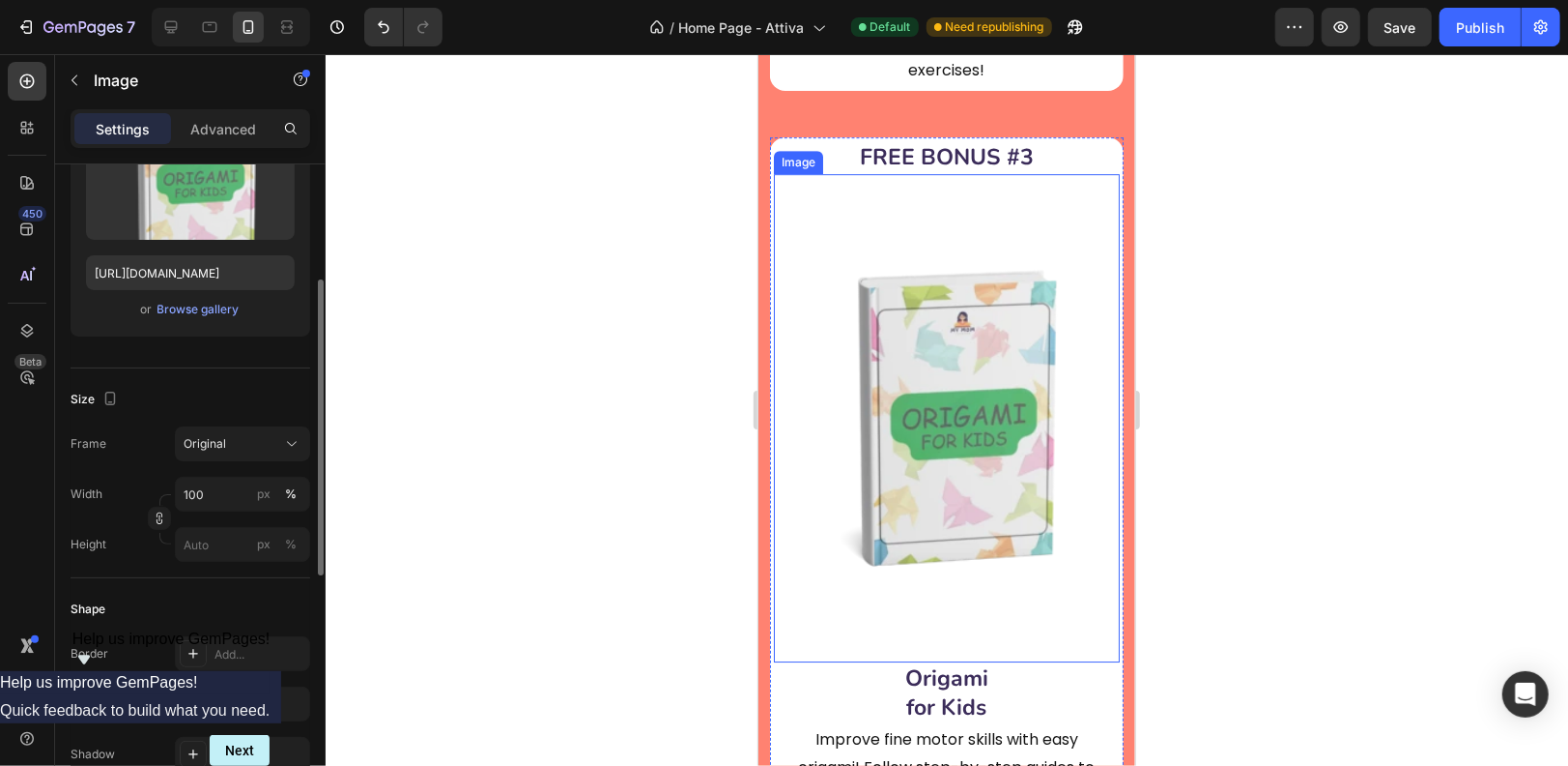
click at [913, 384] on img at bounding box center [946, 417] width 346 height 489
click at [291, 444] on icon at bounding box center [291, 443] width 19 height 19
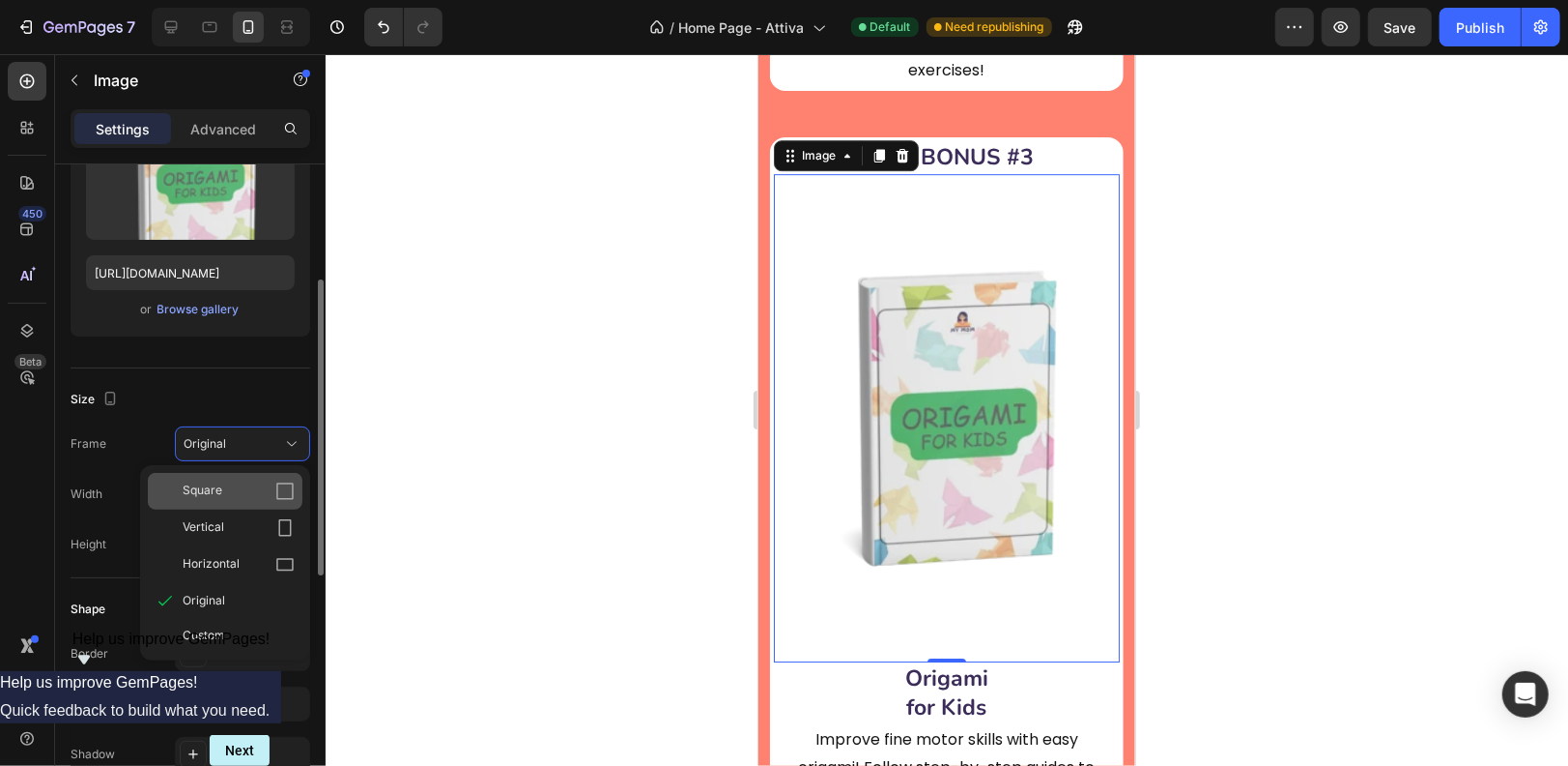
click at [282, 486] on icon at bounding box center [284, 490] width 19 height 19
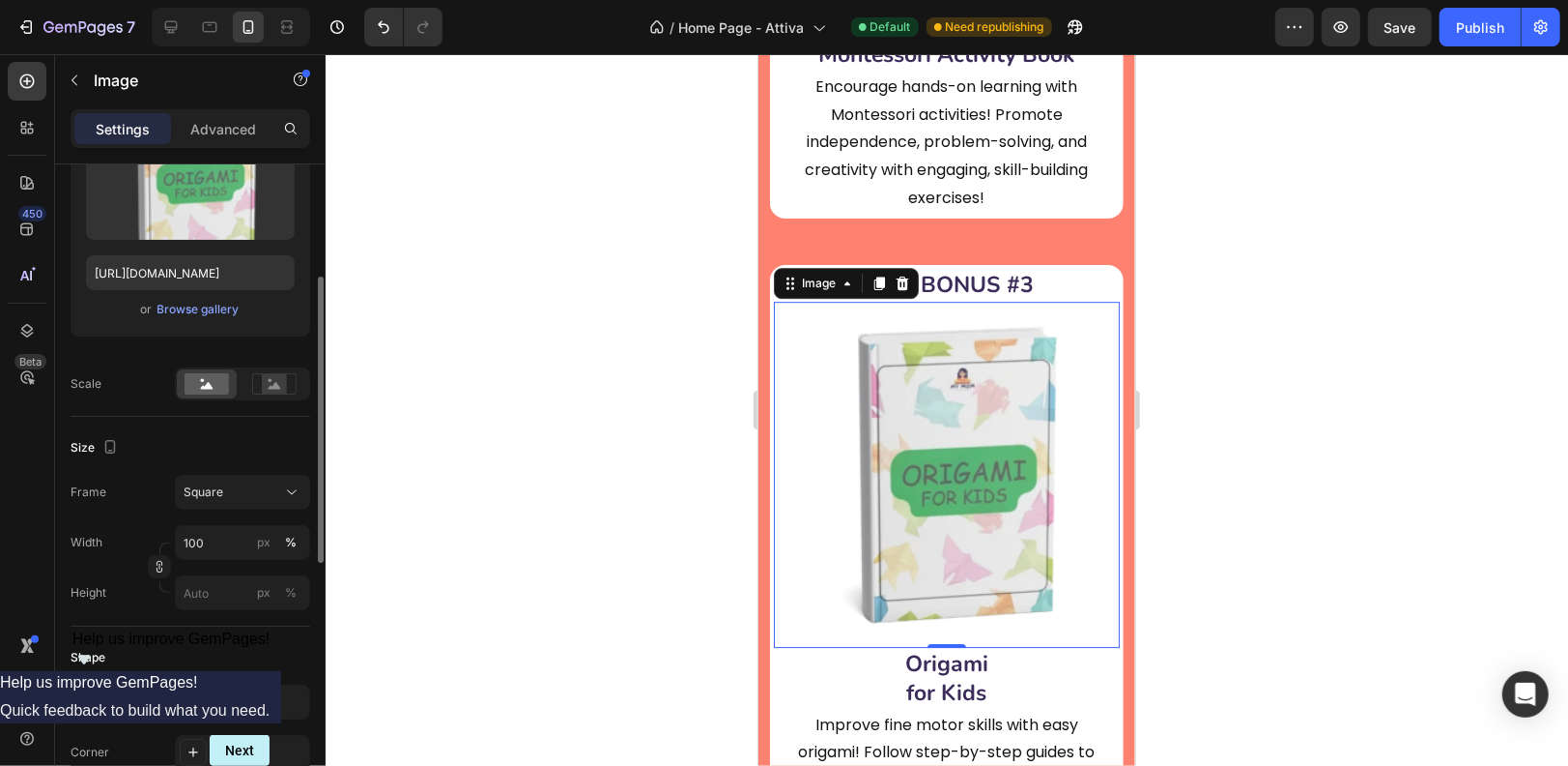
scroll to position [7791, 0]
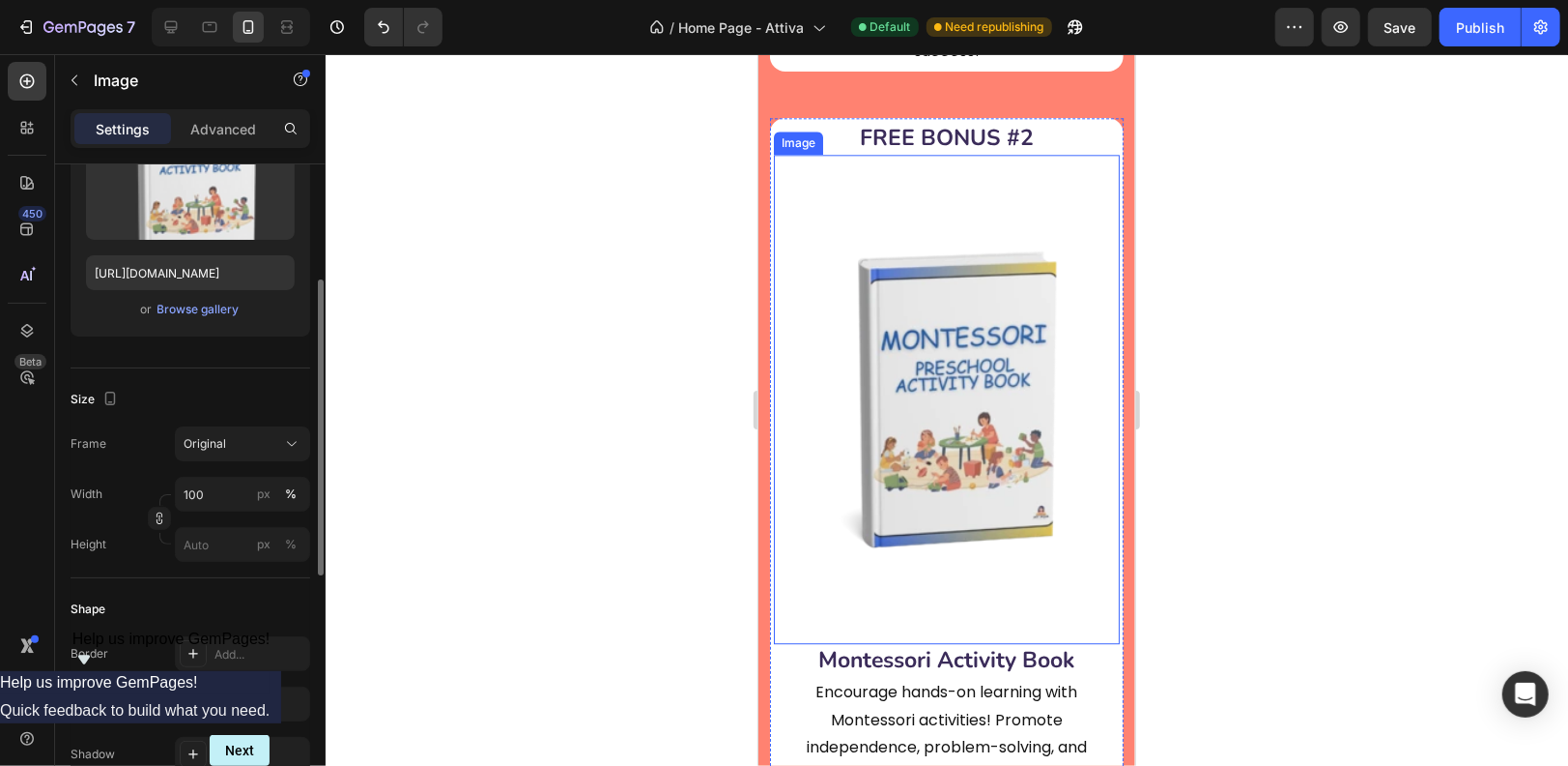
click at [906, 390] on img at bounding box center [946, 398] width 346 height 489
click at [287, 441] on icon at bounding box center [291, 443] width 19 height 19
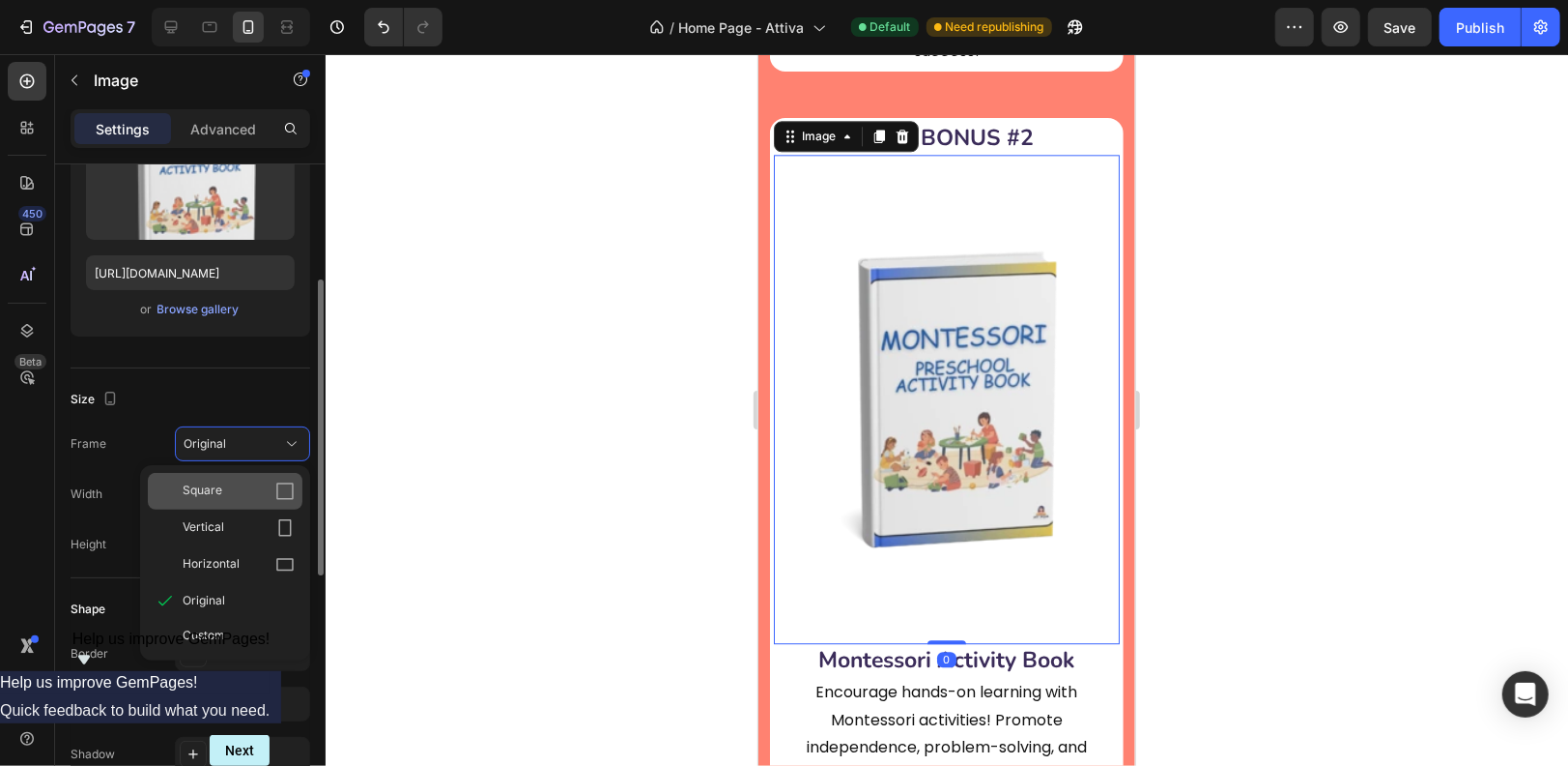
click at [227, 490] on div "Square" at bounding box center [239, 490] width 112 height 19
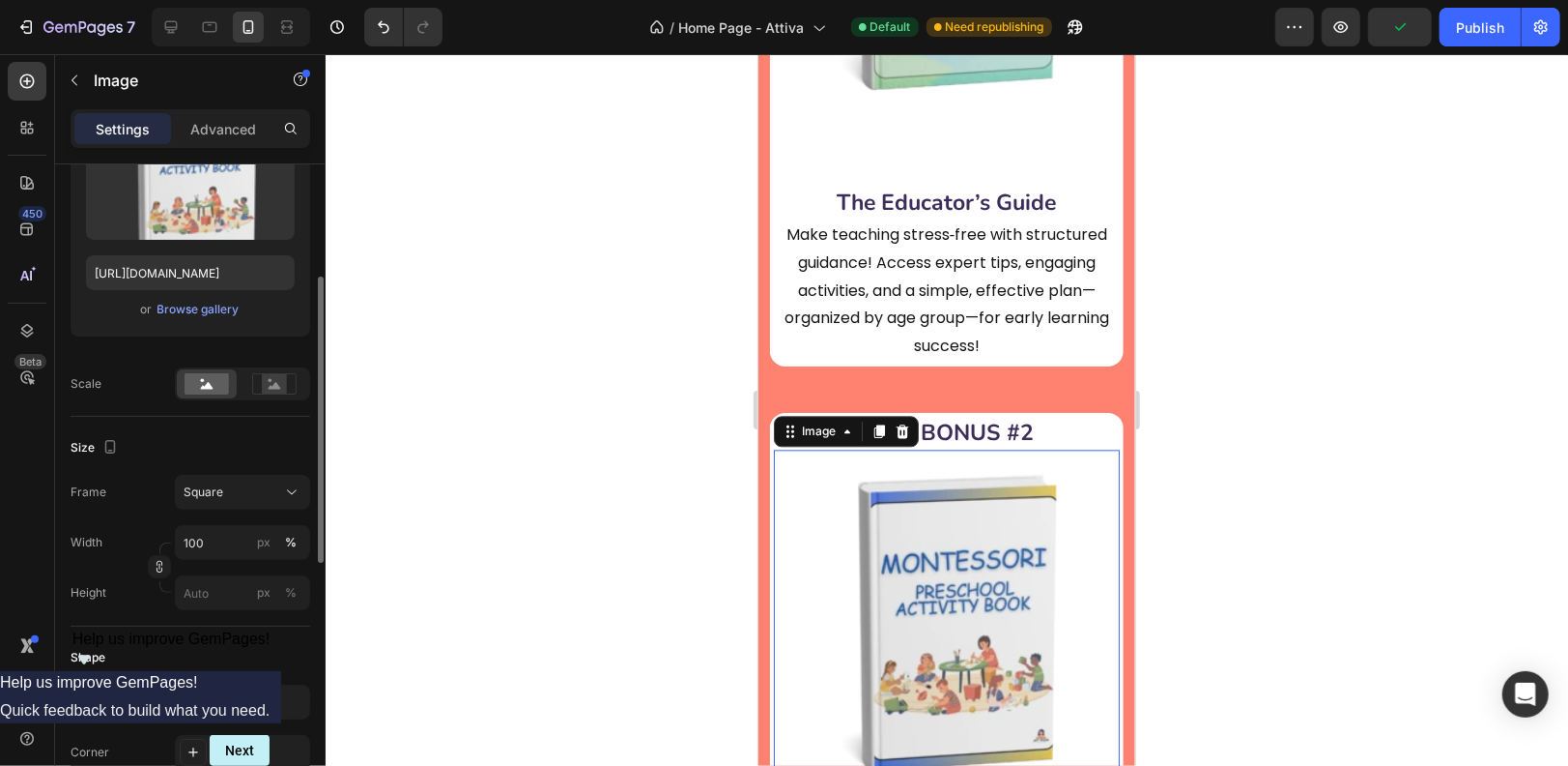
scroll to position [7234, 0]
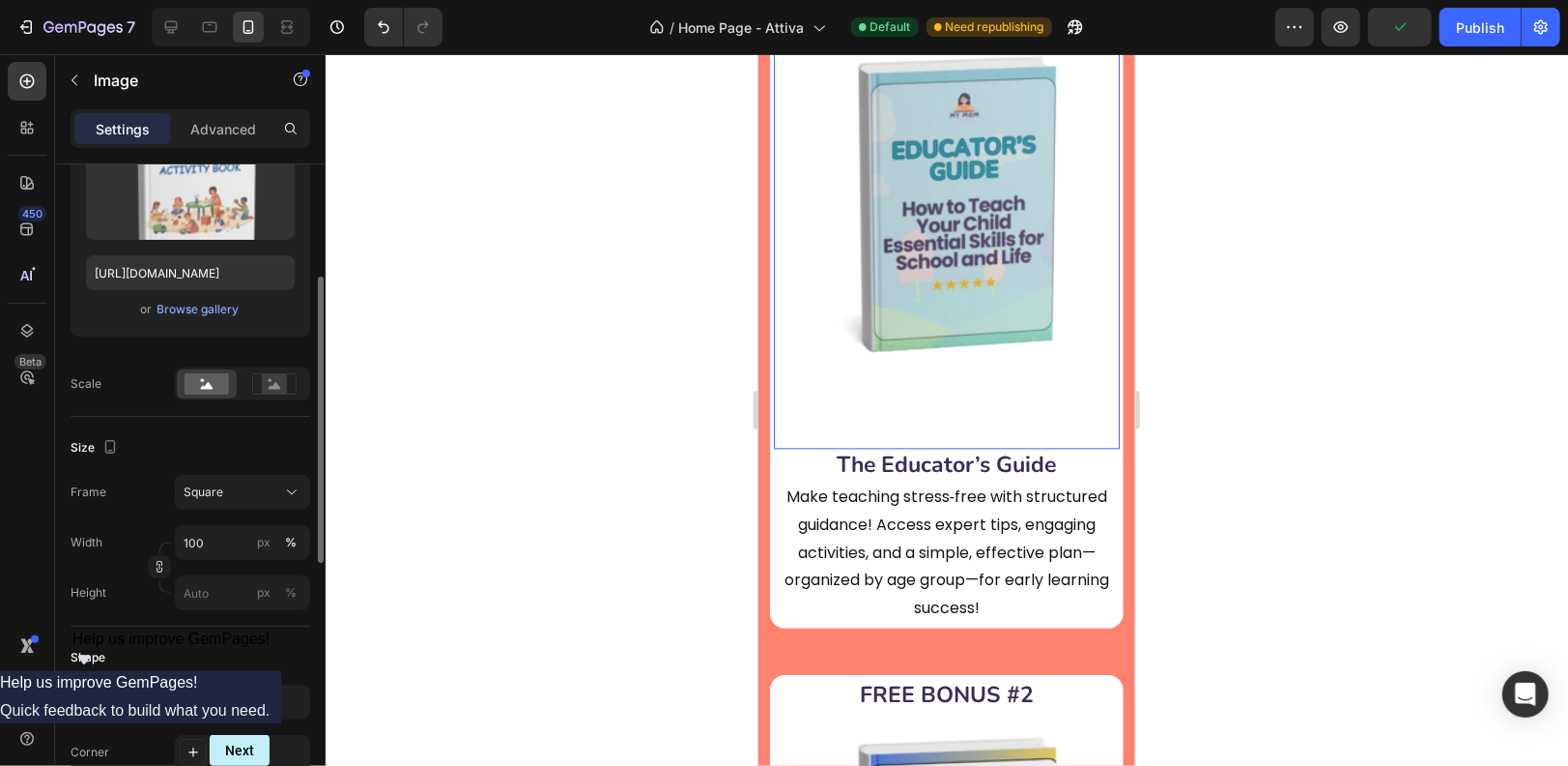
click at [927, 235] on img at bounding box center [946, 203] width 346 height 489
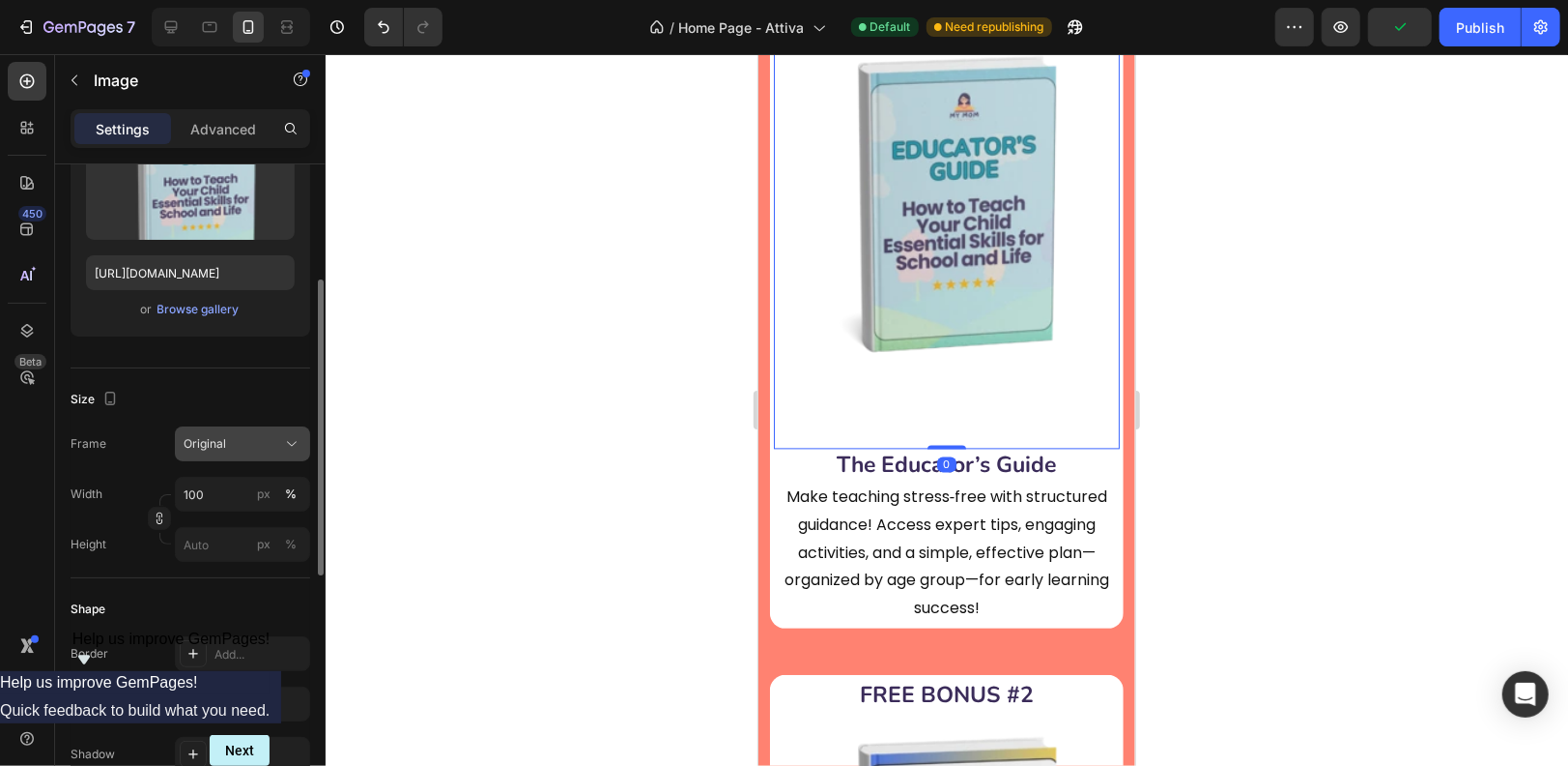
click at [294, 439] on icon at bounding box center [291, 443] width 19 height 19
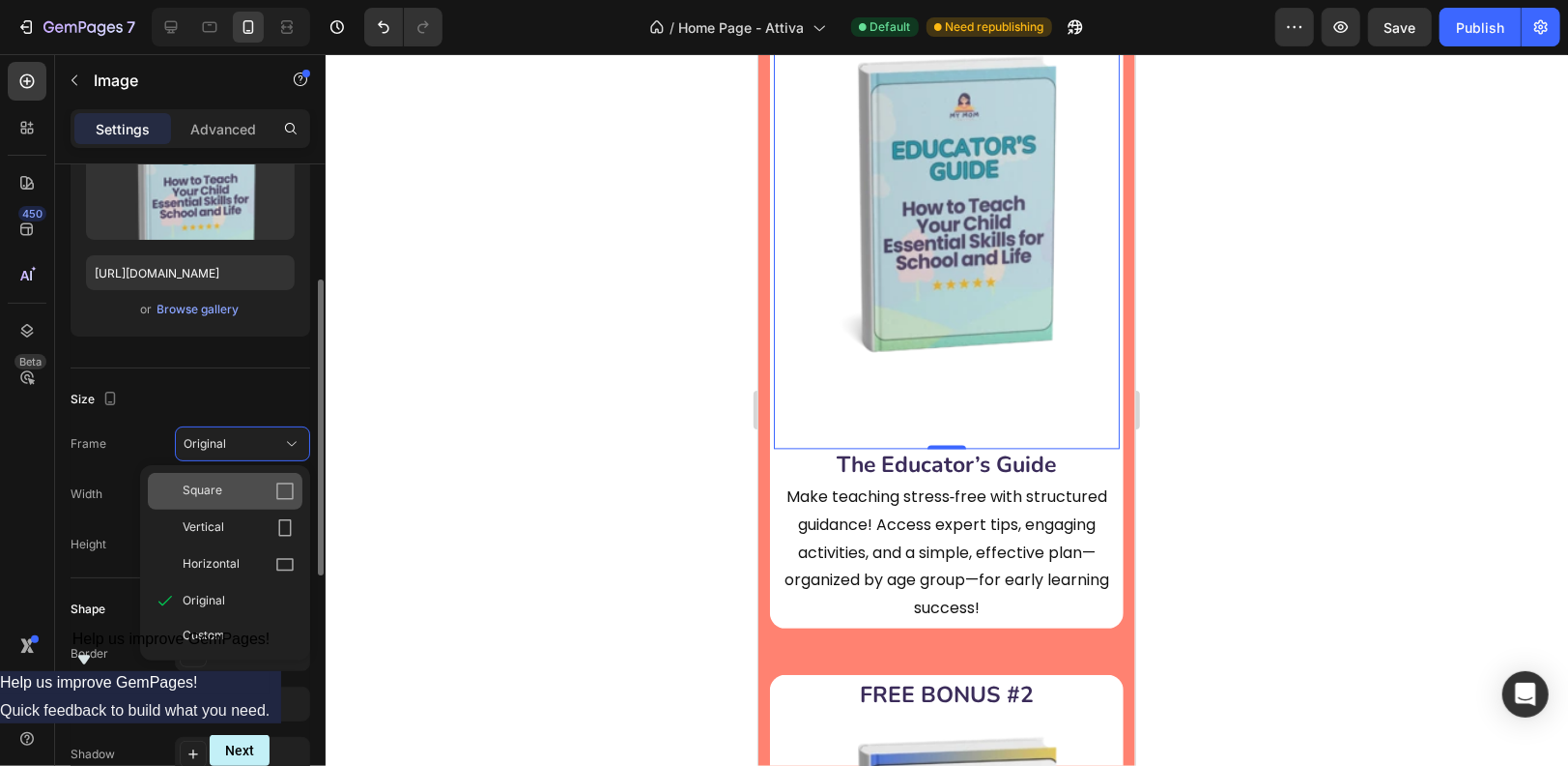
click at [285, 481] on icon at bounding box center [284, 490] width 19 height 19
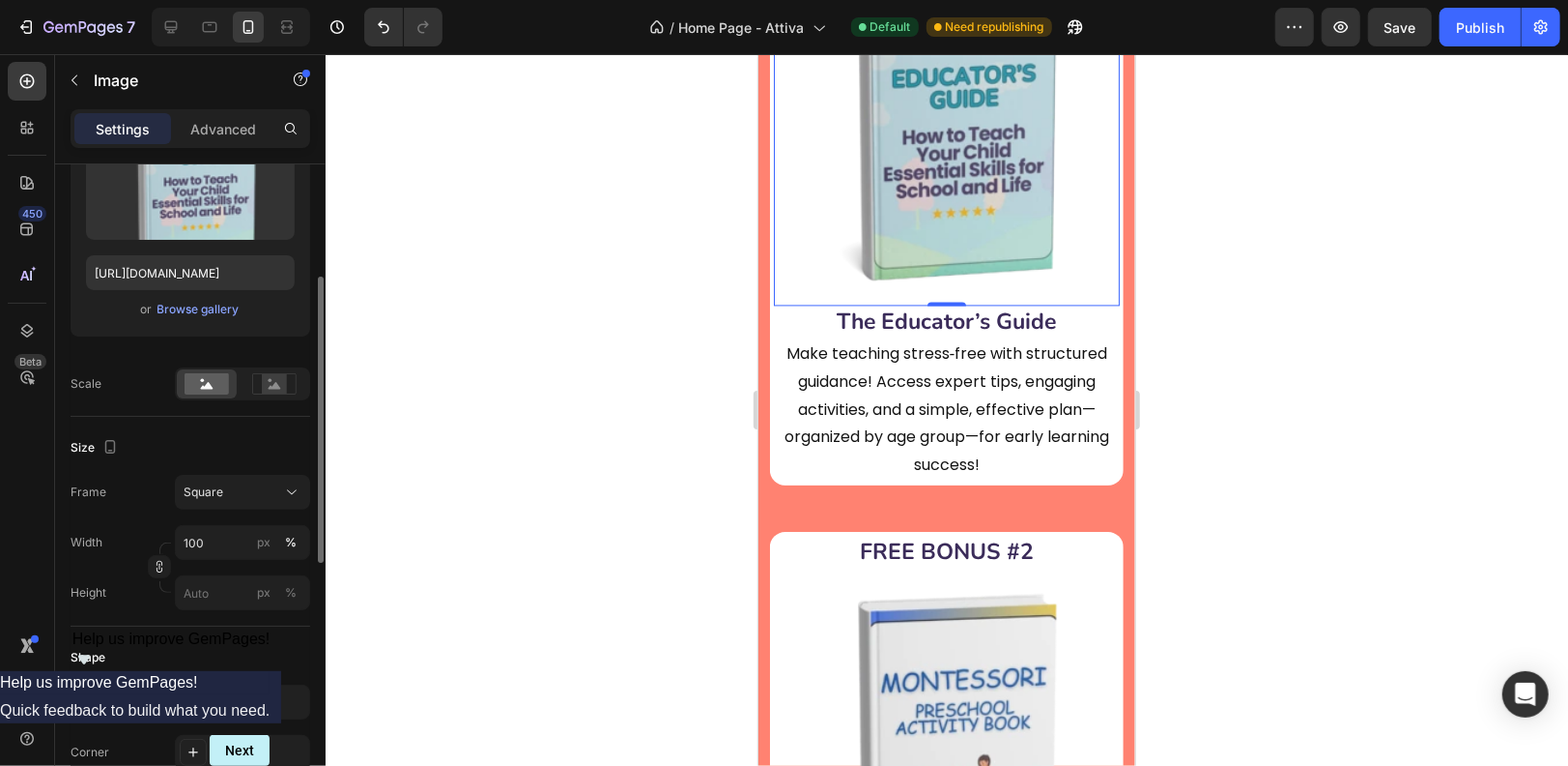
click at [575, 453] on div at bounding box center [946, 409] width 1243 height 712
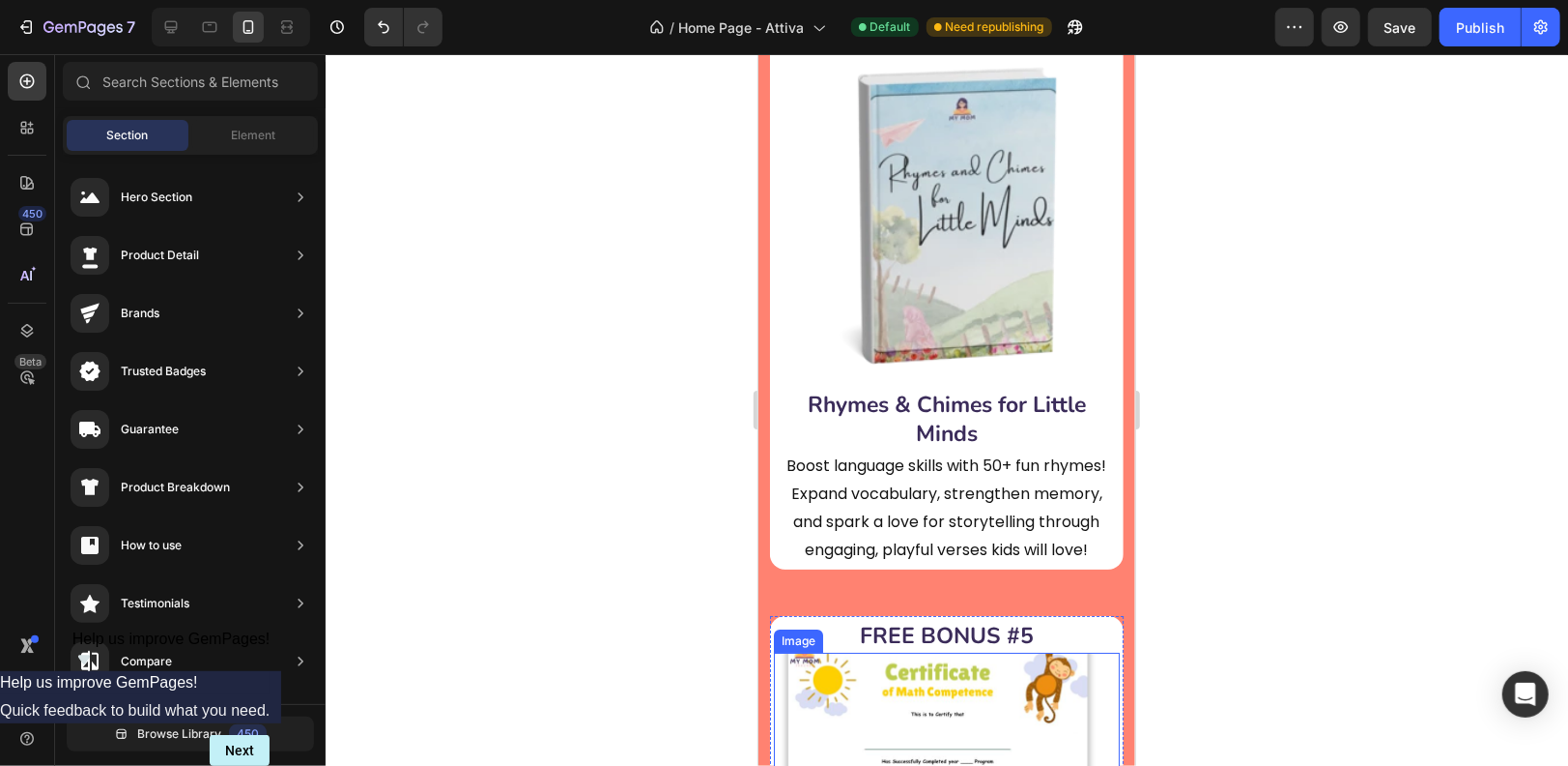
scroll to position [8995, 0]
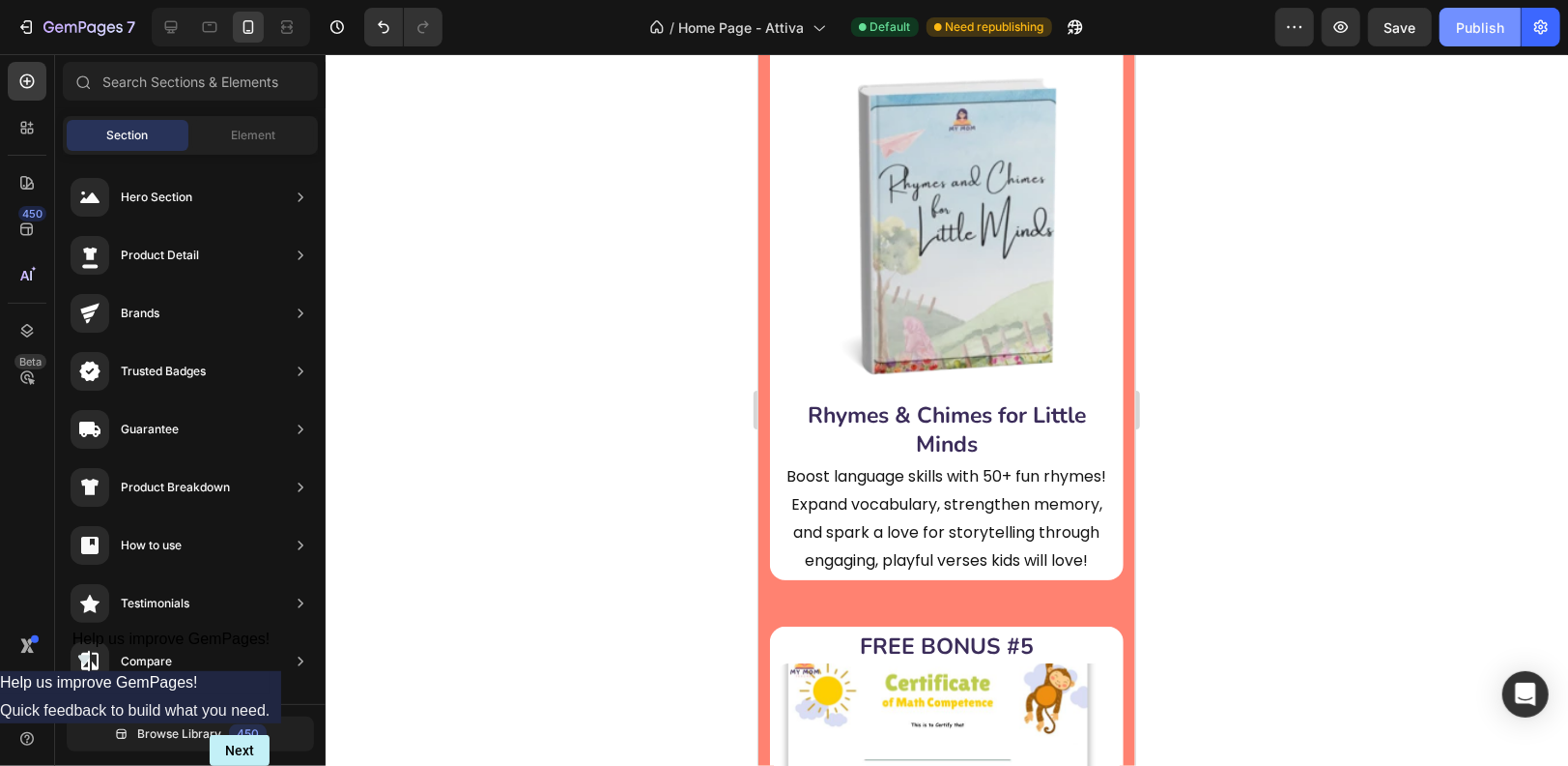
click at [1470, 21] on div "Publish" at bounding box center [1480, 27] width 48 height 20
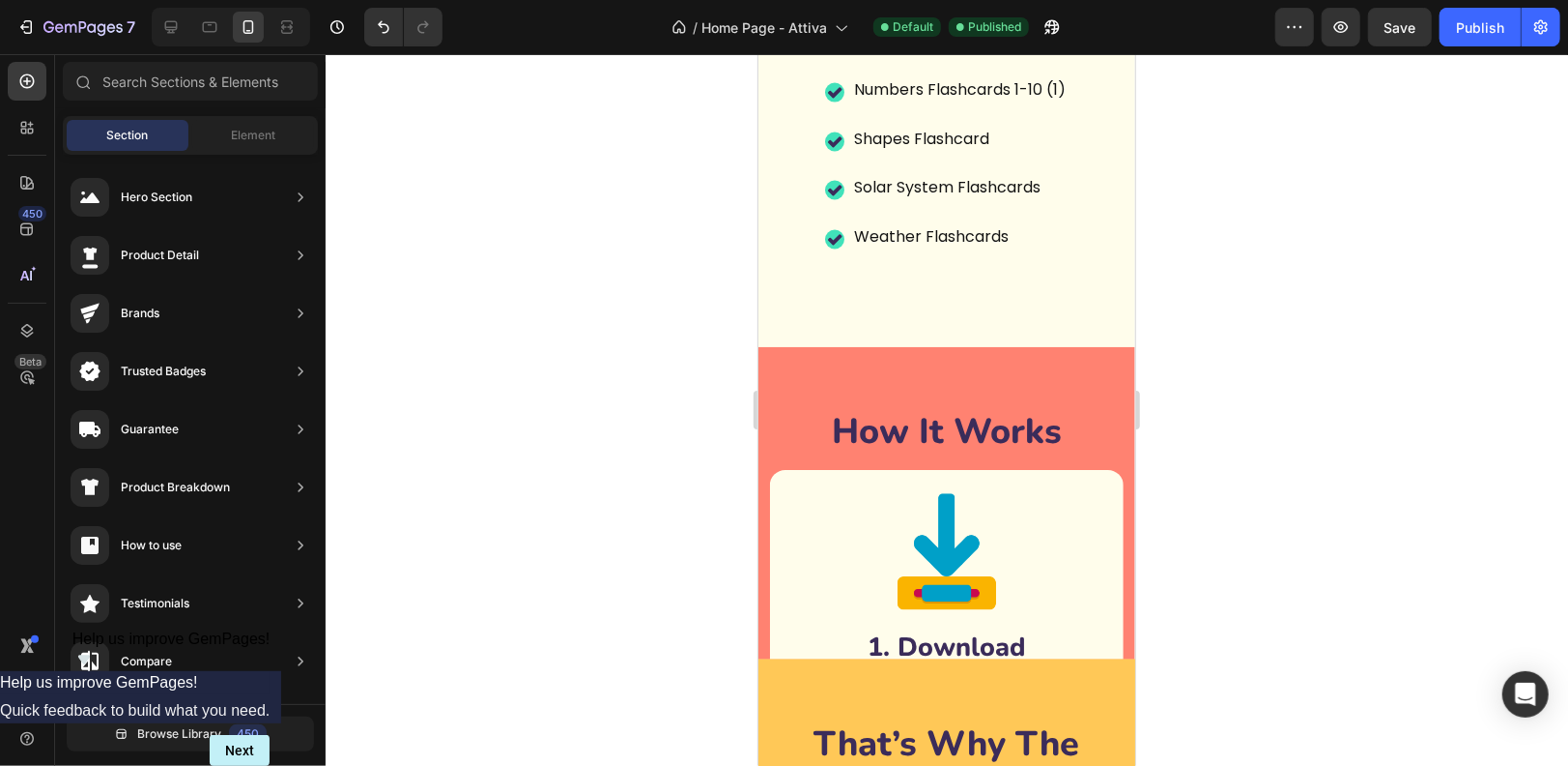
scroll to position [11450, 0]
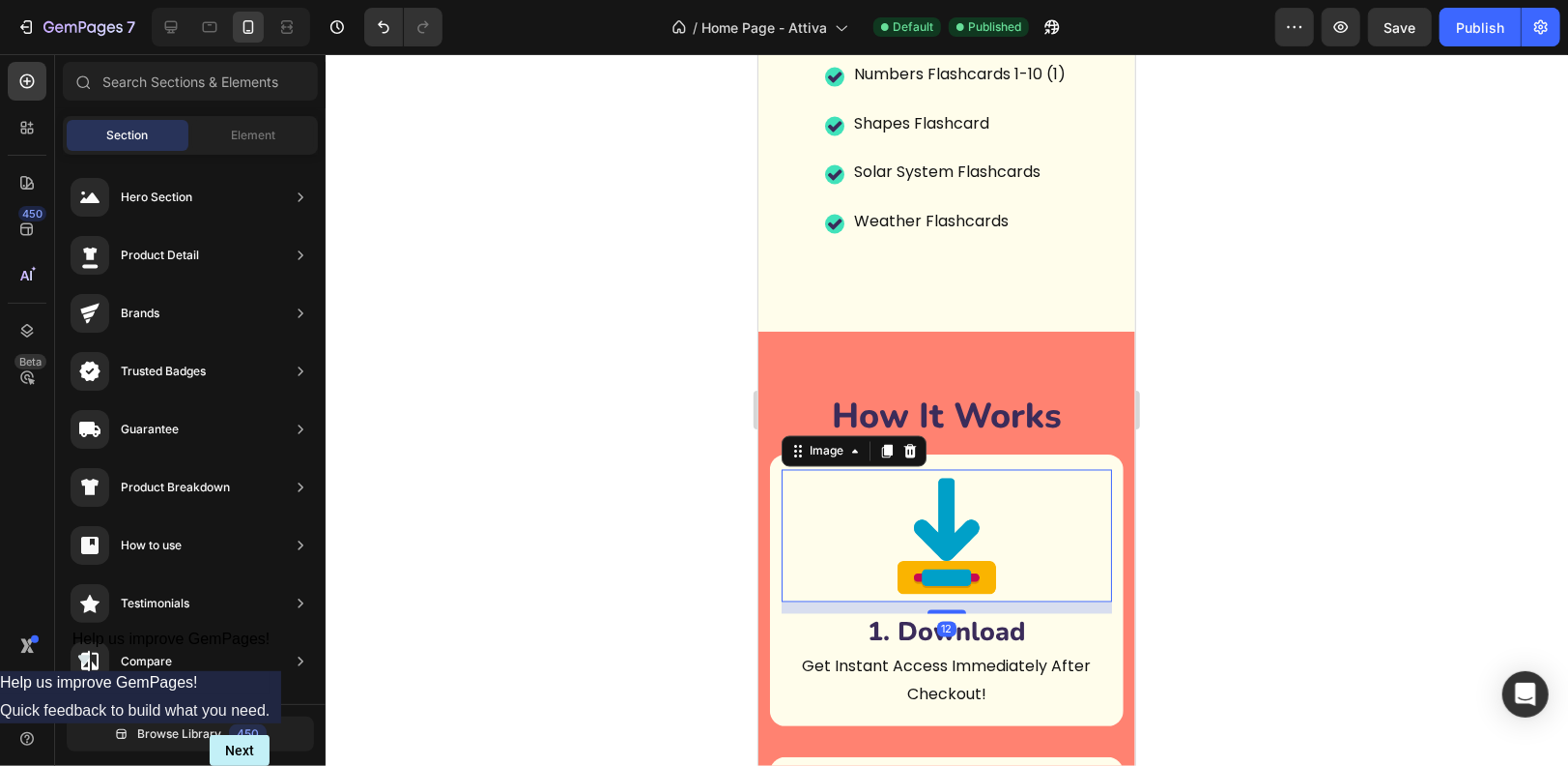
click at [940, 469] on img at bounding box center [946, 535] width 133 height 133
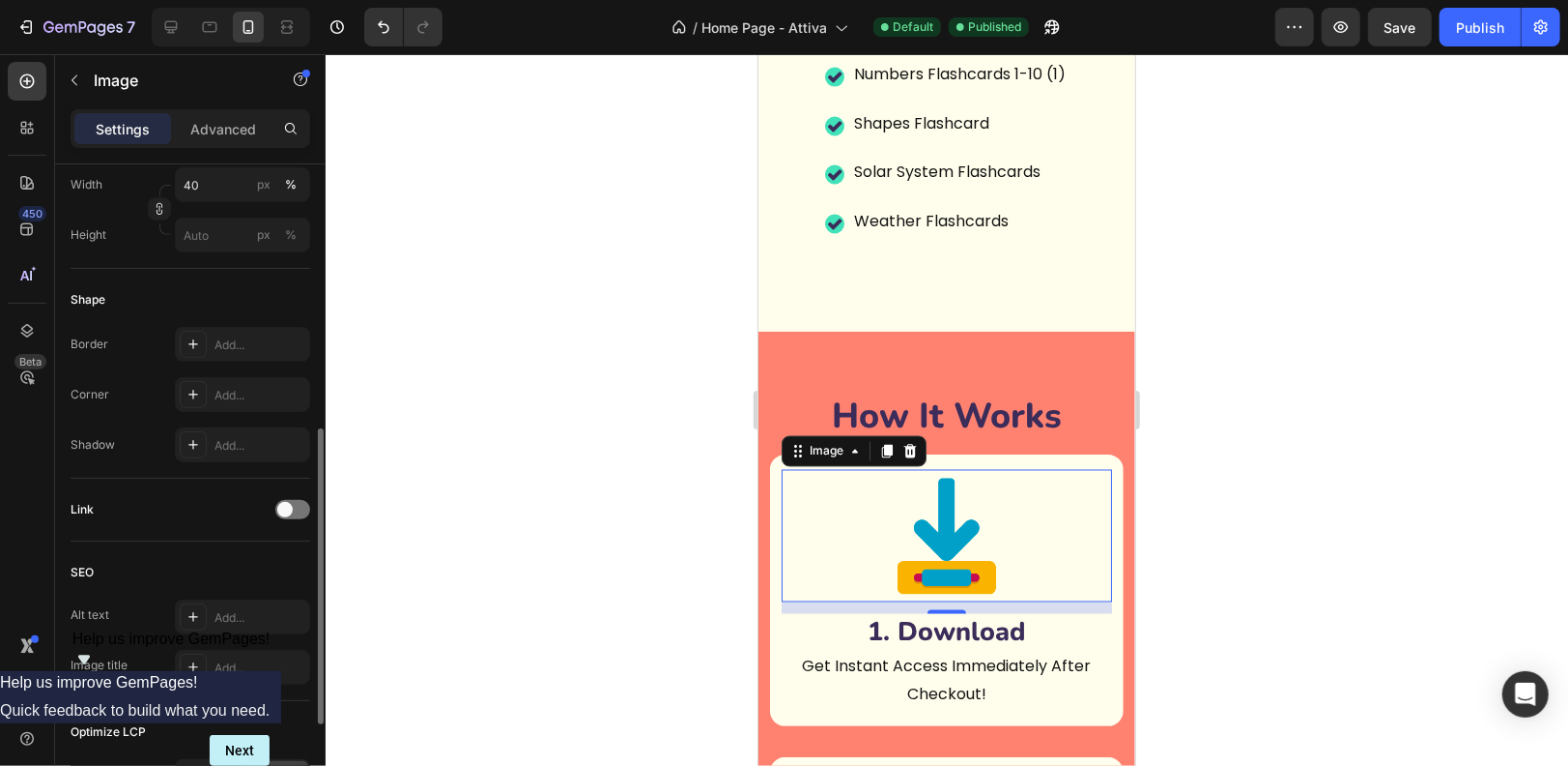
scroll to position [573, 0]
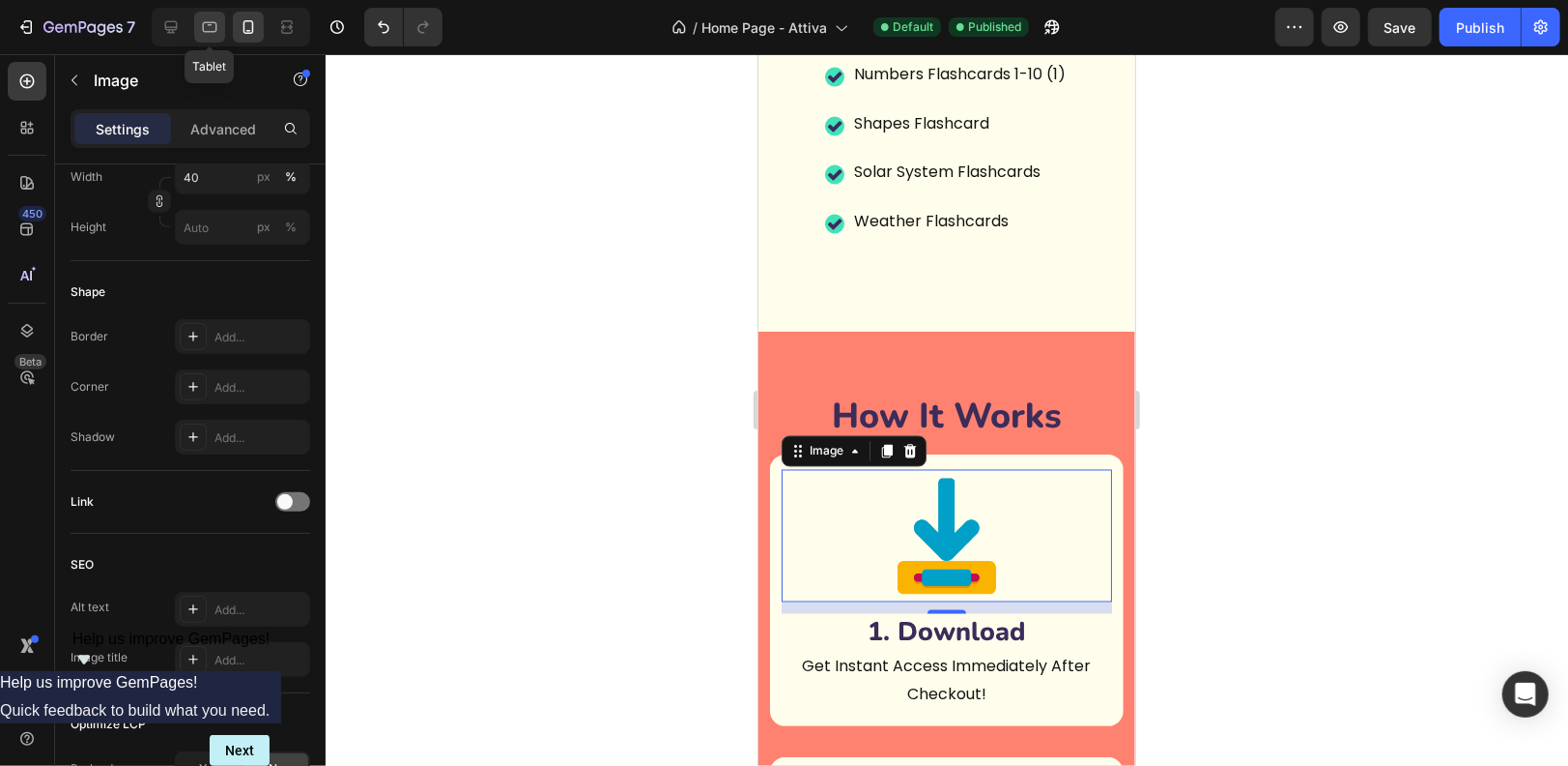
click at [209, 26] on icon at bounding box center [209, 26] width 19 height 19
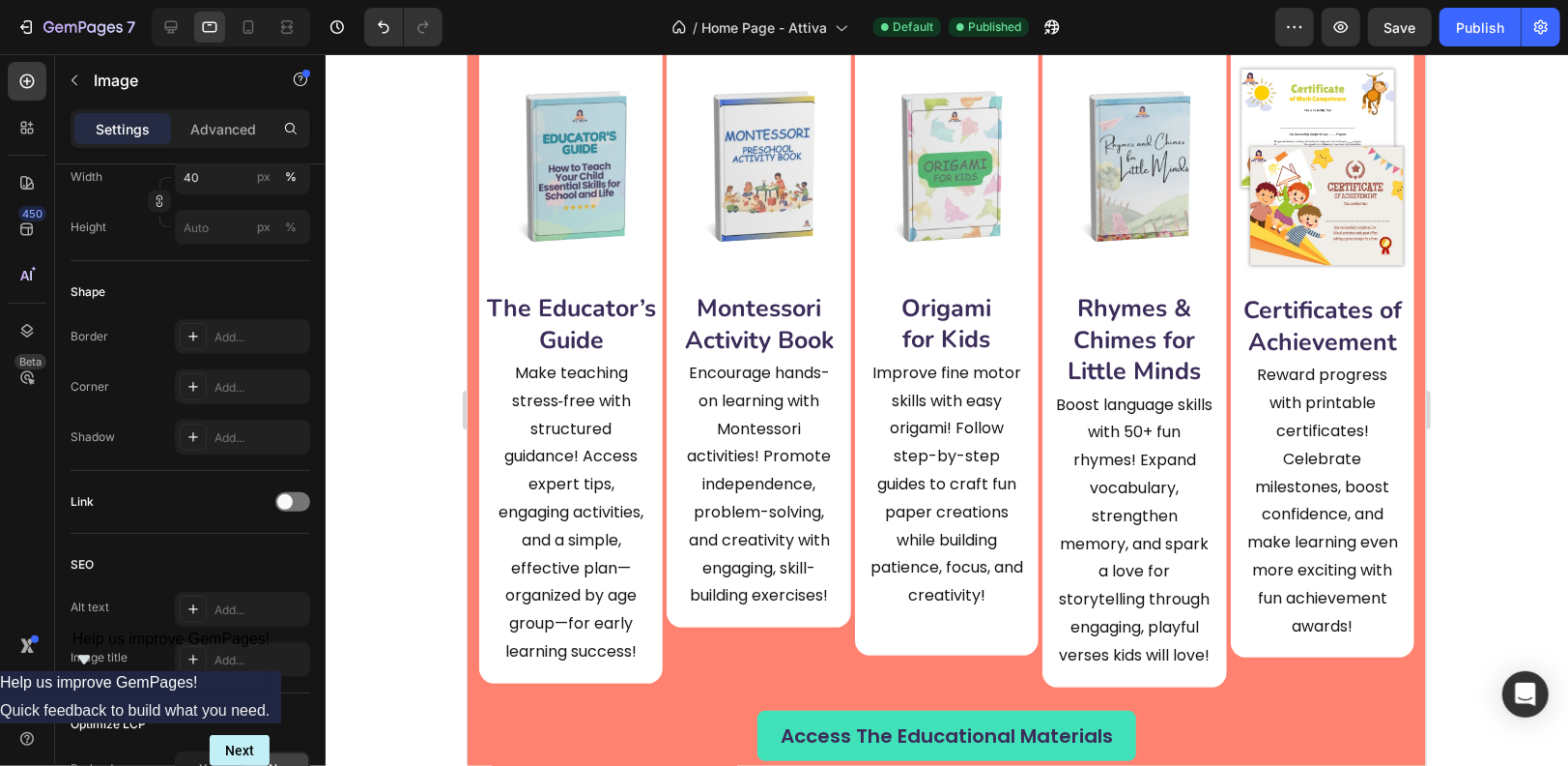
scroll to position [7124, 0]
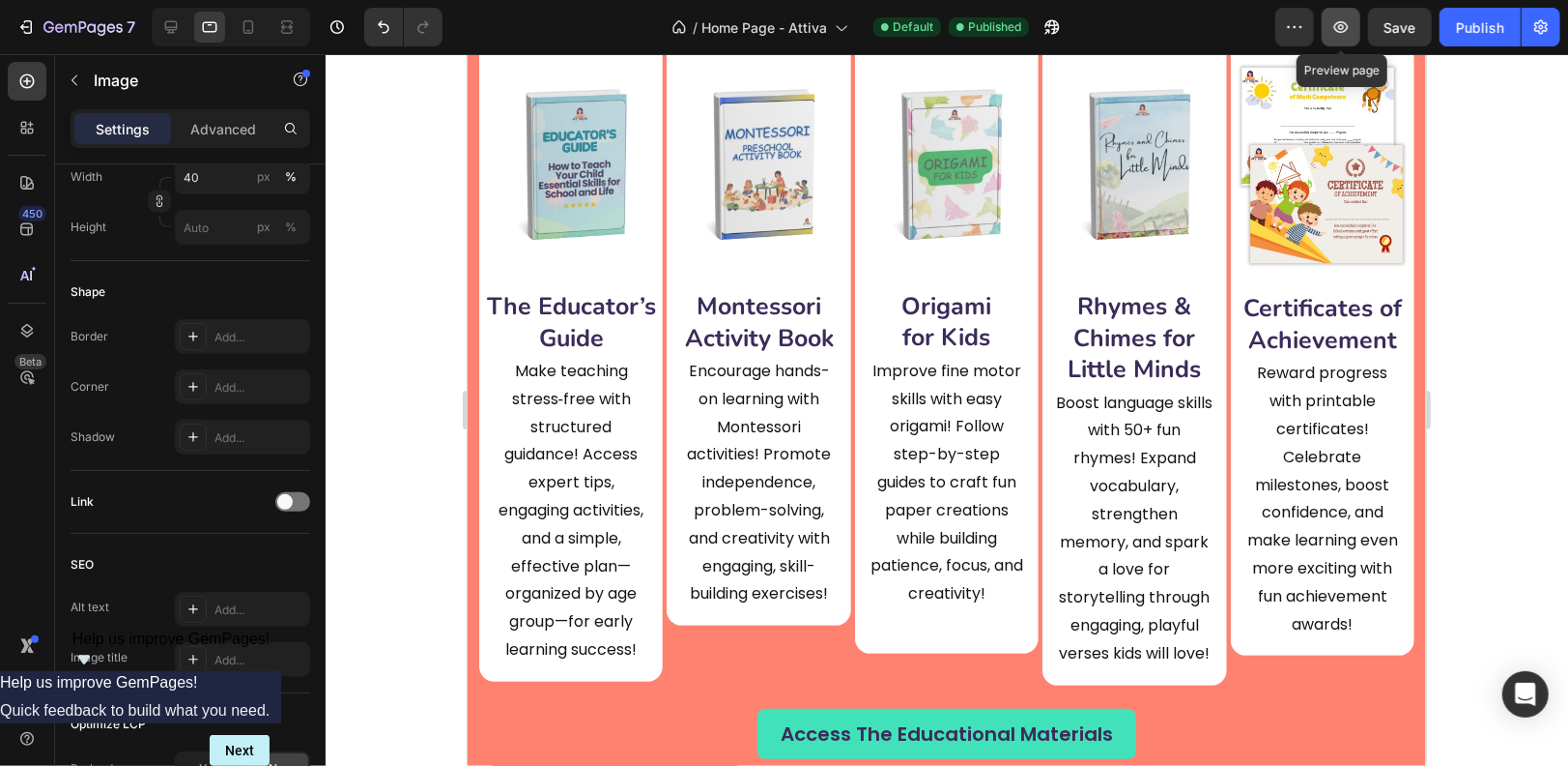
click at [1351, 28] on icon "button" at bounding box center [1340, 26] width 19 height 19
click at [1347, 258] on img at bounding box center [1321, 165] width 176 height 252
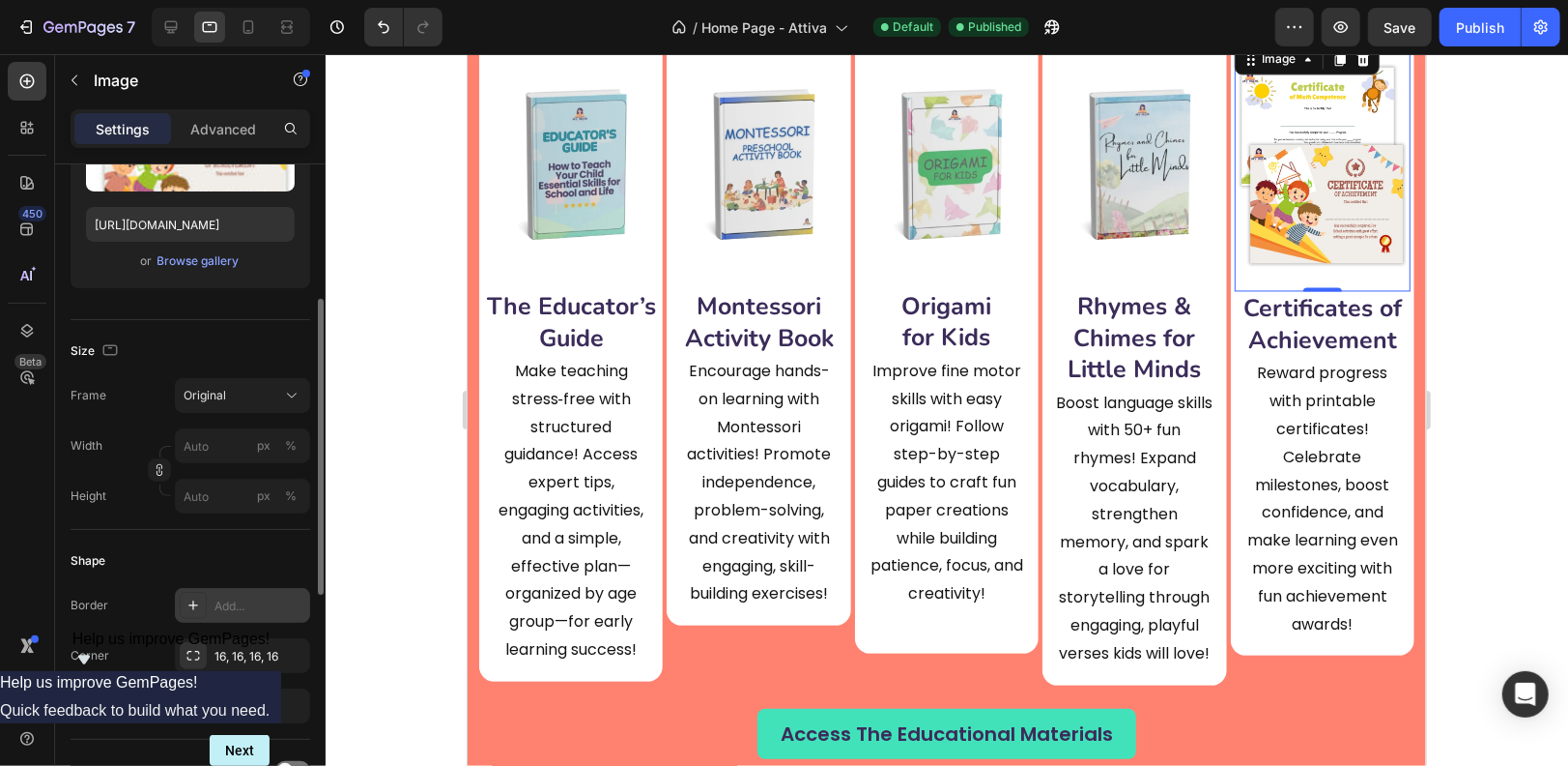
scroll to position [302, 0]
click at [285, 390] on icon at bounding box center [291, 397] width 19 height 19
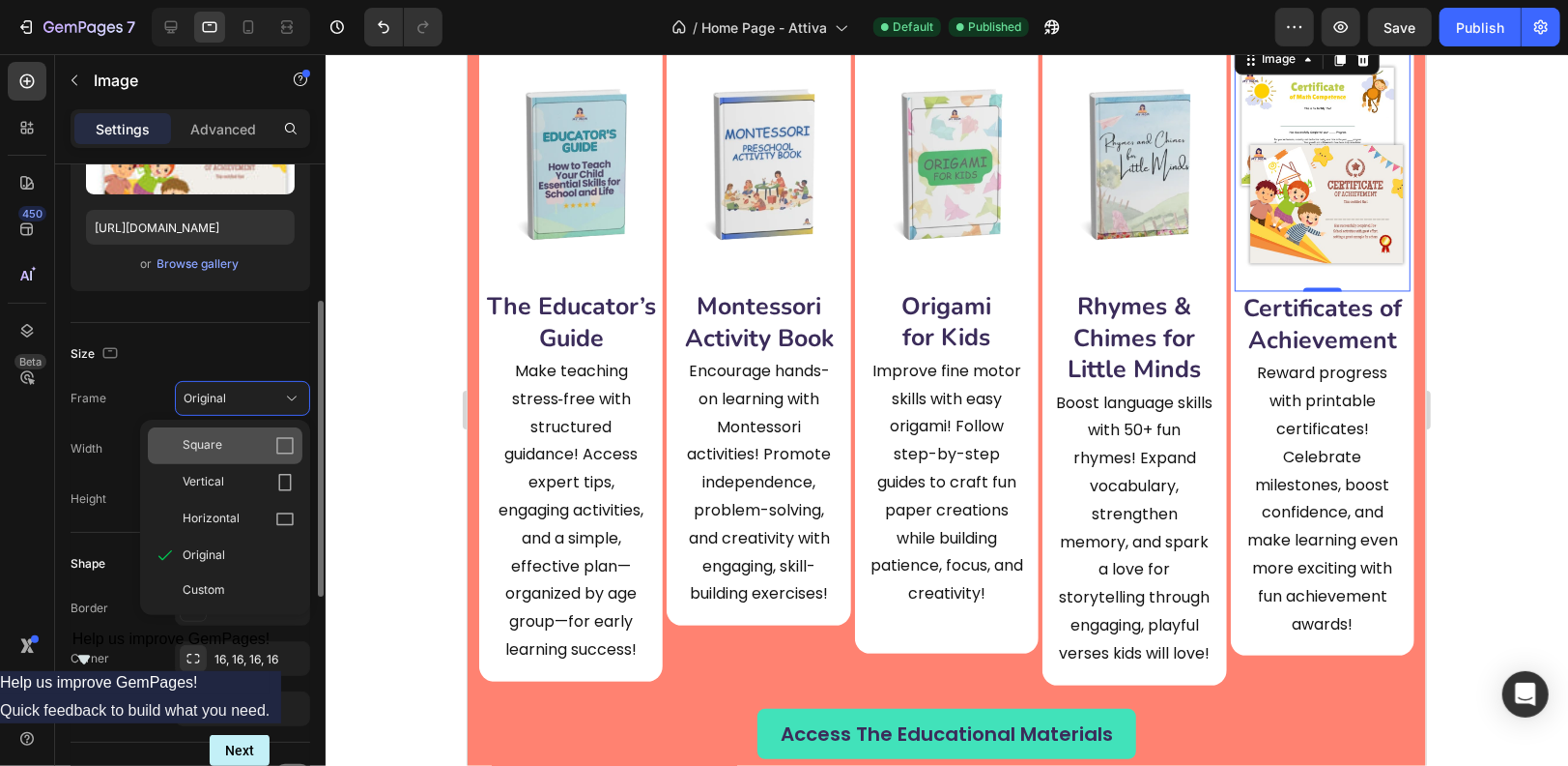
click at [277, 440] on icon at bounding box center [284, 445] width 19 height 19
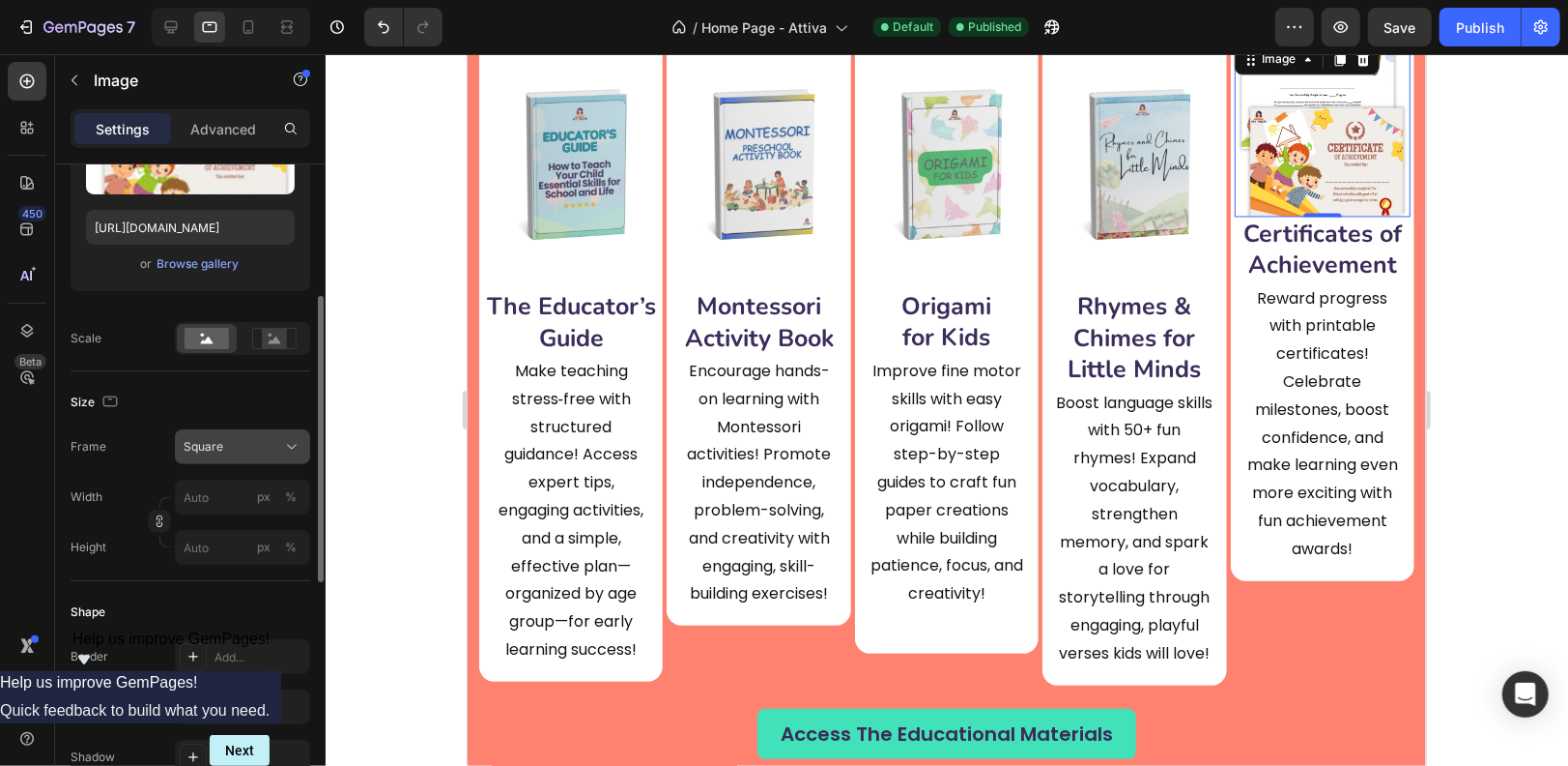
click at [288, 449] on icon at bounding box center [291, 446] width 19 height 19
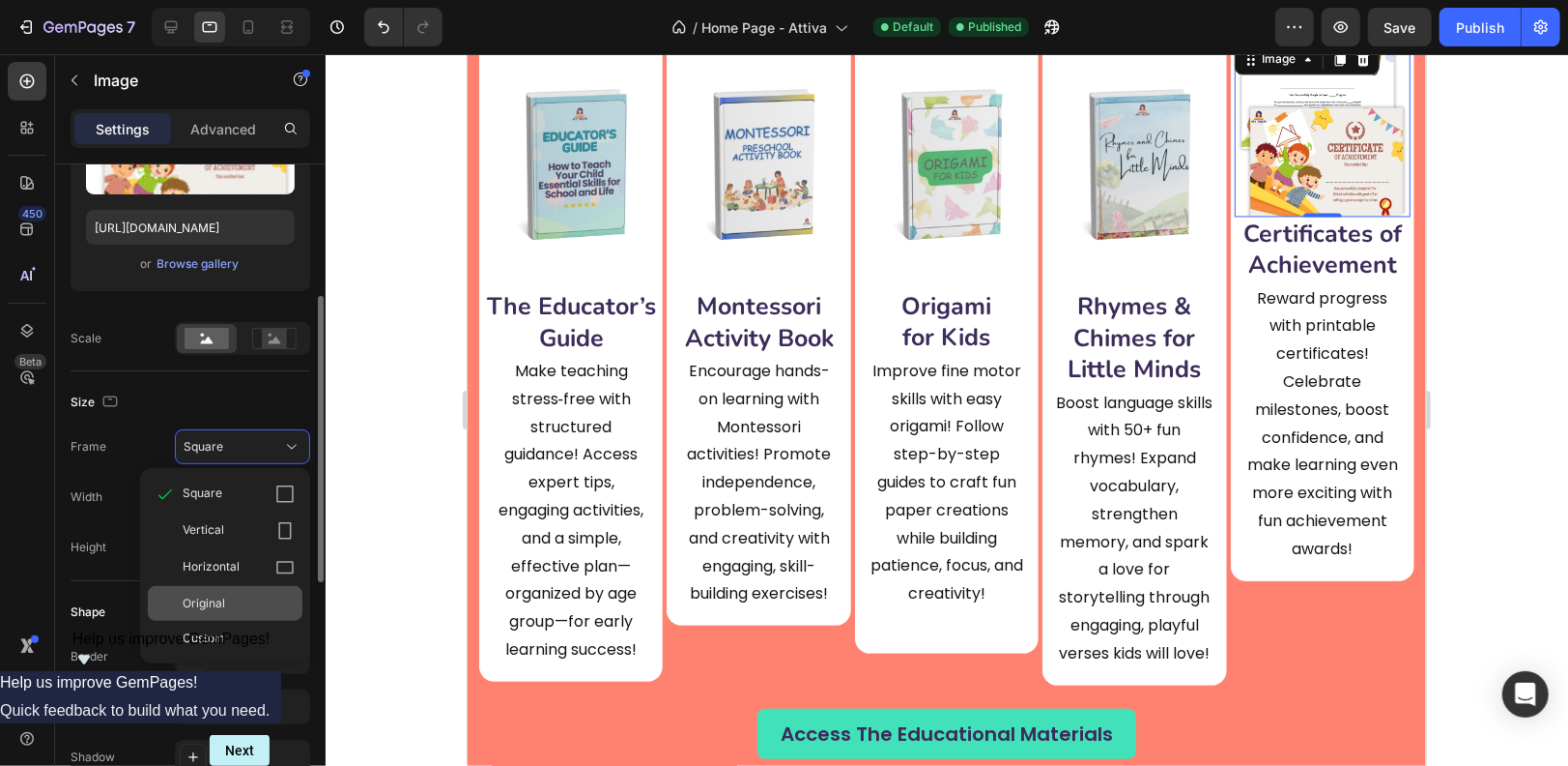
click at [271, 594] on div "Original" at bounding box center [239, 602] width 112 height 17
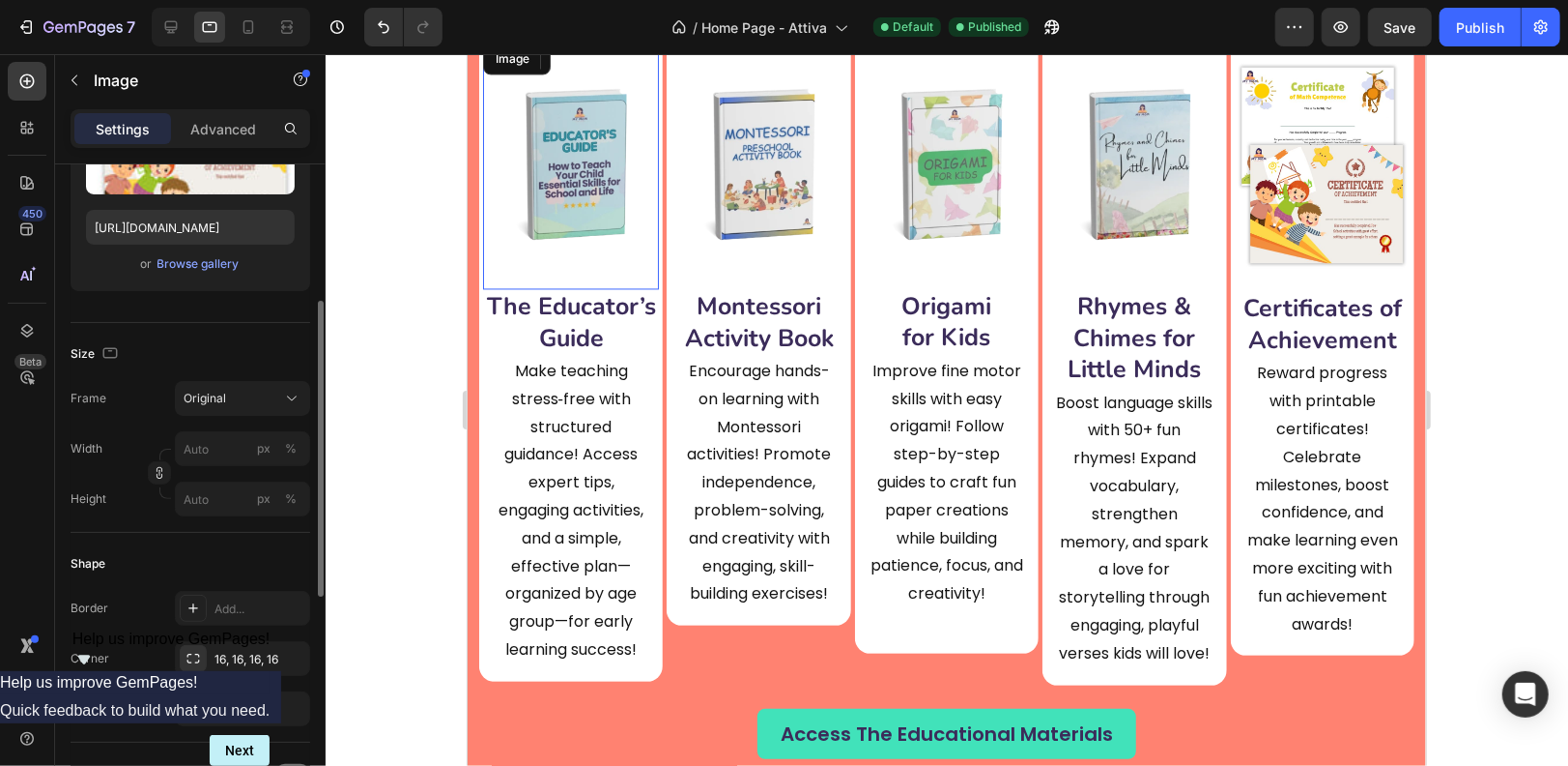
click at [556, 219] on img at bounding box center [570, 164] width 176 height 250
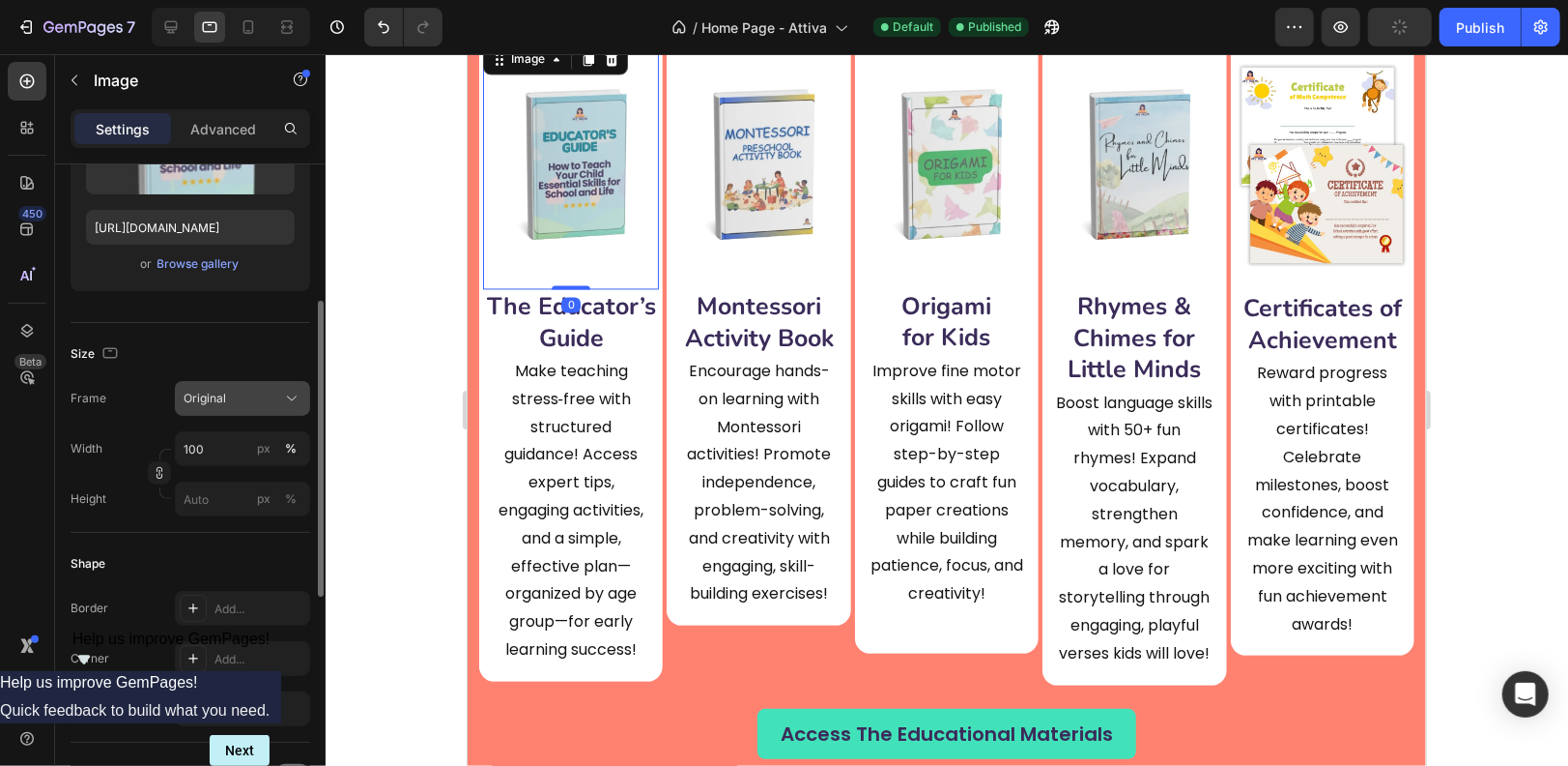
click at [290, 398] on icon at bounding box center [291, 397] width 19 height 19
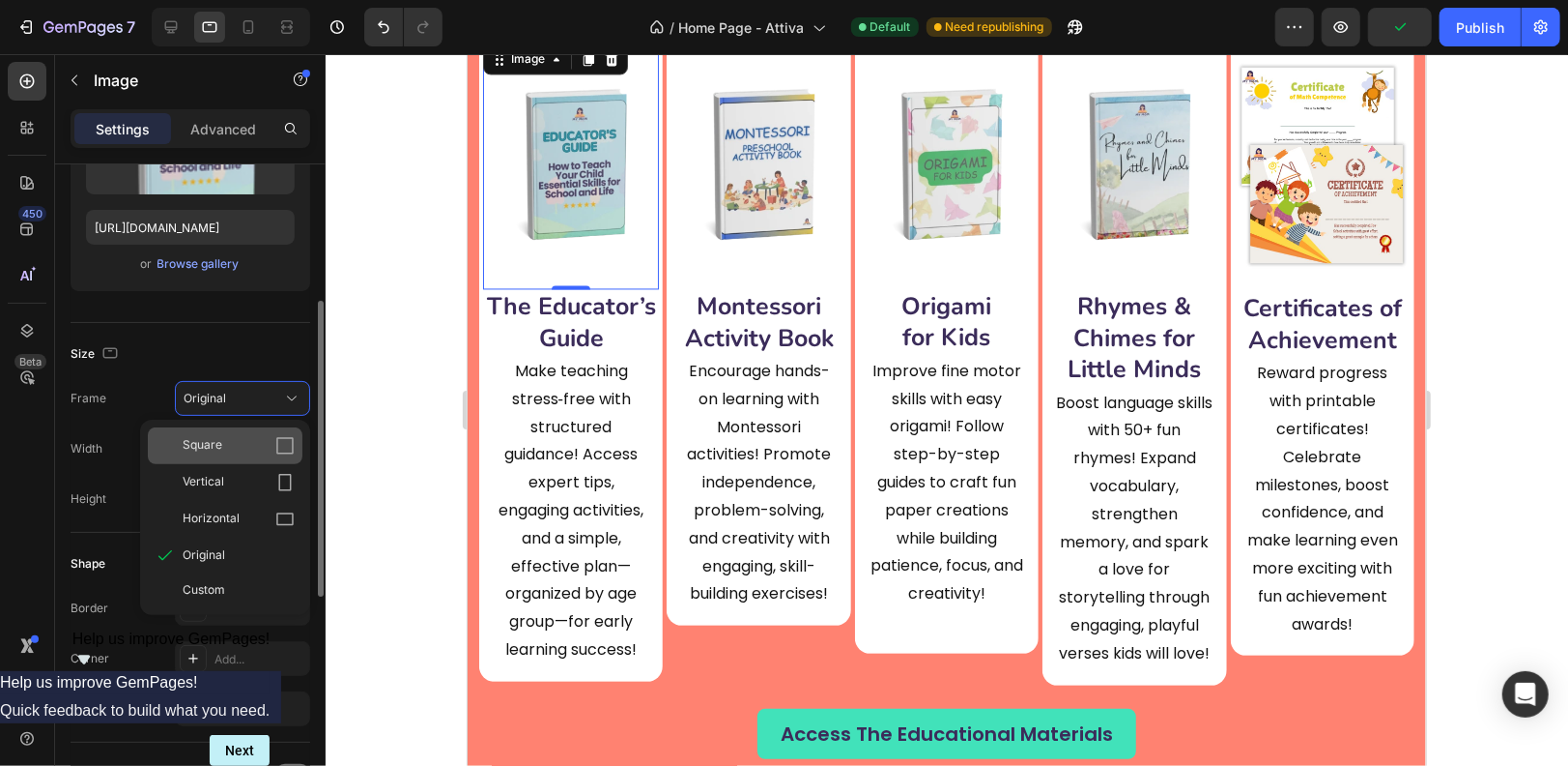
click at [252, 438] on div "Square" at bounding box center [239, 445] width 112 height 19
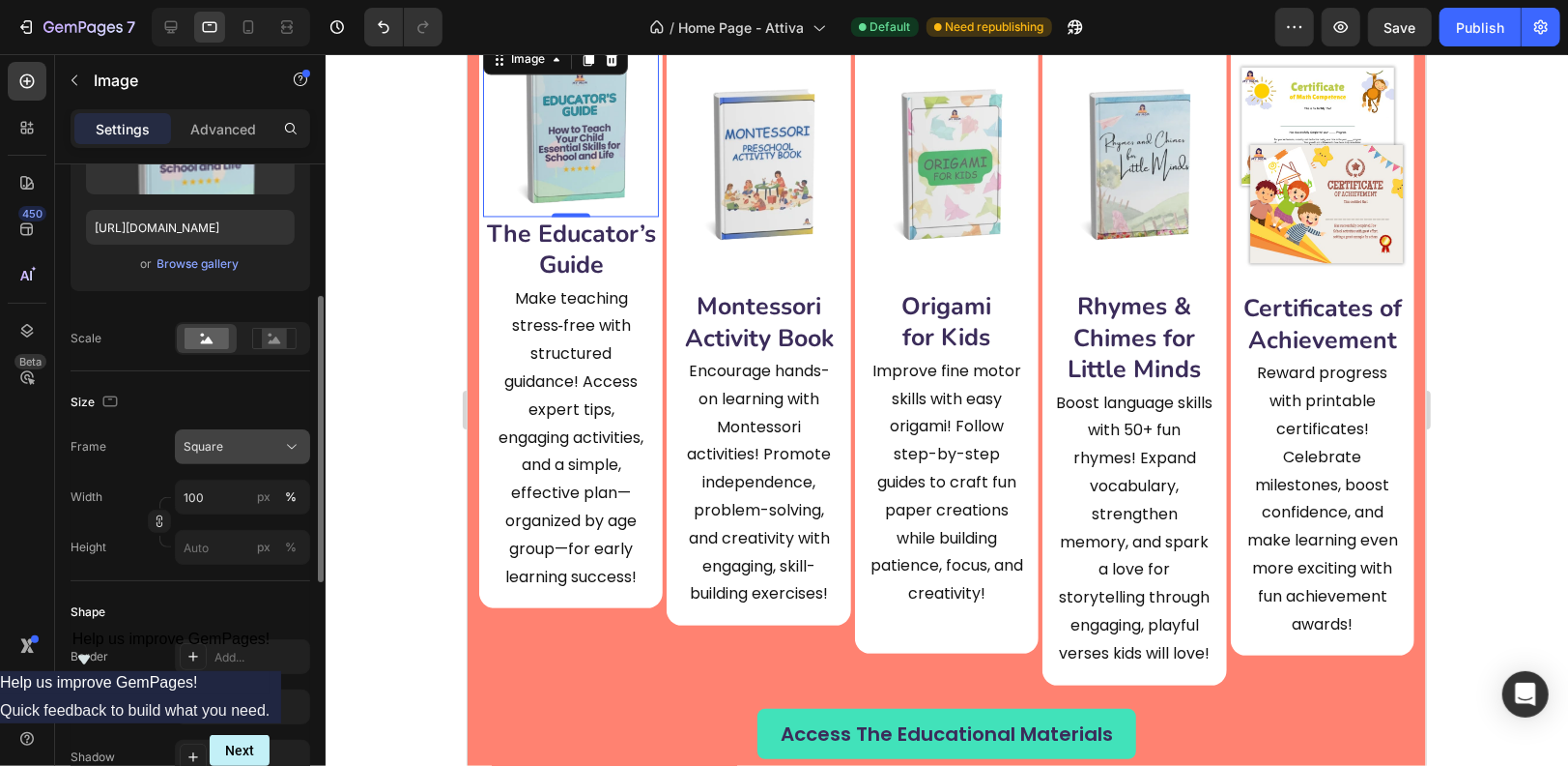
click at [289, 439] on icon at bounding box center [291, 446] width 19 height 19
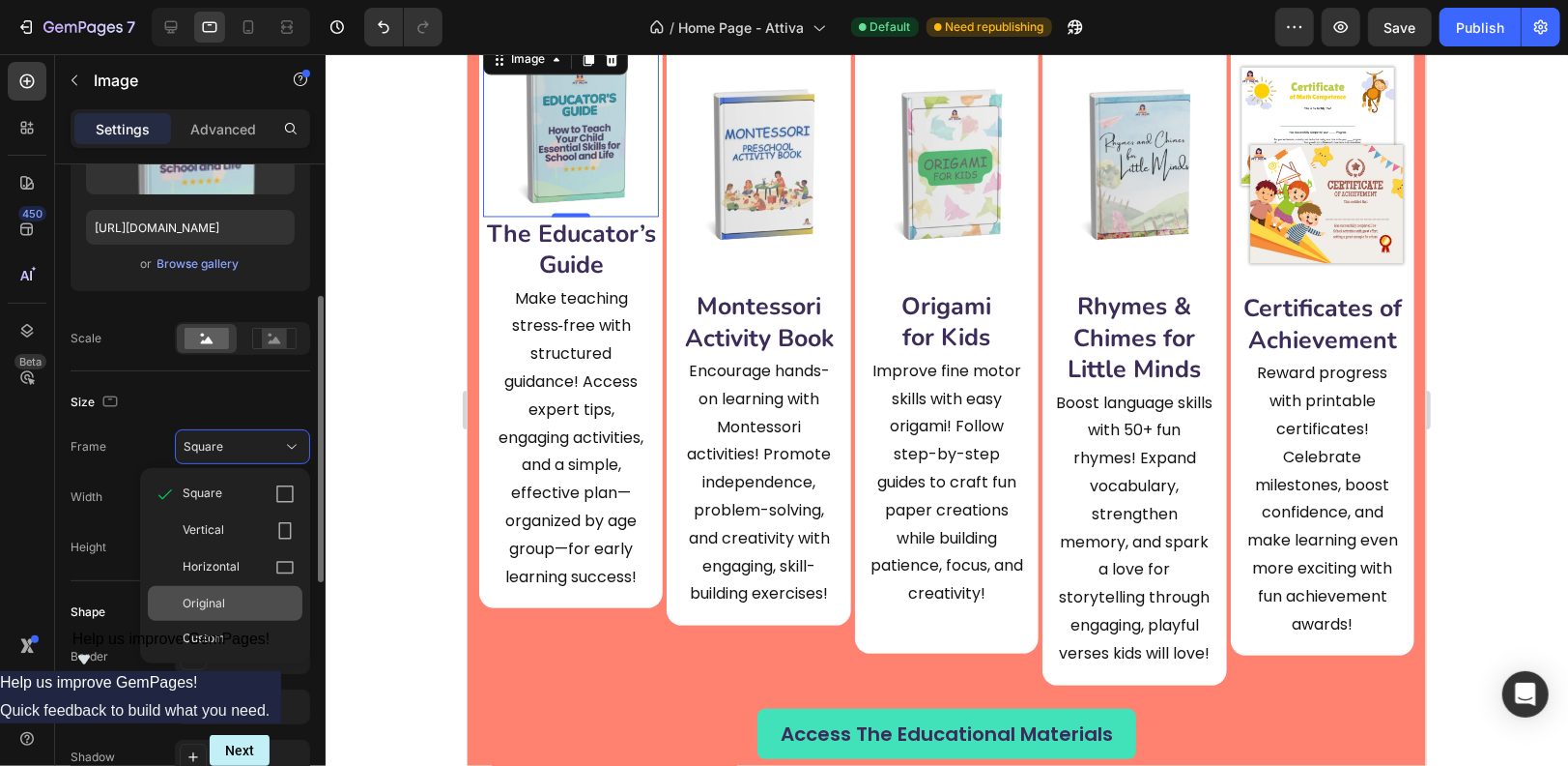
click at [227, 615] on div "Original" at bounding box center [225, 603] width 155 height 35
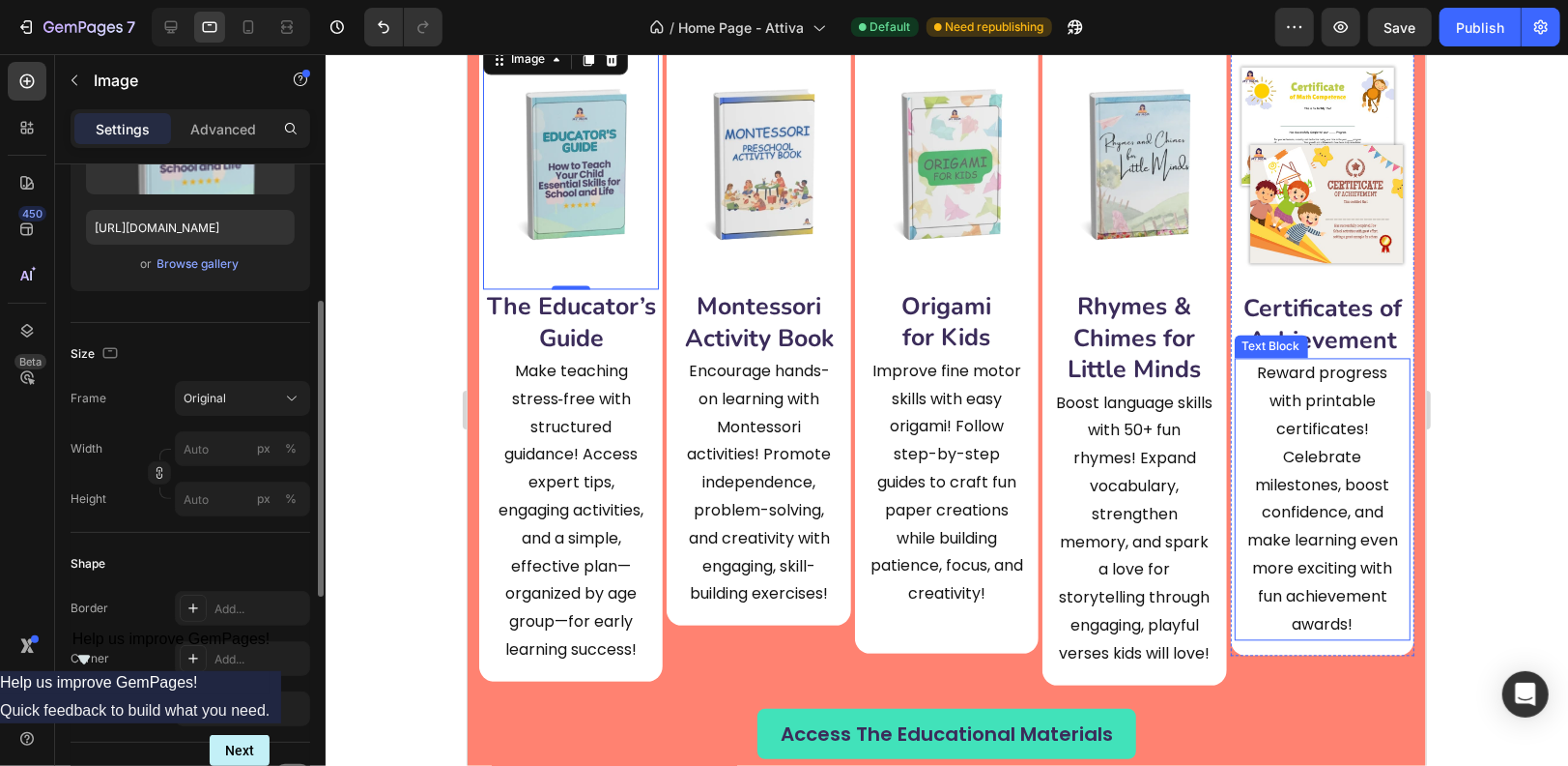
click at [1517, 472] on div at bounding box center [946, 409] width 1243 height 712
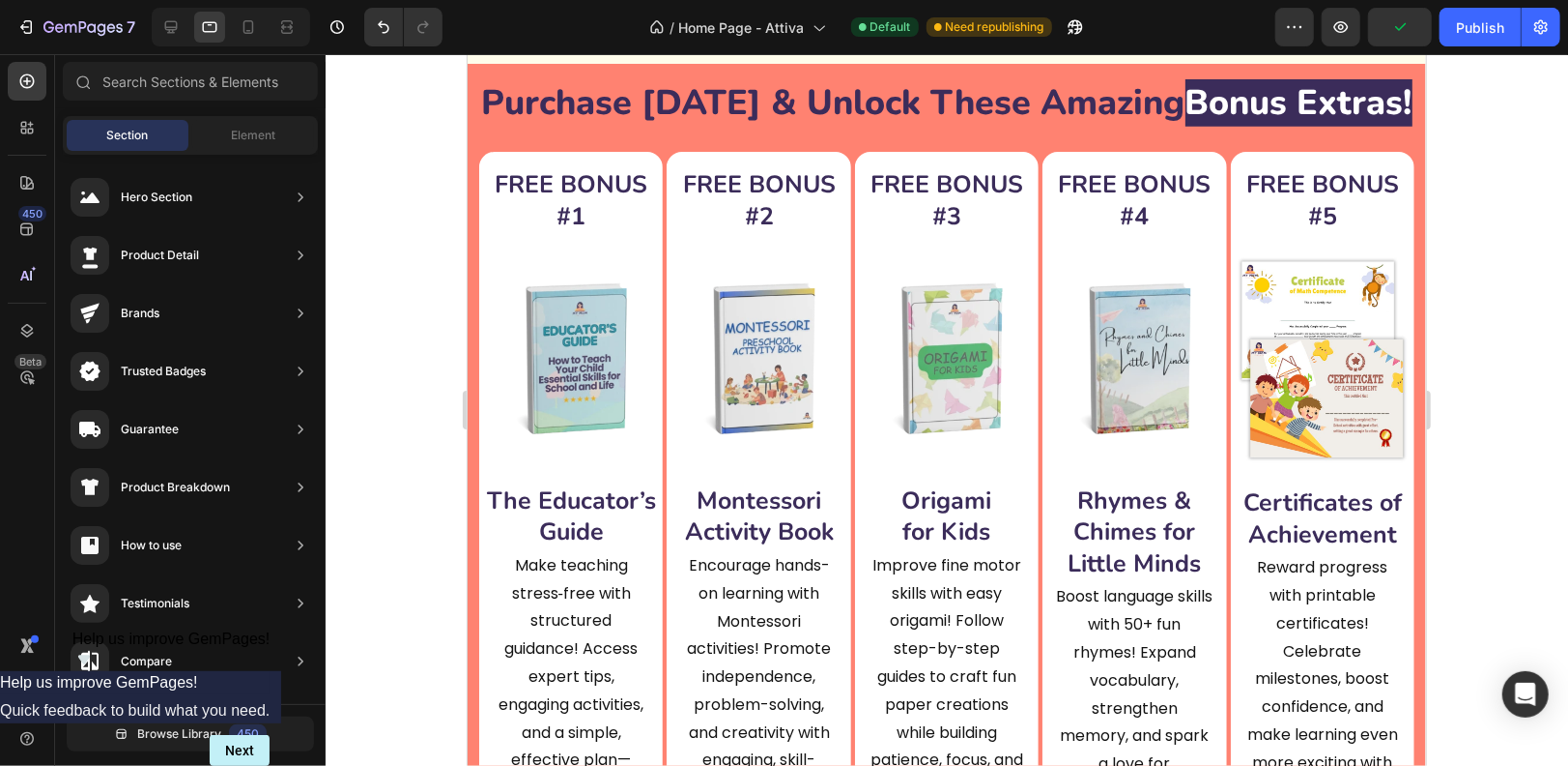
scroll to position [5792, 0]
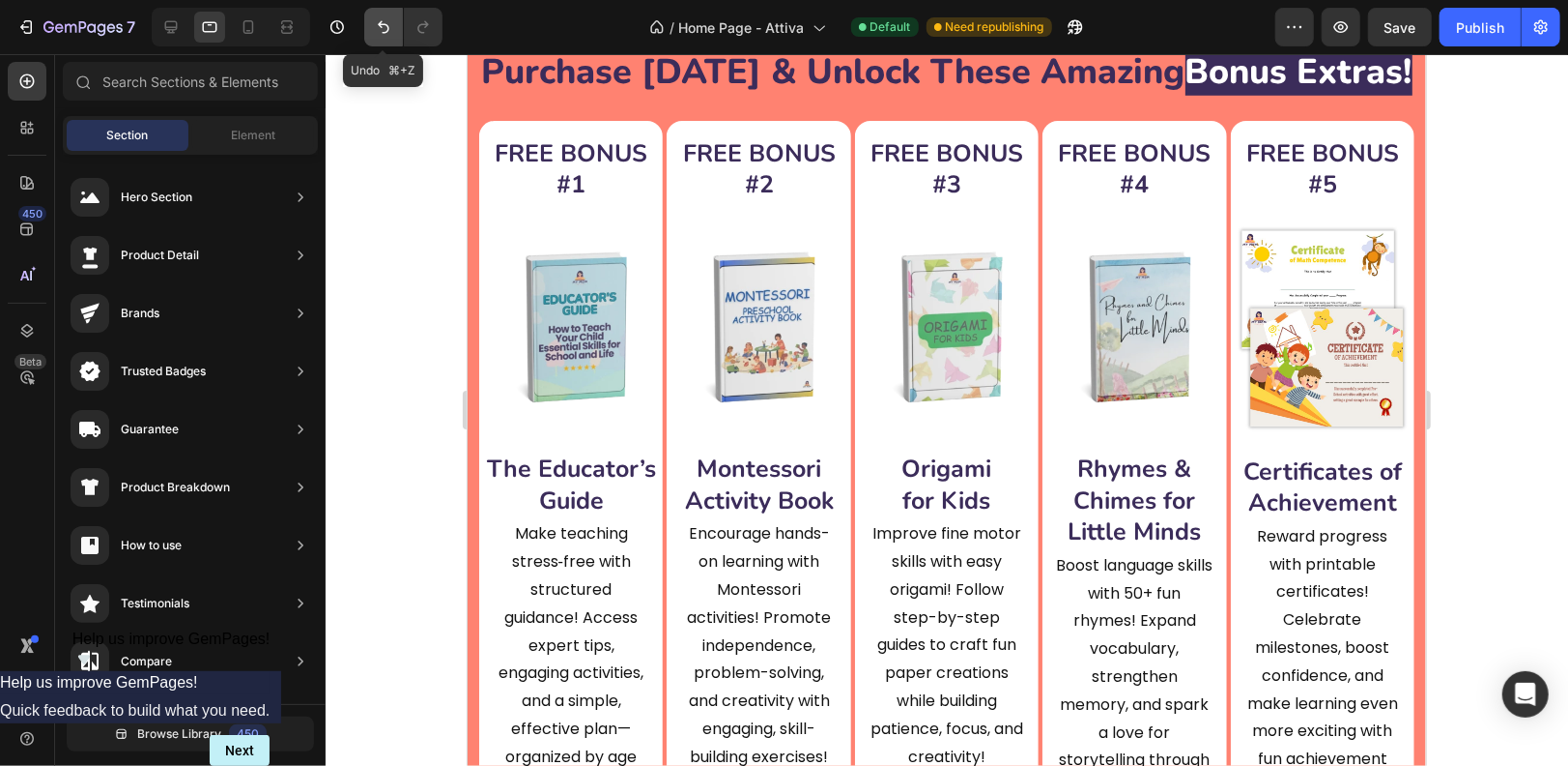
click at [379, 27] on icon "Undo/Redo" at bounding box center [383, 26] width 19 height 19
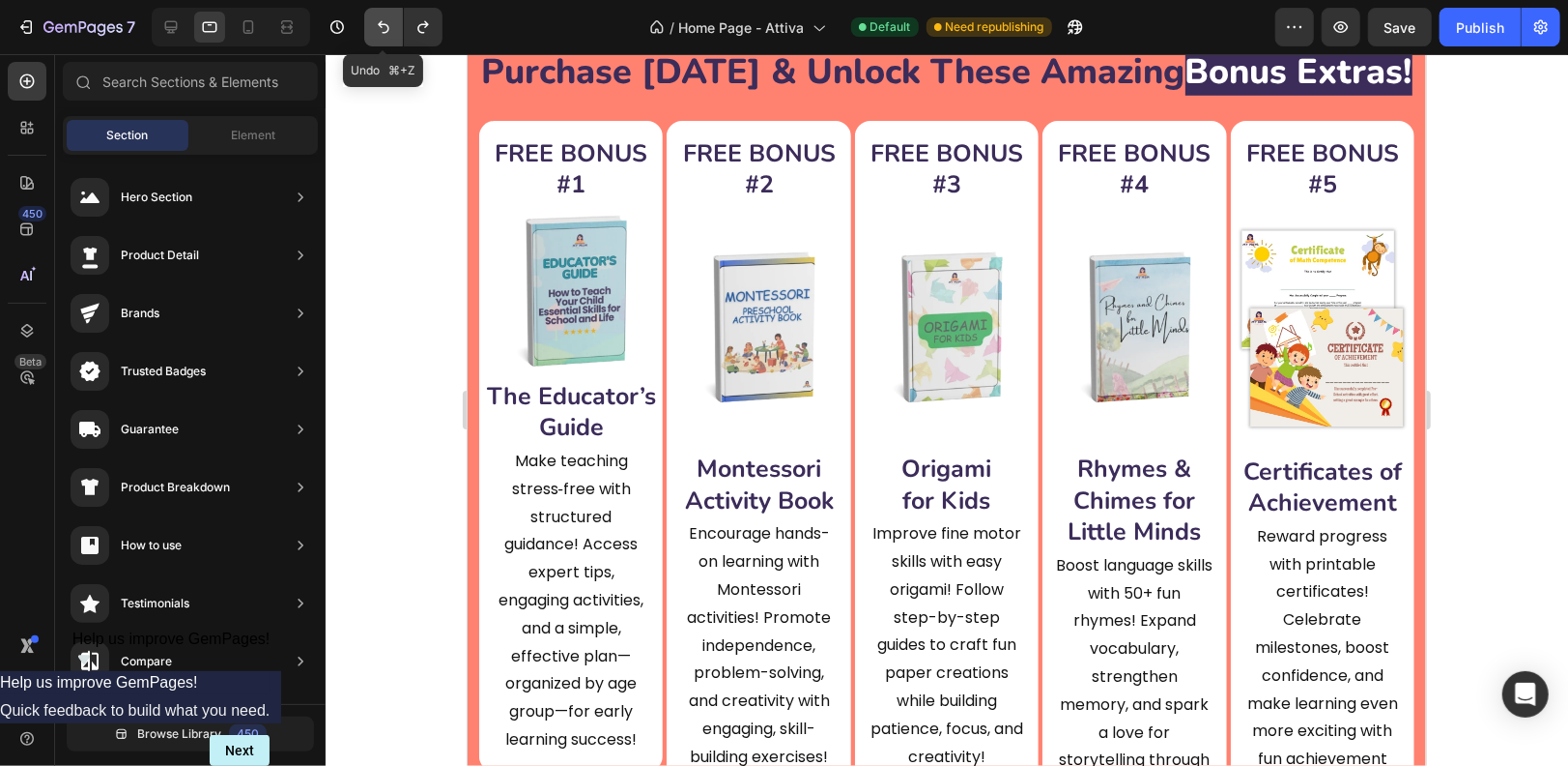
click at [379, 27] on icon "Undo/Redo" at bounding box center [383, 26] width 19 height 19
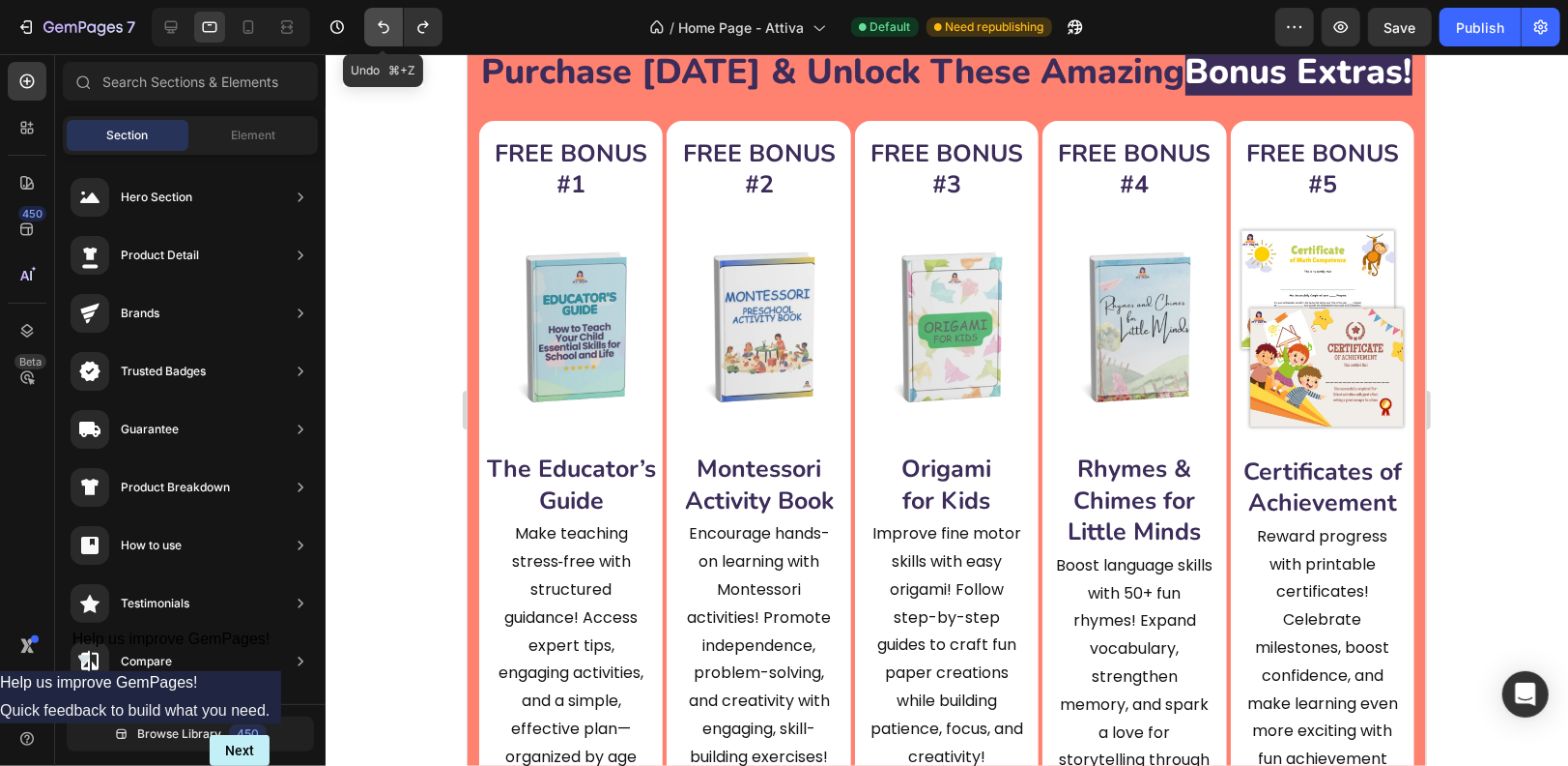
click at [379, 27] on icon "Undo/Redo" at bounding box center [383, 26] width 19 height 19
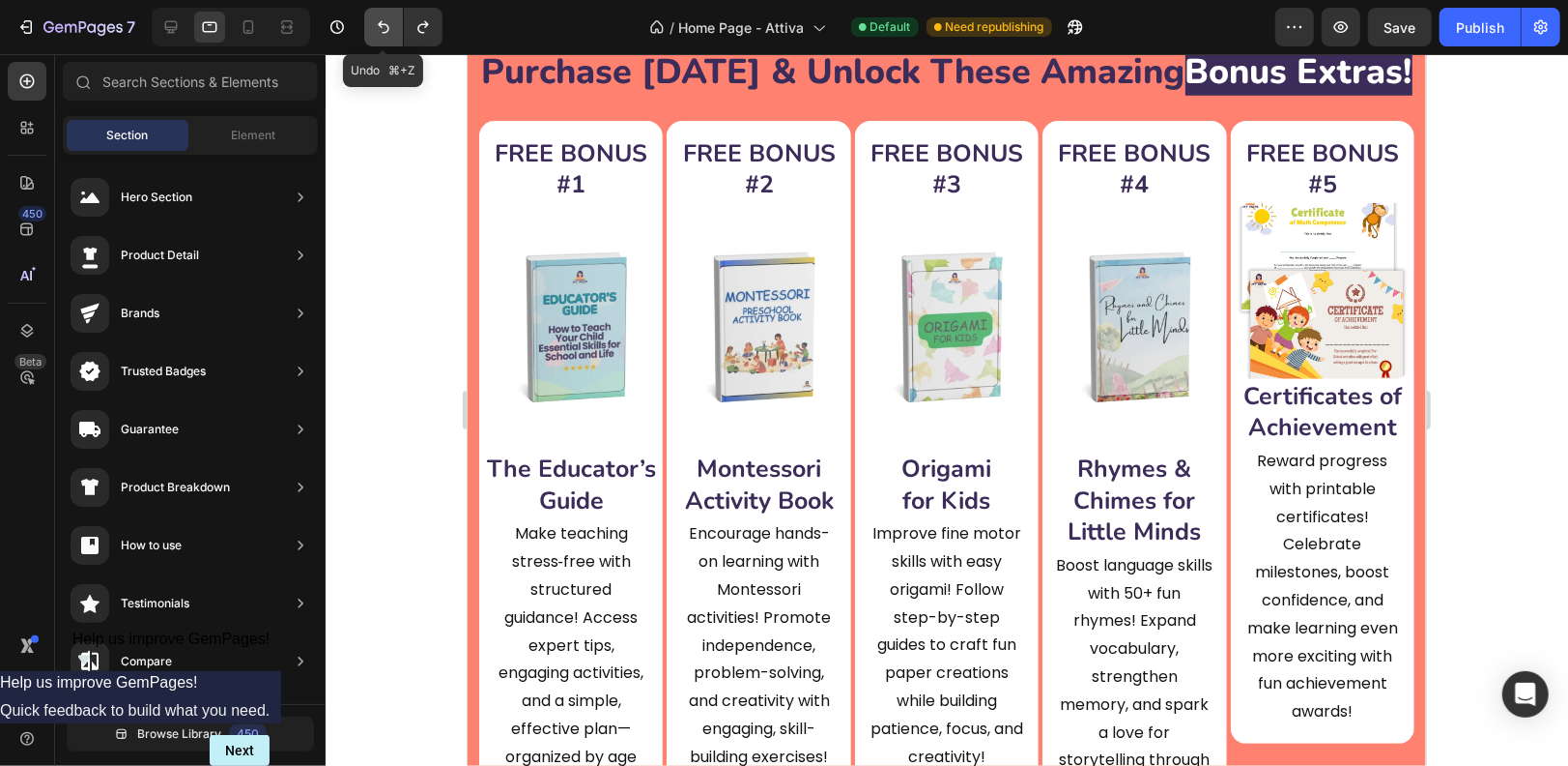
click at [379, 27] on icon "Undo/Redo" at bounding box center [383, 26] width 19 height 19
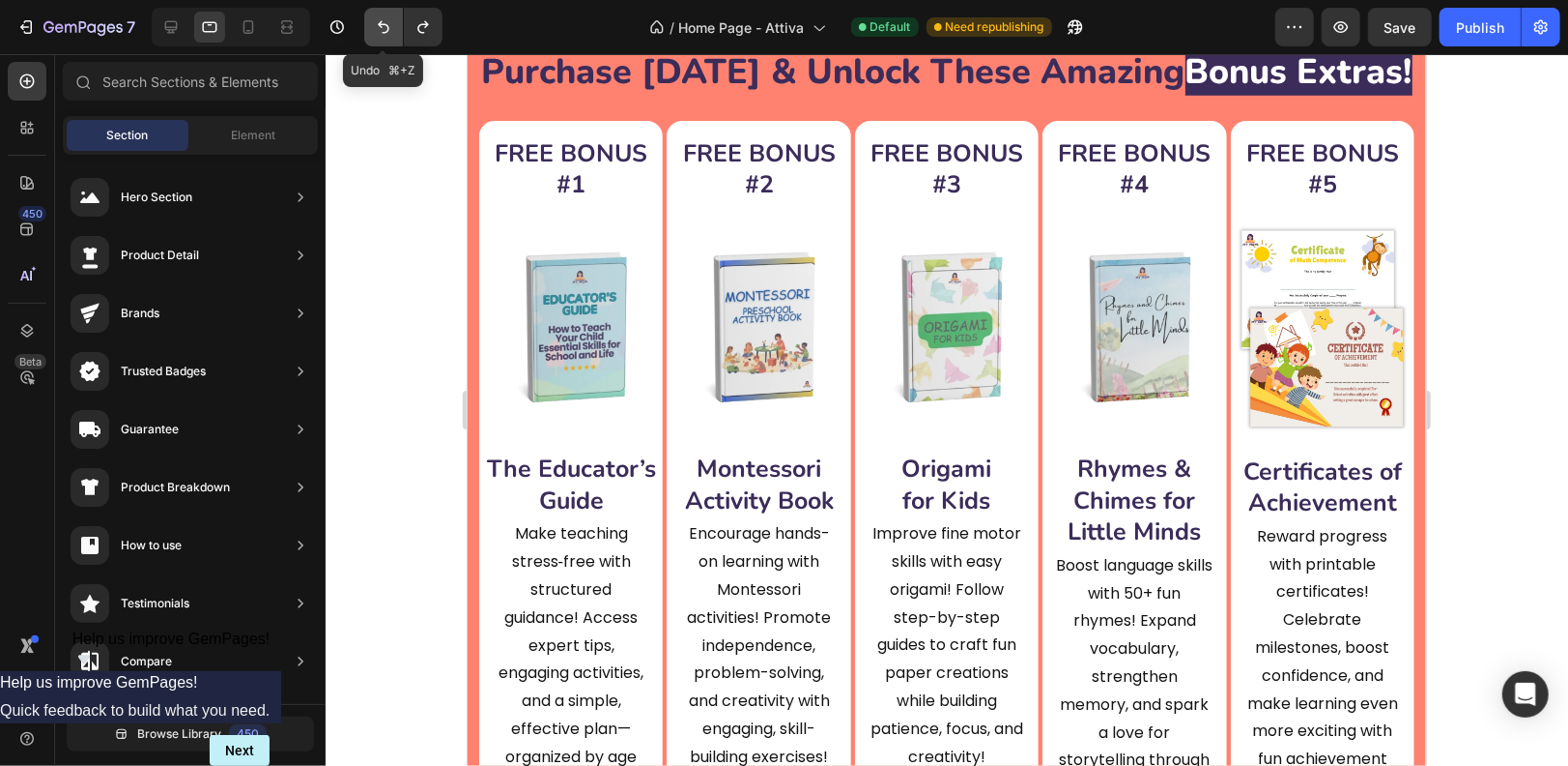
click at [379, 27] on icon "Undo/Redo" at bounding box center [383, 26] width 19 height 19
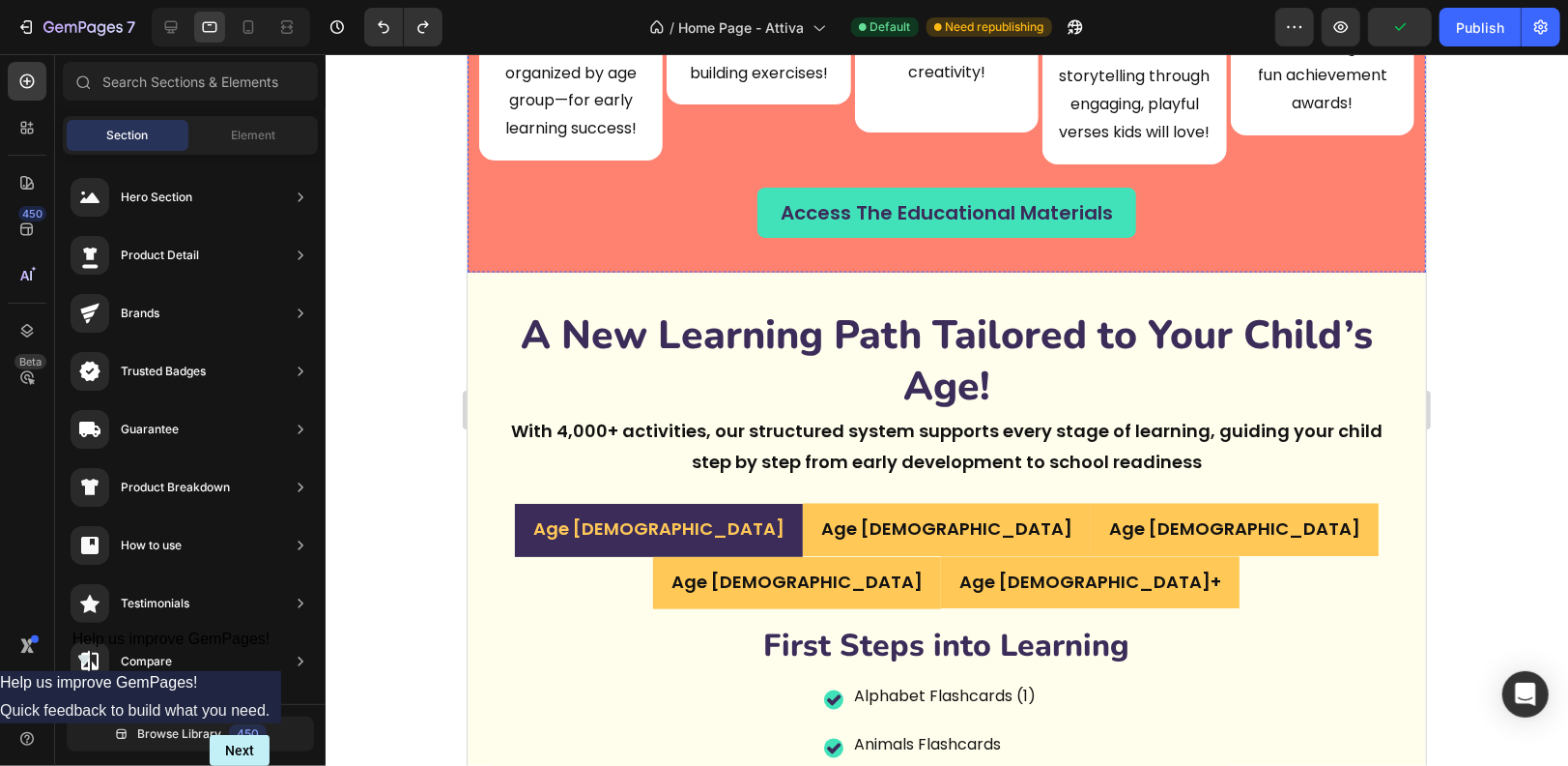
scroll to position [6662, 0]
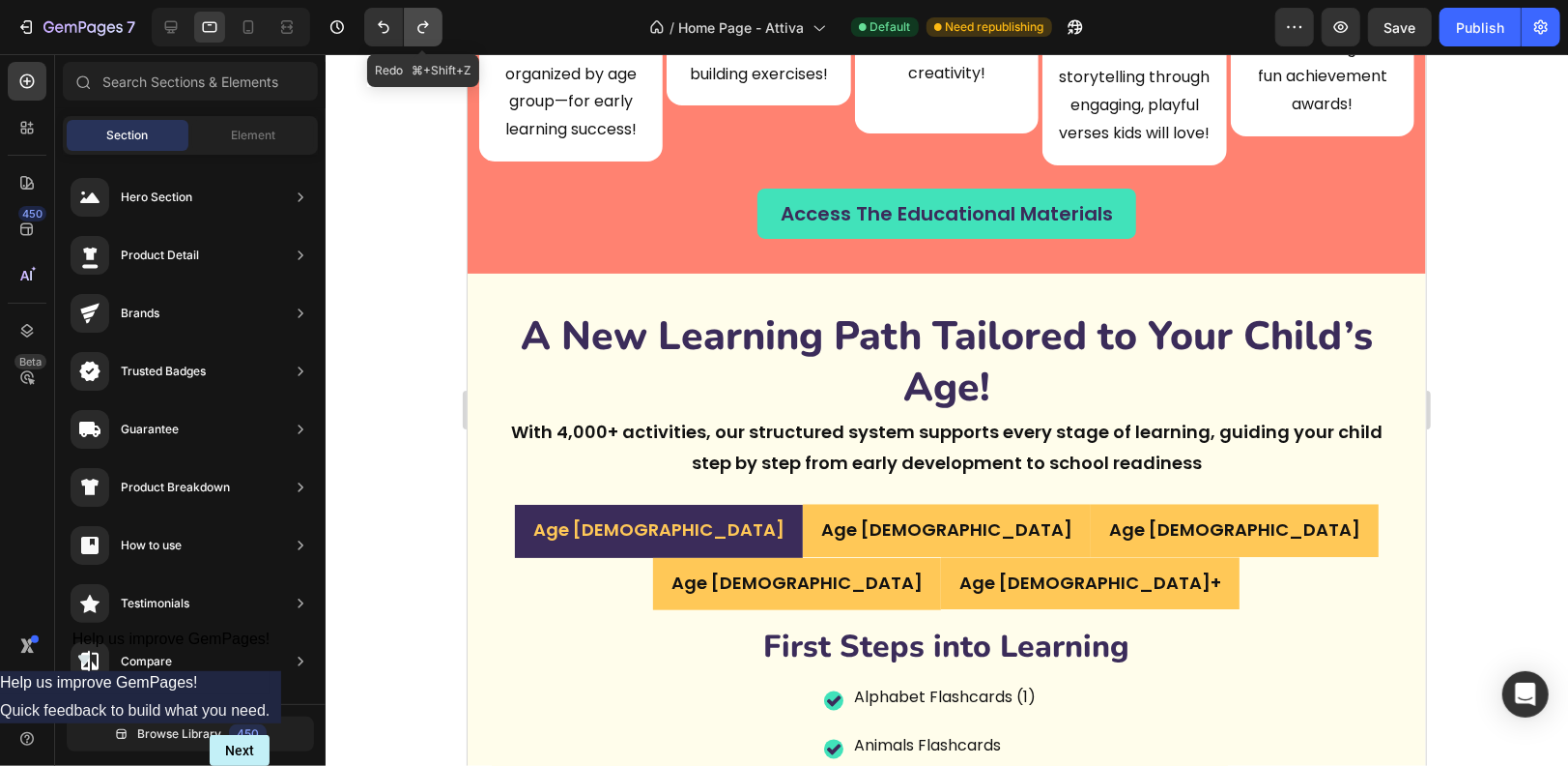
click at [426, 24] on icon "Undo/Redo" at bounding box center [422, 27] width 11 height 13
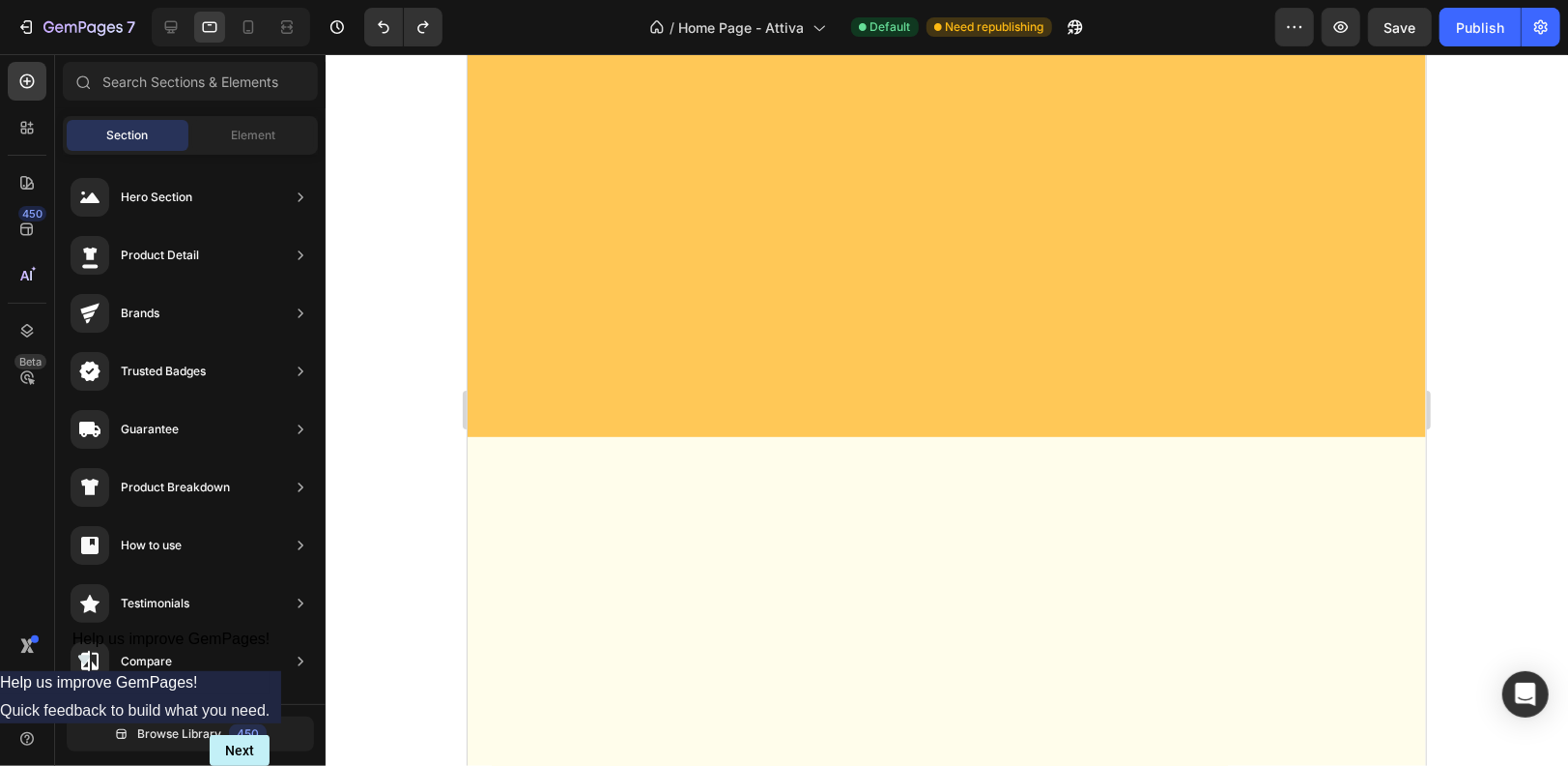
scroll to position [0, 0]
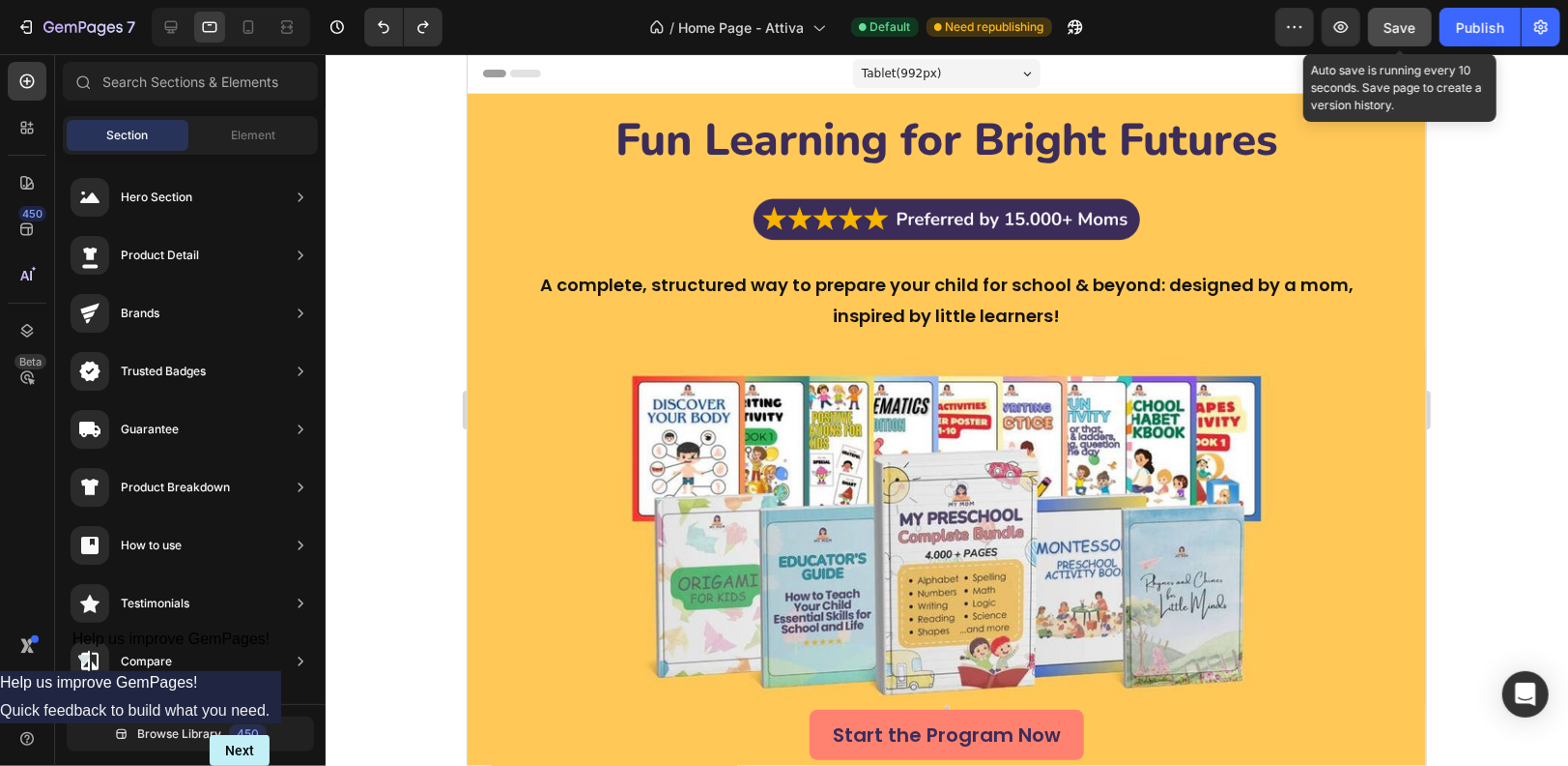
click at [1387, 30] on span "Save" at bounding box center [1400, 27] width 32 height 16
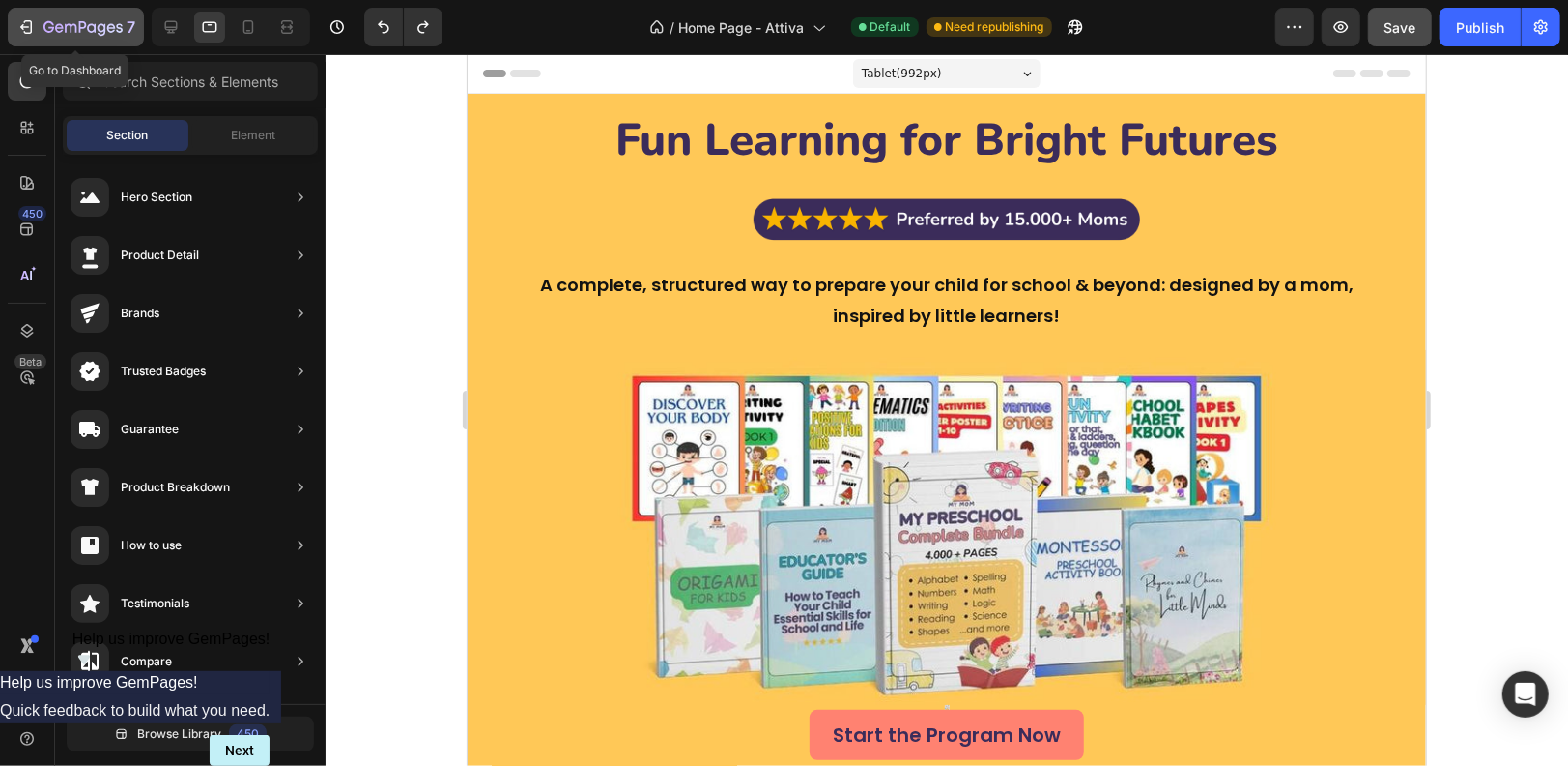
click at [29, 25] on icon "button" at bounding box center [25, 26] width 19 height 19
